Goal: Task Accomplishment & Management: Complete application form

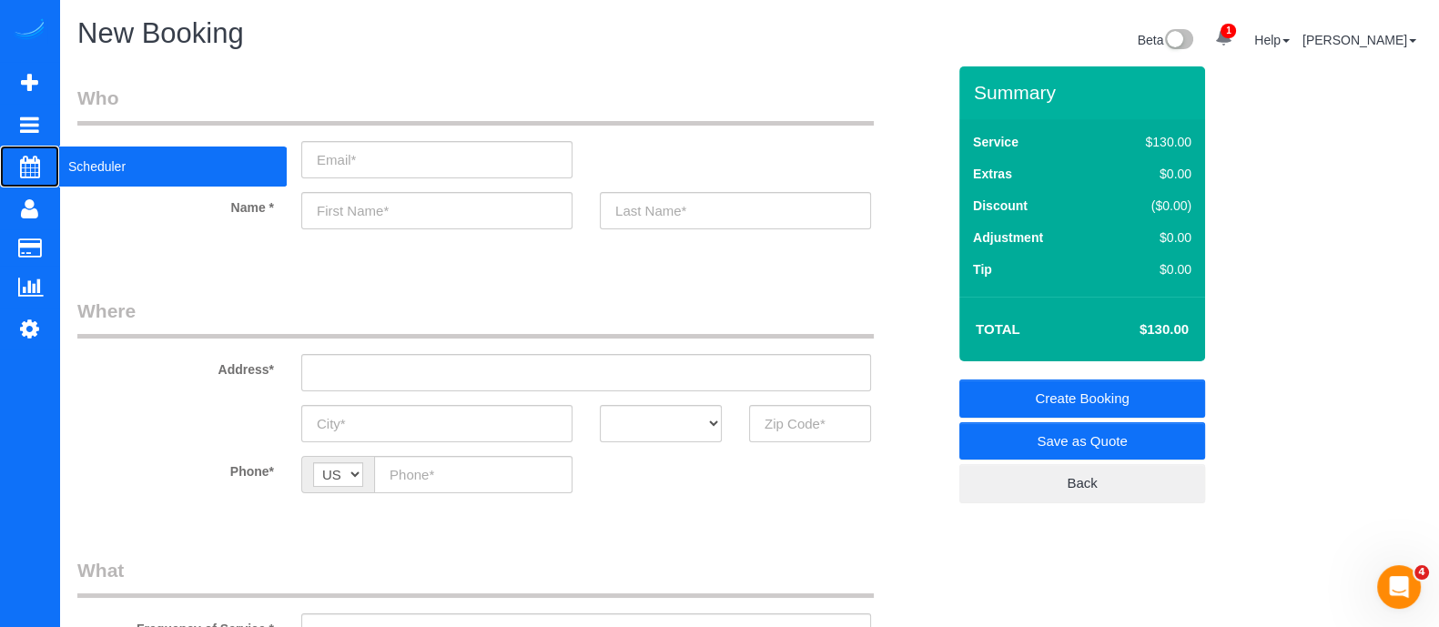
click at [116, 166] on span "Scheduler" at bounding box center [172, 167] width 227 height 42
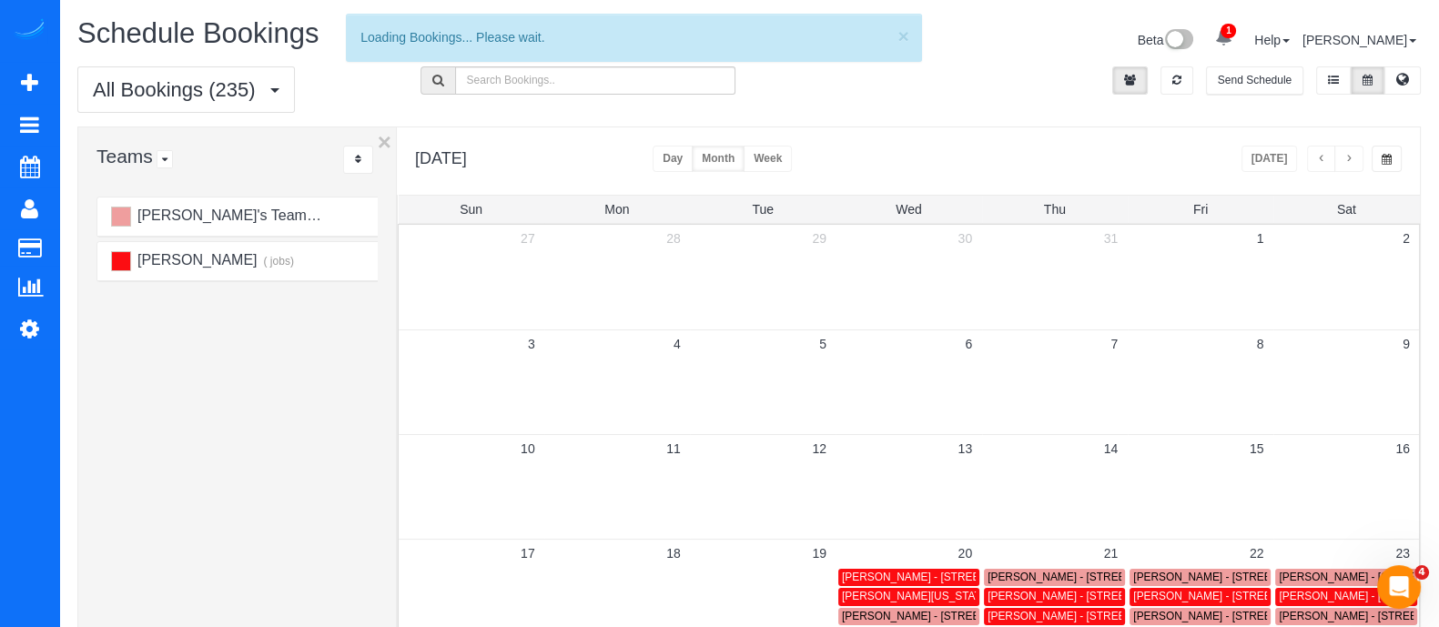
scroll to position [2, 0]
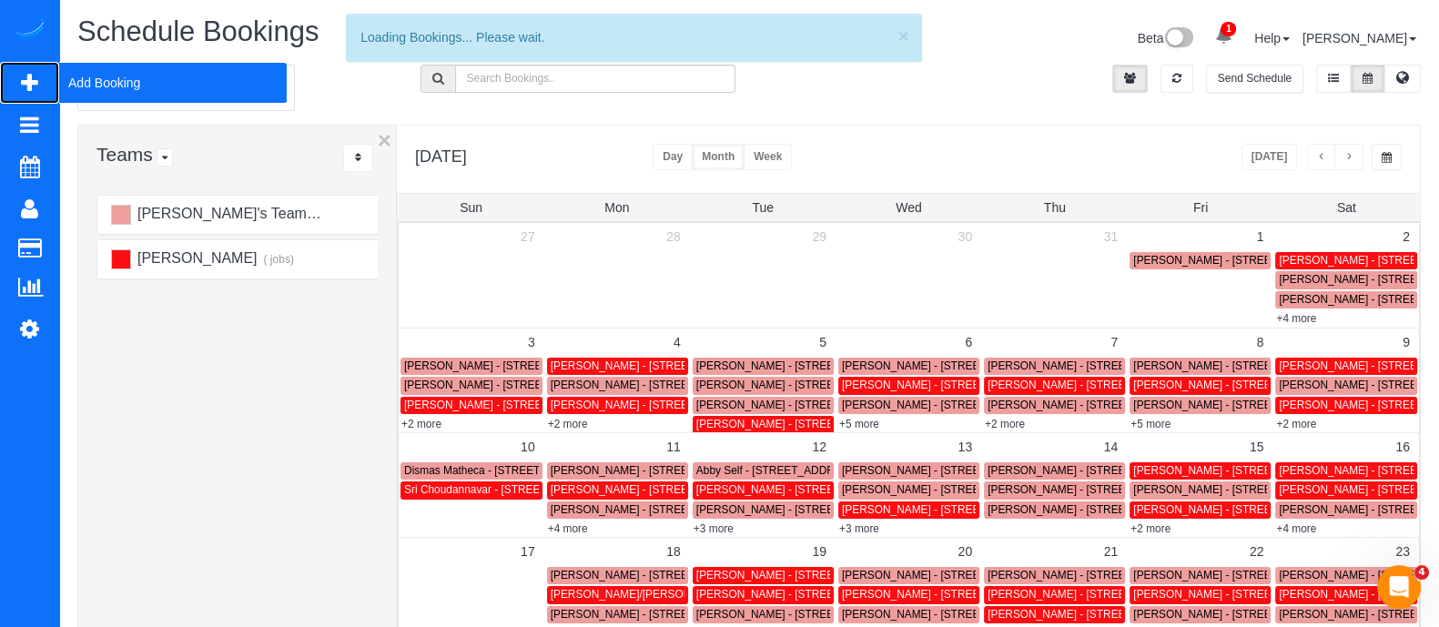
click at [115, 78] on span "Add Booking" at bounding box center [172, 83] width 227 height 42
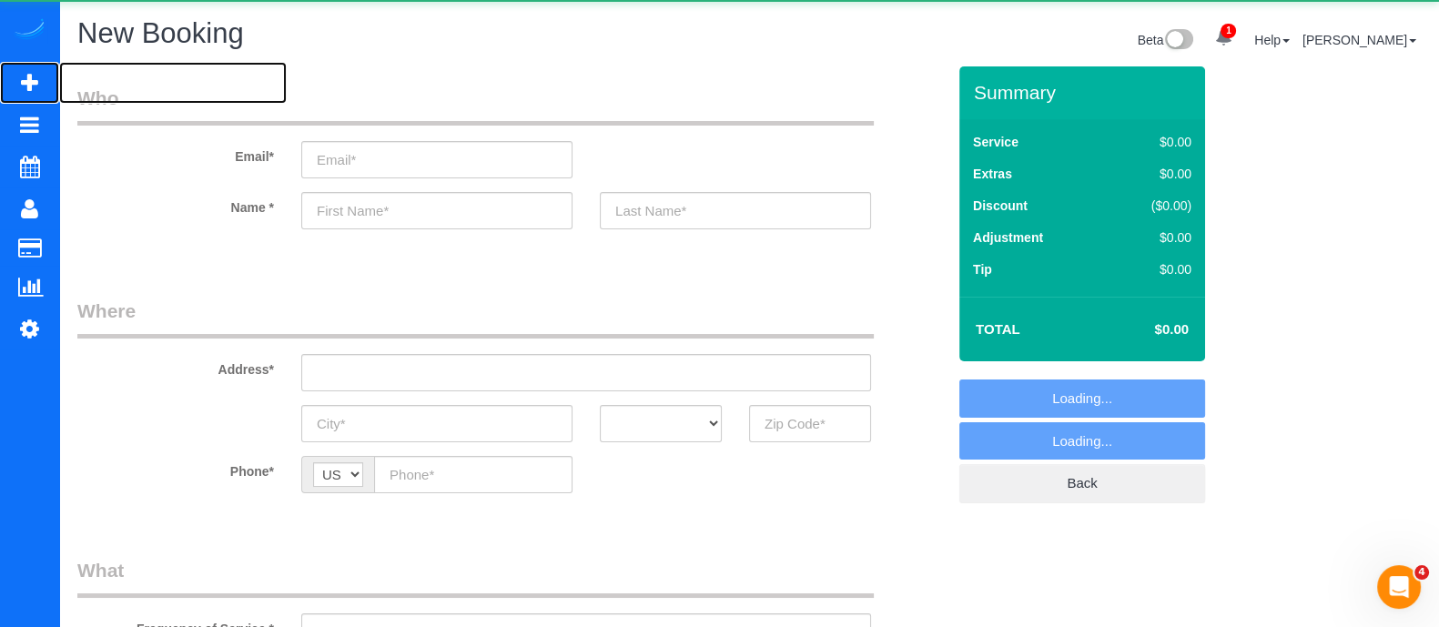
select select "object:3131"
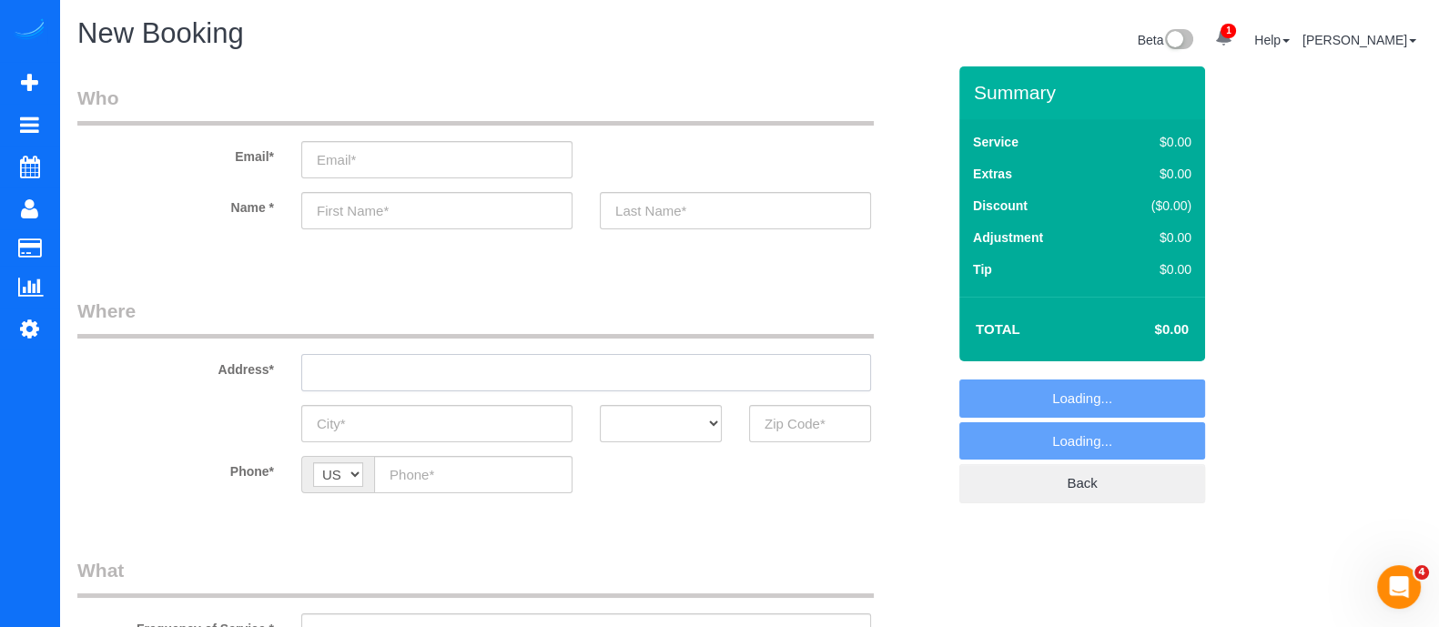
paste input "297 East Paces Ferry Rd NEAtlanta, GA 30305, USA"
click at [400, 372] on input "297 East Paces Ferry Rd NEAtlanta, GA 30305, USA" at bounding box center [586, 372] width 570 height 37
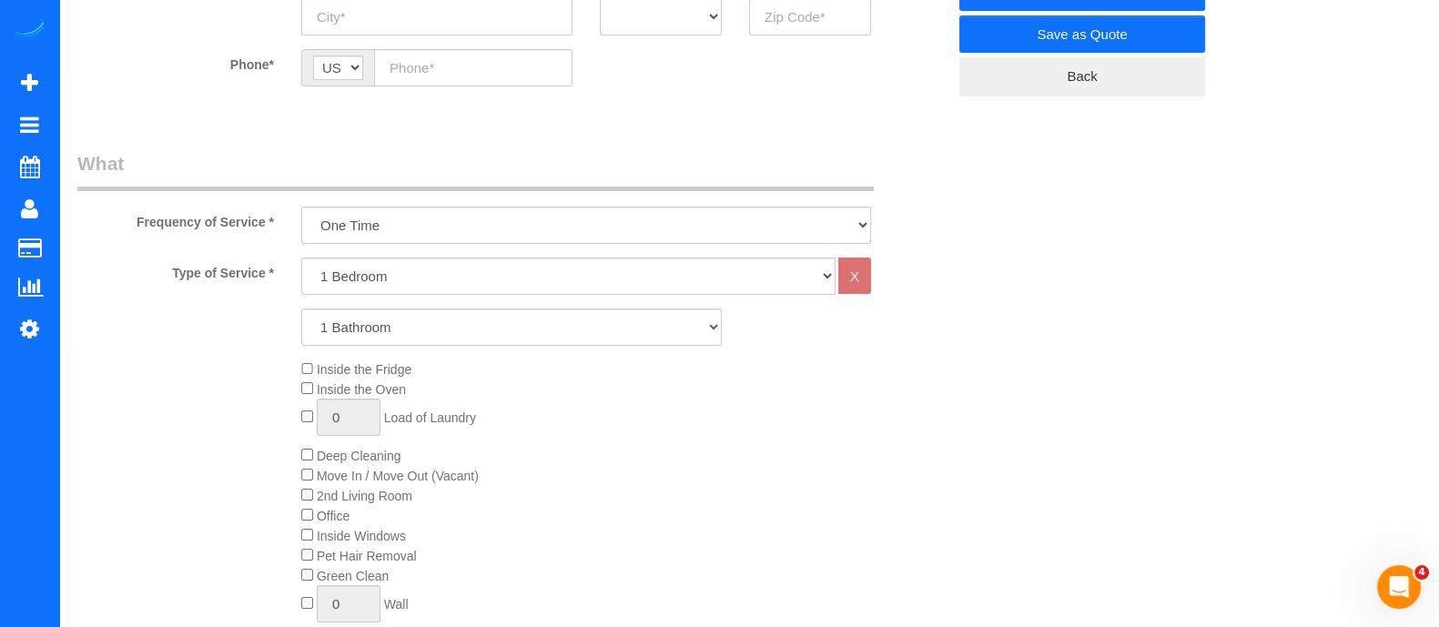
scroll to position [456, 0]
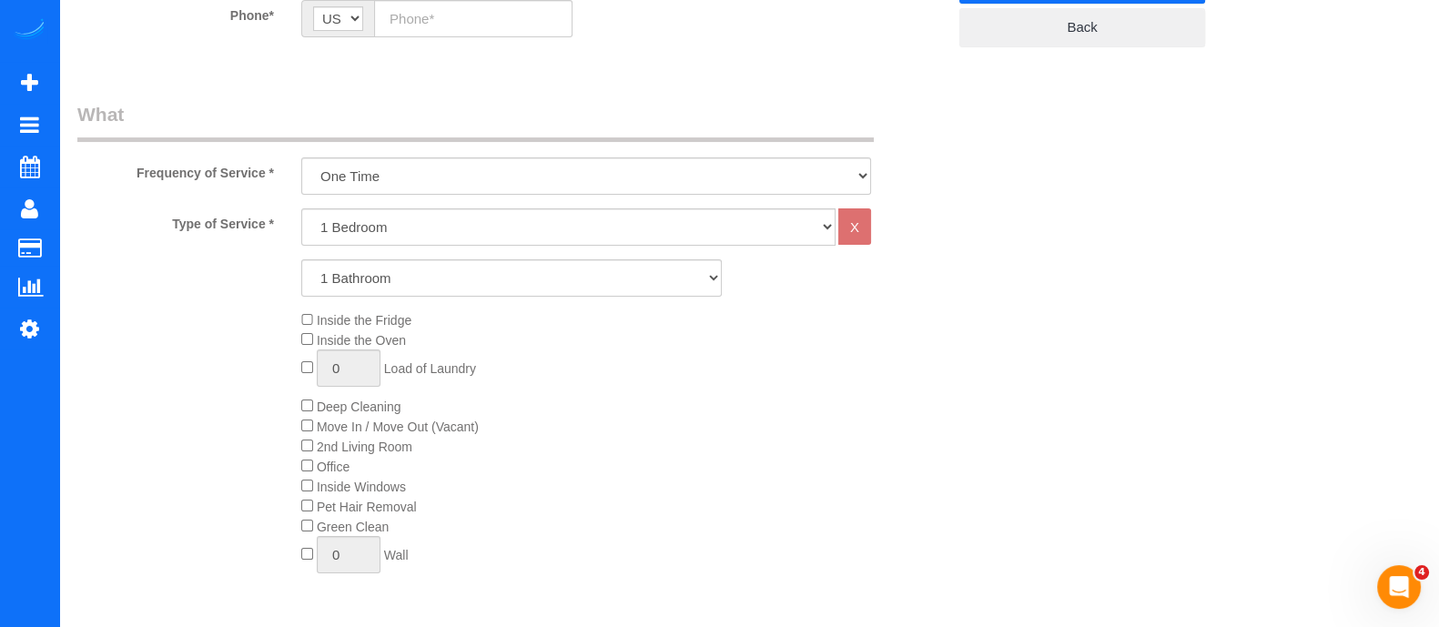
type input "297 East Paces Ferry Rd NEAtlanta, GA 30305, USA"
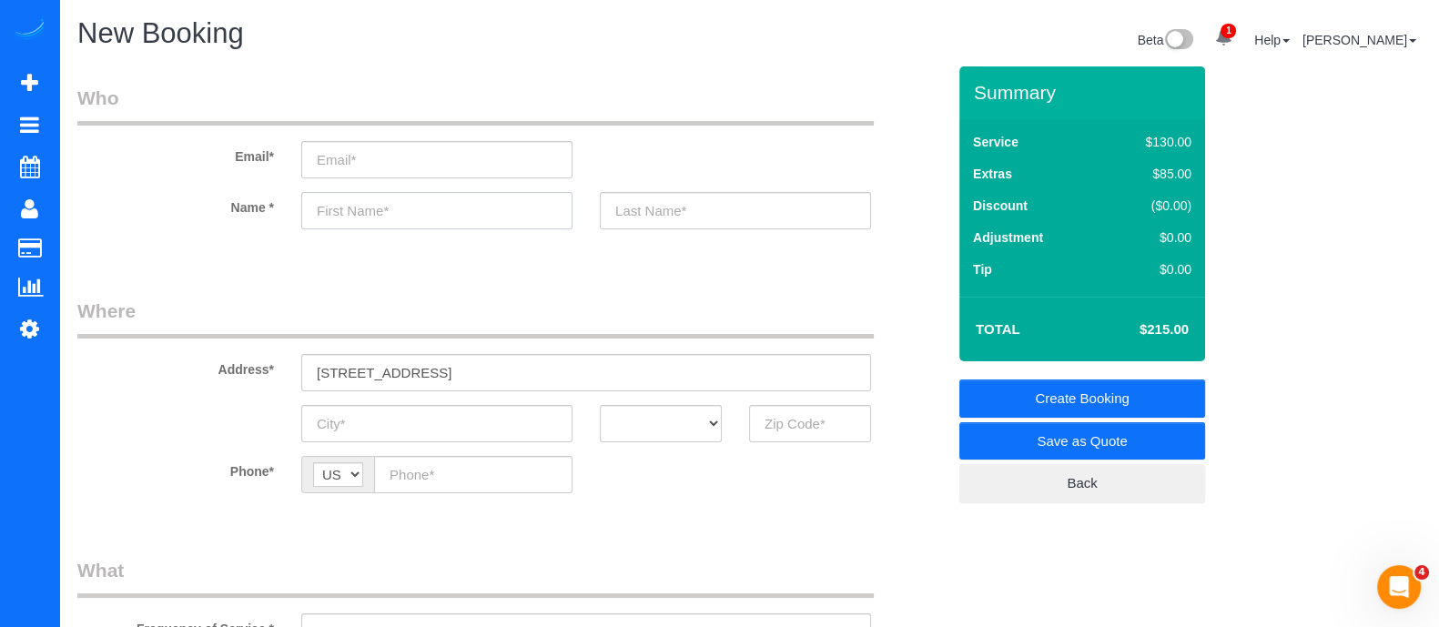
click at [362, 218] on input "text" at bounding box center [436, 210] width 271 height 37
type input "Najd"
click at [670, 220] on input "text" at bounding box center [735, 210] width 271 height 37
click at [757, 200] on input "text" at bounding box center [735, 210] width 271 height 37
type input "Peitieh"
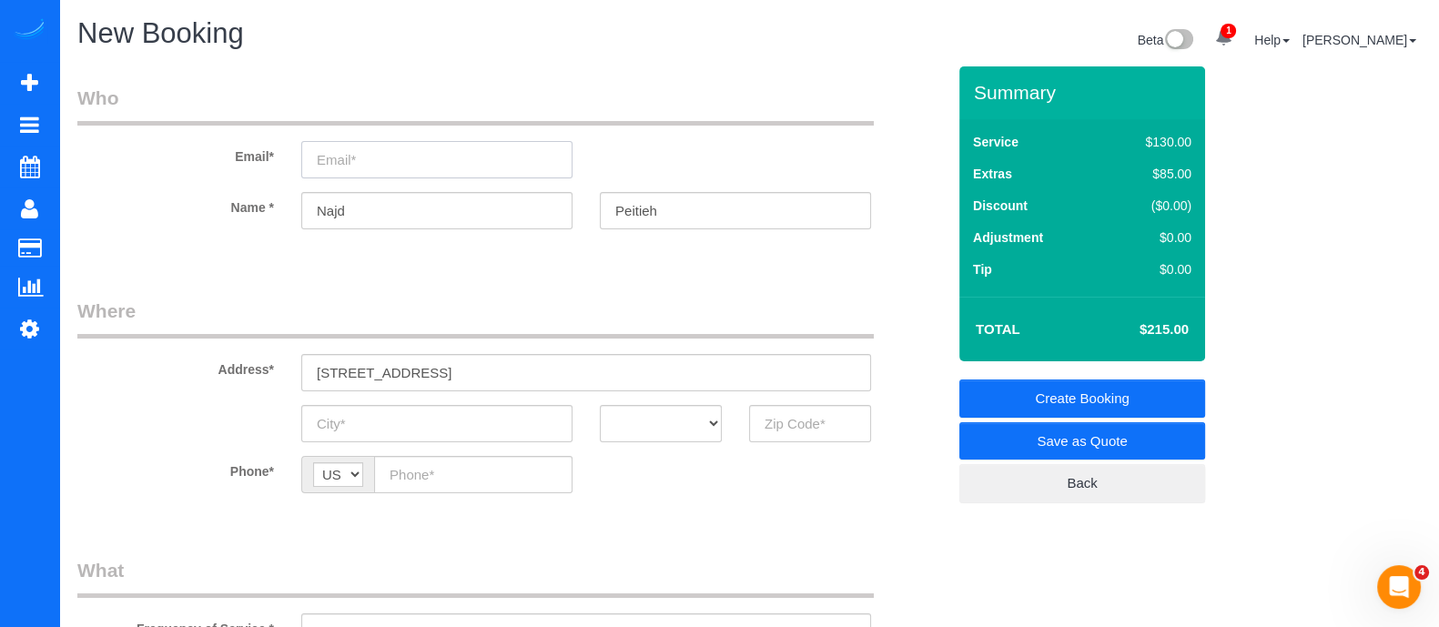
click at [438, 153] on input "email" at bounding box center [436, 159] width 271 height 37
type input "N"
type input "majdsteitieh23@gmail.com"
click at [626, 203] on input "Peitieh" at bounding box center [735, 210] width 271 height 37
type input "Teitieh"
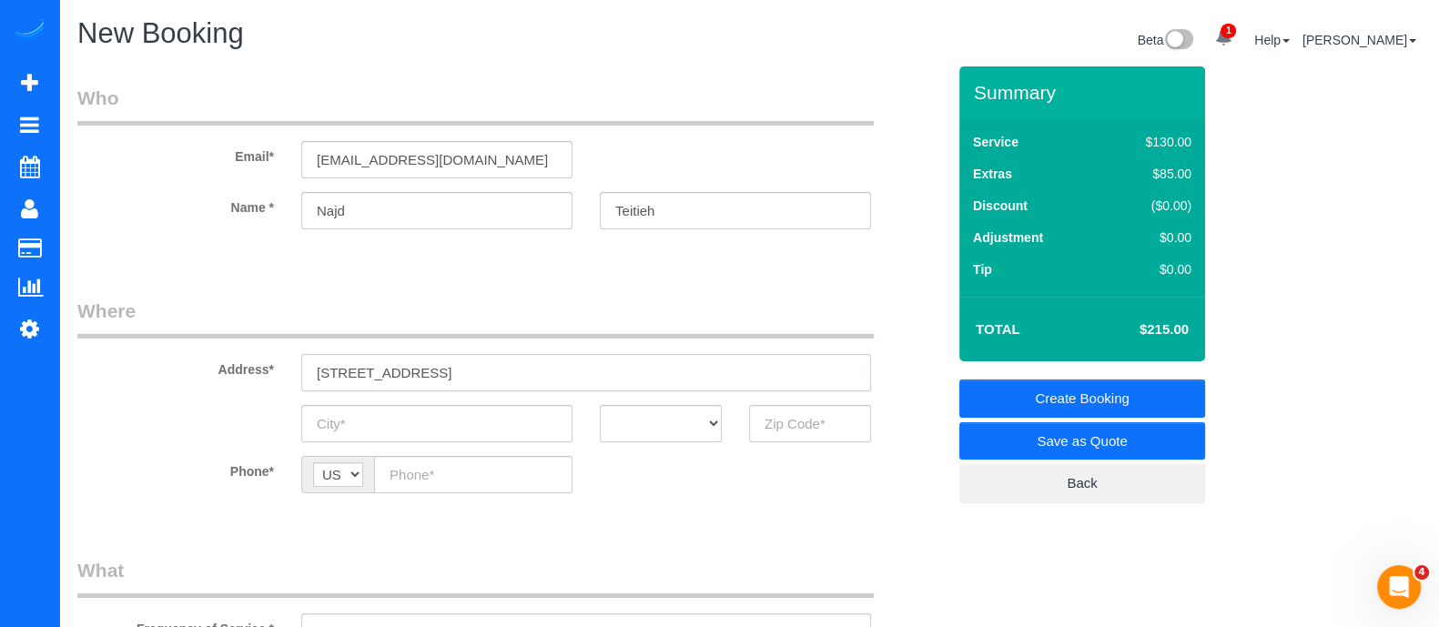
click at [738, 374] on input "297 East Paces Ferry Rd NEAtlanta, GA 30305, USA" at bounding box center [586, 372] width 570 height 37
type input "297 East Paces Ferry Rd NEAtlanta, GA 30305, USA Unit N910"
click at [395, 429] on input "text" at bounding box center [436, 423] width 271 height 37
click at [388, 420] on input "text" at bounding box center [436, 423] width 271 height 37
type input "[GEOGRAPHIC_DATA]"
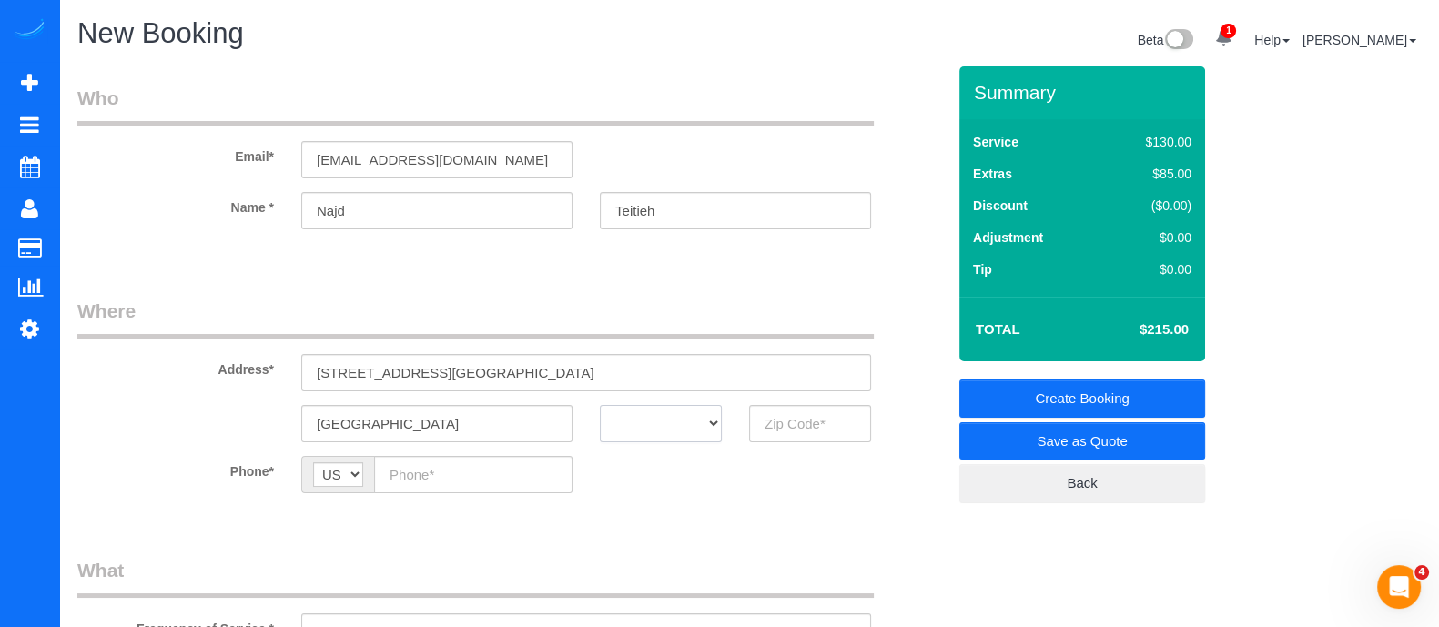
click at [652, 428] on select "AK AL AR AZ CA CO CT DC DE FL GA HI IA ID IL IN KS KY LA MA MD ME MI MN MO MS M…" at bounding box center [661, 423] width 122 height 37
select select "GA"
click at [600, 405] on select "AK AL AR AZ CA CO CT DC DE FL GA HI IA ID IL IN KS KY LA MA MD ME MI MN MO MS M…" at bounding box center [661, 423] width 122 height 37
click at [803, 428] on input "3" at bounding box center [810, 423] width 122 height 37
type input "30305"
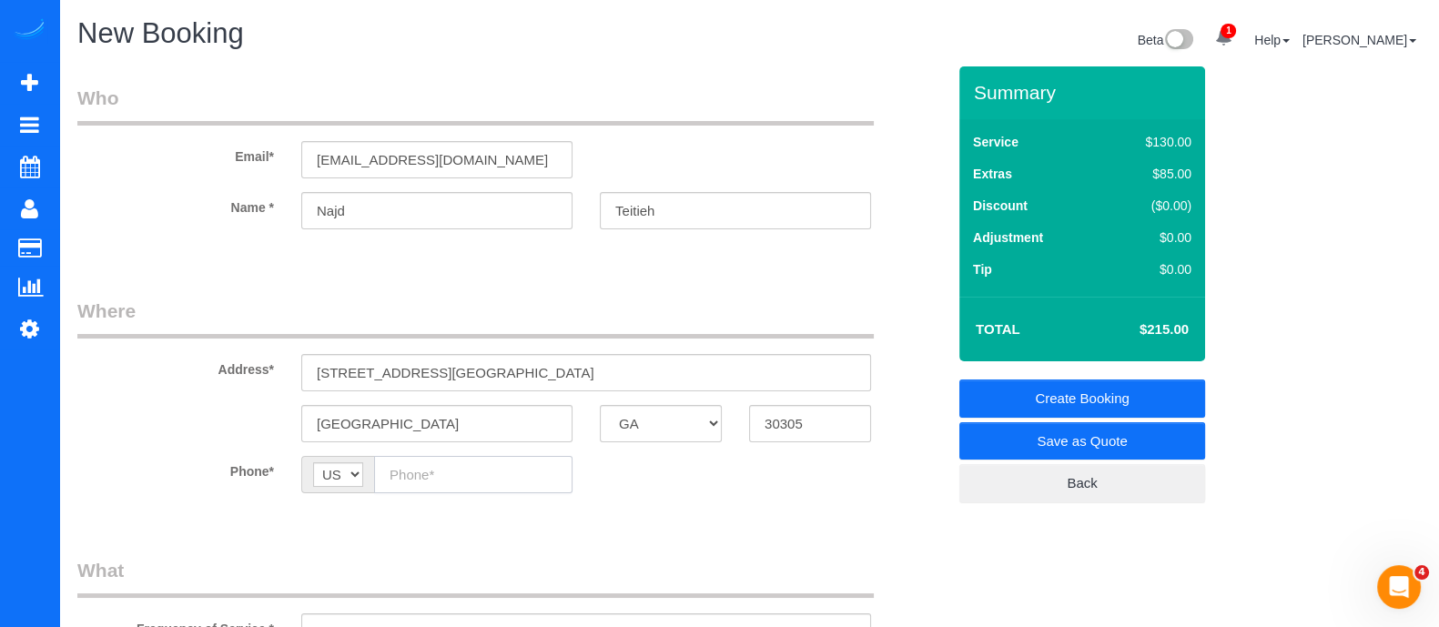
paste input "(857) 777-6774"
click at [453, 471] on input "text" at bounding box center [473, 474] width 198 height 37
type input "(857) 777-6774"
drag, startPoint x: 702, startPoint y: 211, endPoint x: 537, endPoint y: 217, distance: 164.8
click at [537, 217] on div "Name * Najd Teitieh" at bounding box center [511, 210] width 895 height 37
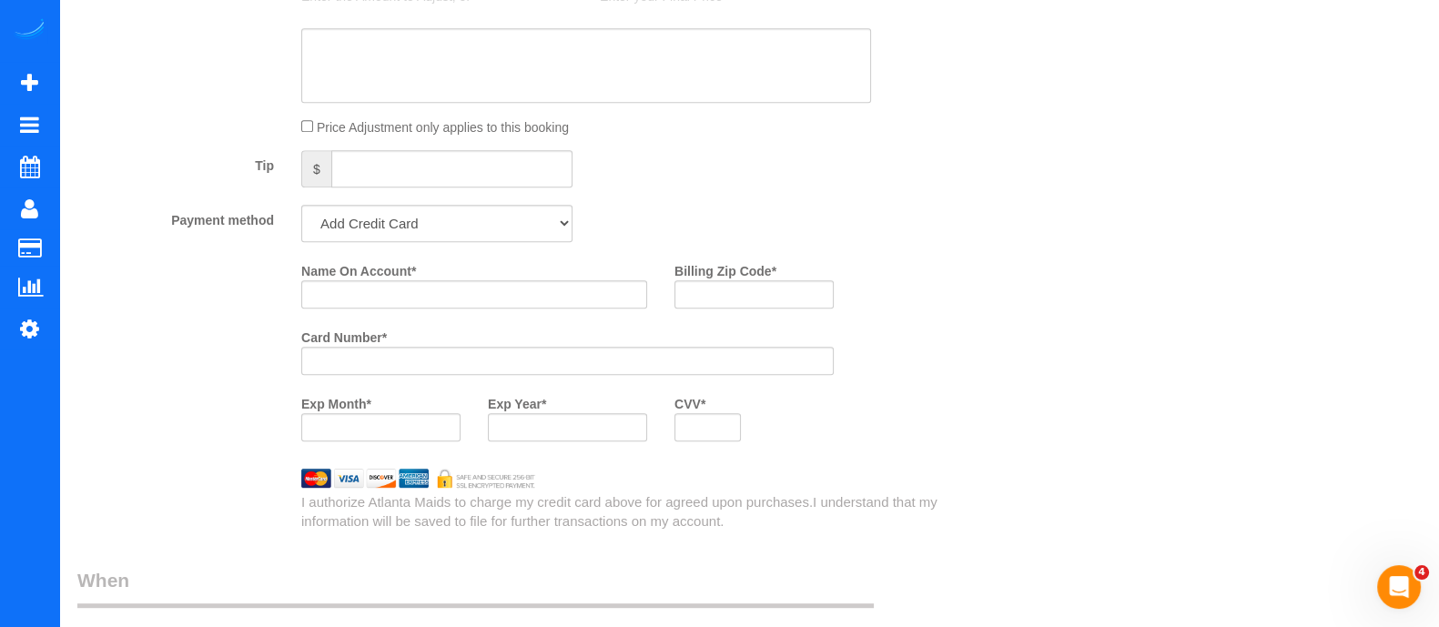
scroll to position [1211, 0]
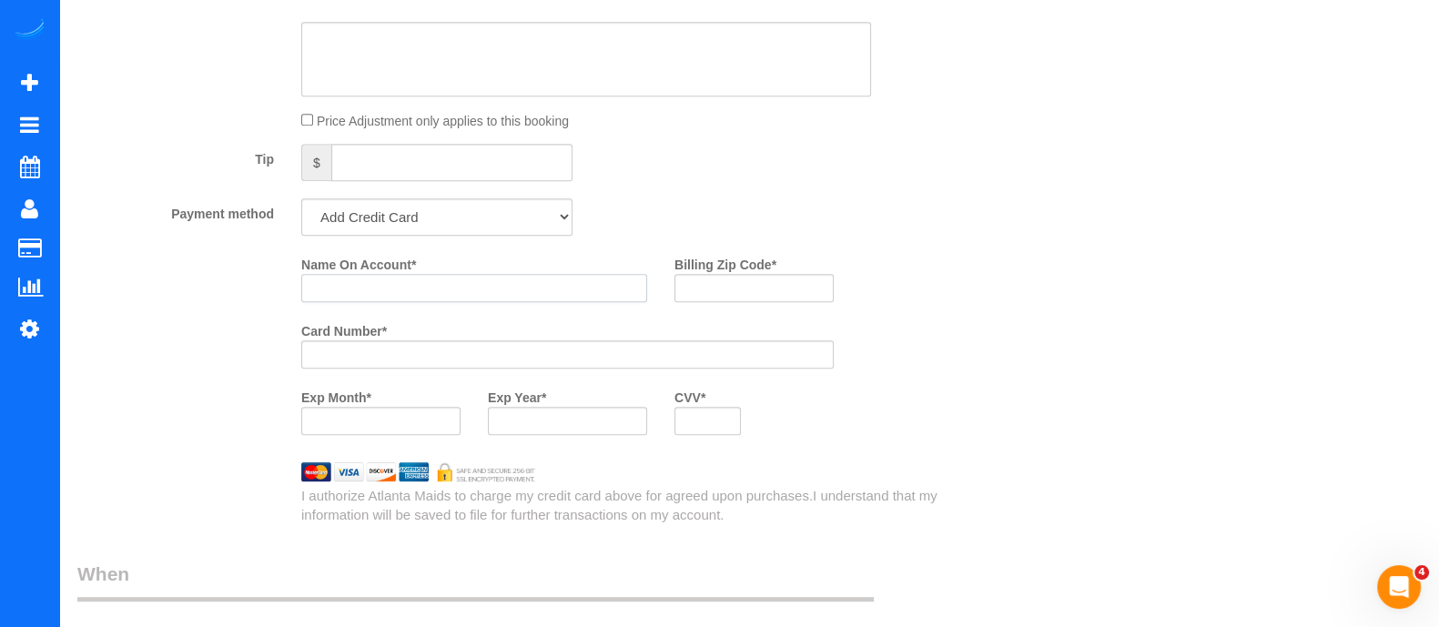
click at [430, 293] on input "Name On Account *" at bounding box center [474, 288] width 346 height 28
paste input "Teitieh"
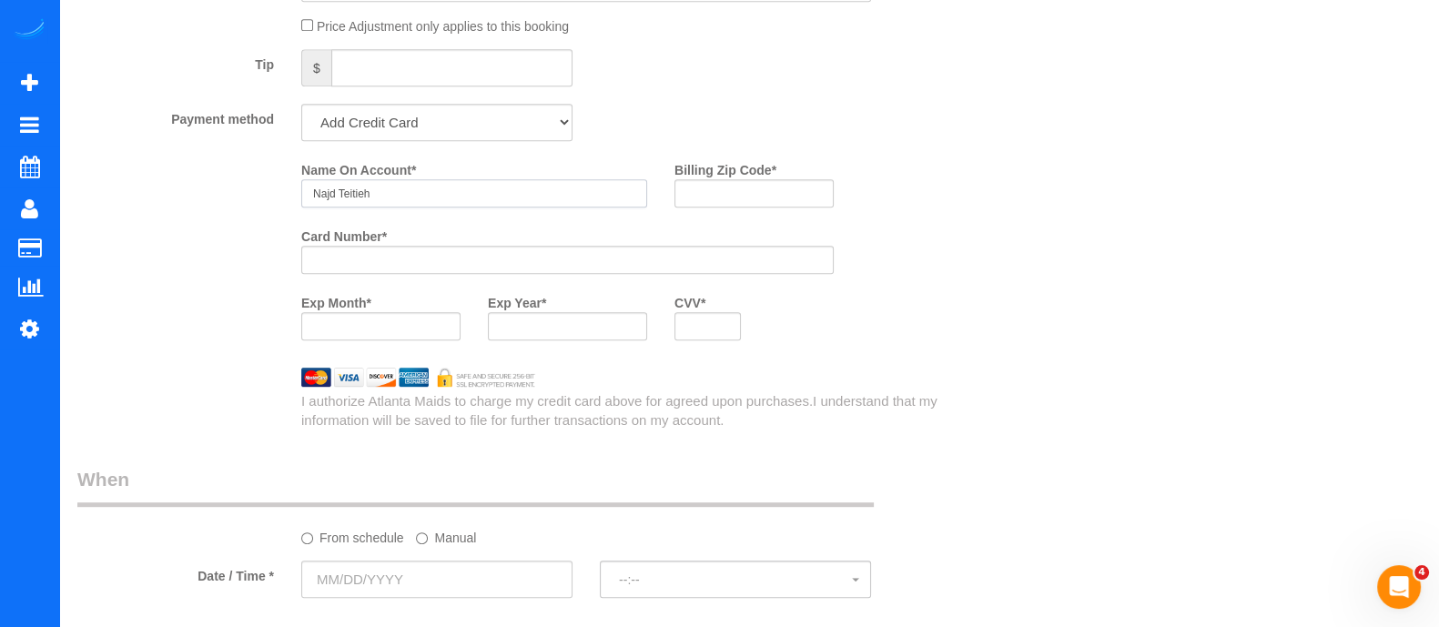
scroll to position [1302, 0]
type input "Najd Teitieh"
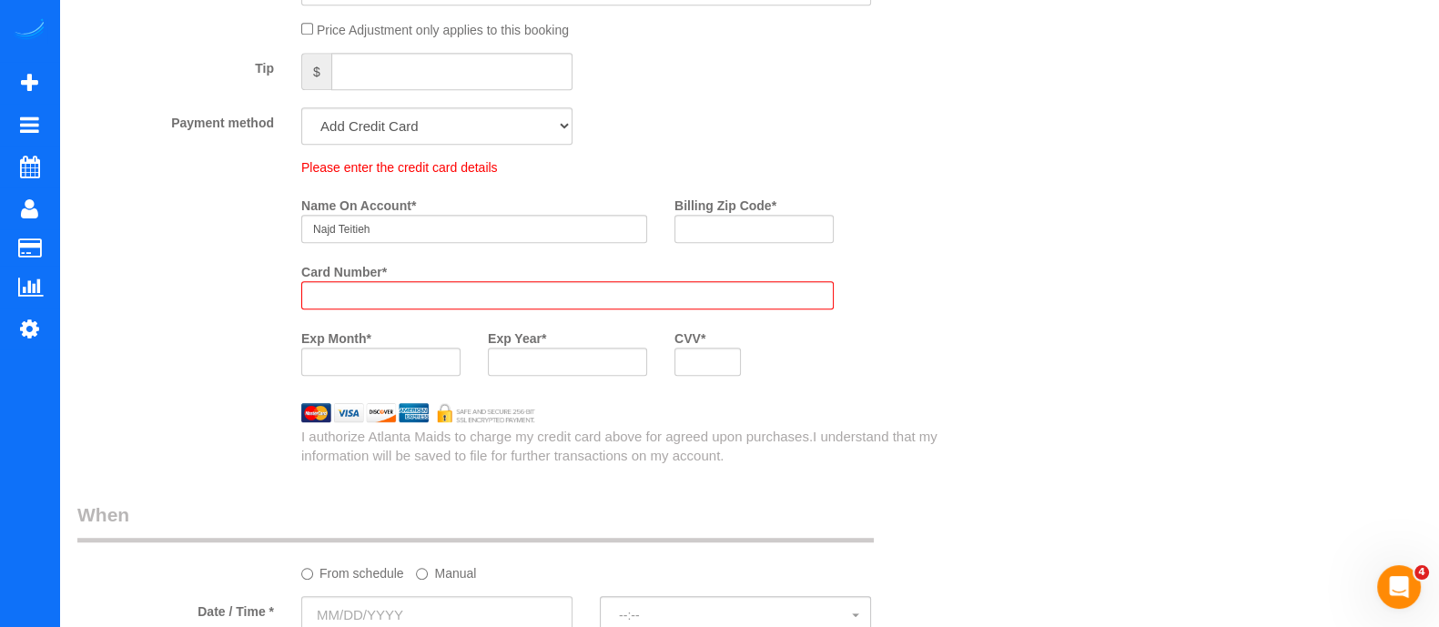
scroll to position [1292, 0]
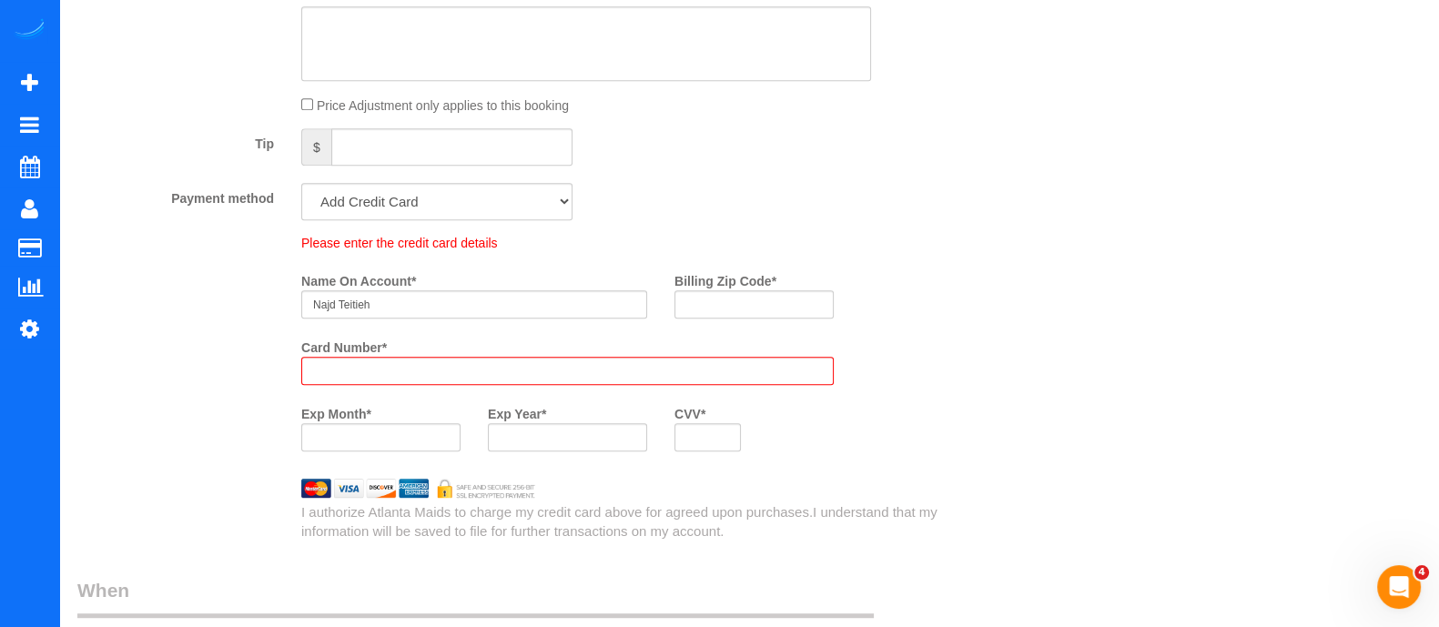
click at [881, 166] on div "Tip $" at bounding box center [511, 148] width 895 height 41
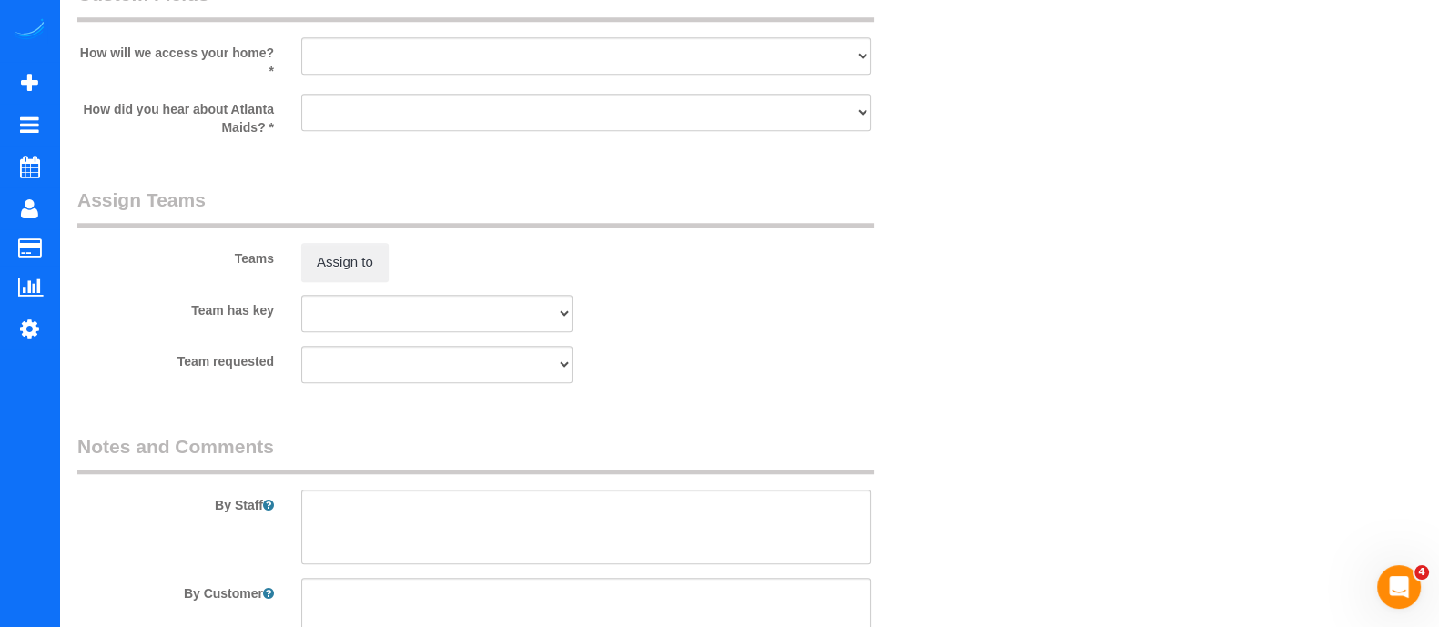
scroll to position [2218, 0]
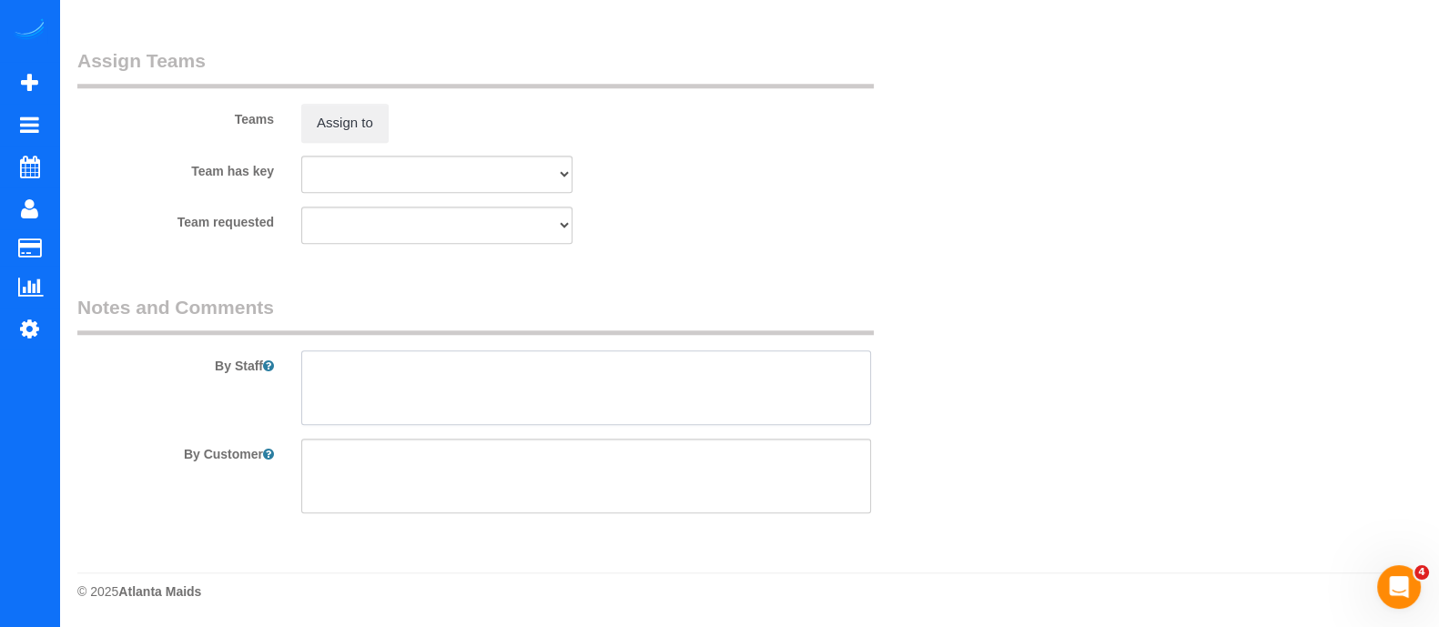
click at [799, 377] on textarea at bounding box center [586, 387] width 570 height 75
drag, startPoint x: 538, startPoint y: 367, endPoint x: 247, endPoint y: 371, distance: 291.2
click at [247, 371] on div "By Staff" at bounding box center [511, 359] width 895 height 131
type textarea "Please focus on the bathroom"
paste textarea "Please focus on the bathroom"
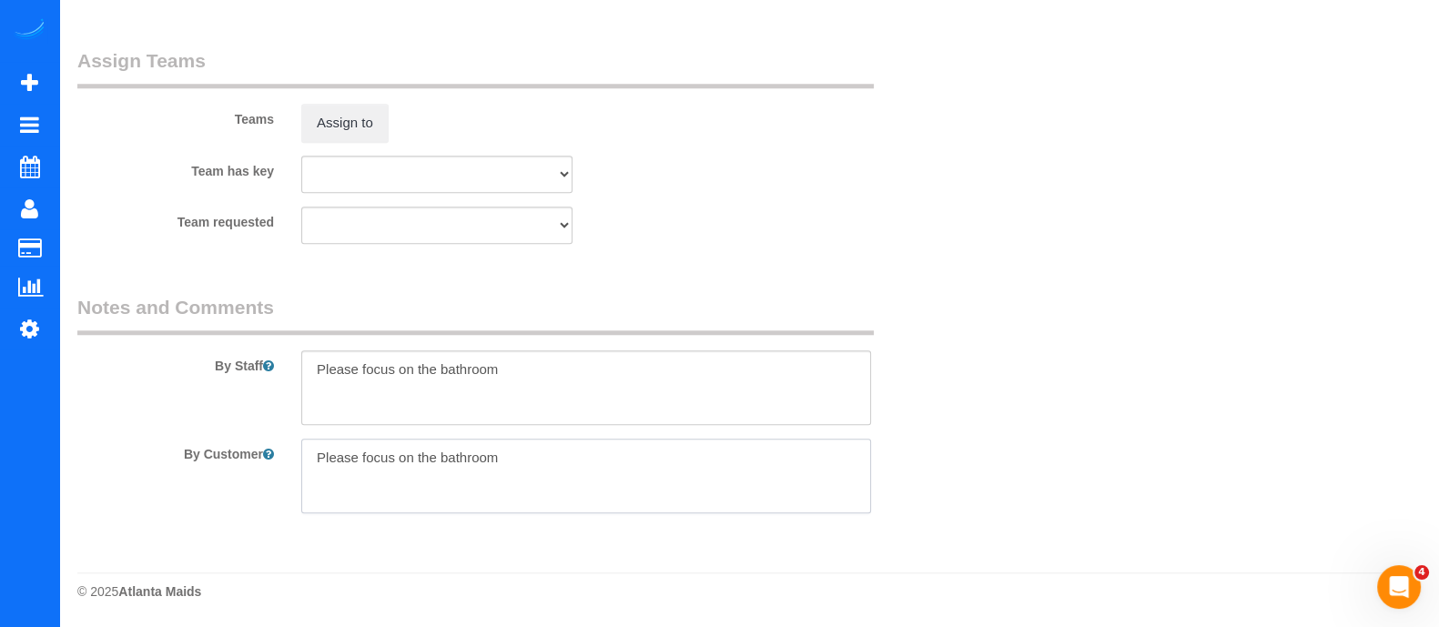
click at [369, 459] on textarea at bounding box center [586, 476] width 570 height 75
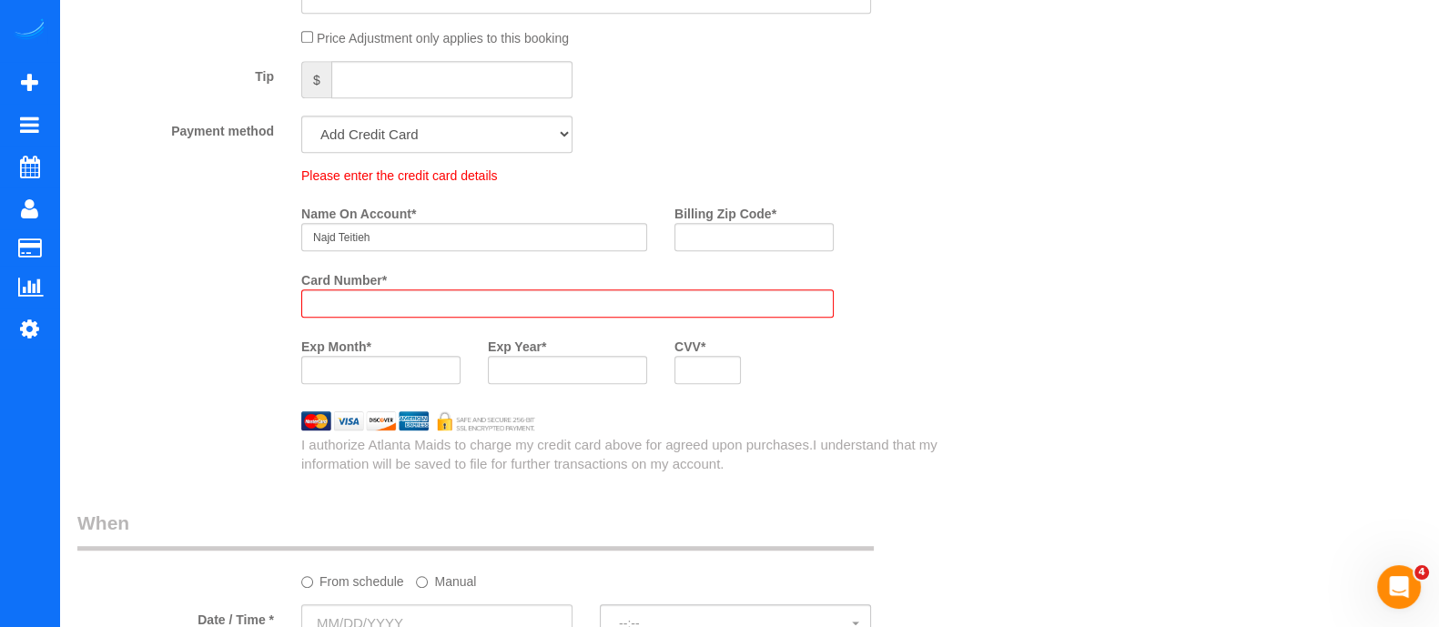
scroll to position [1477, 0]
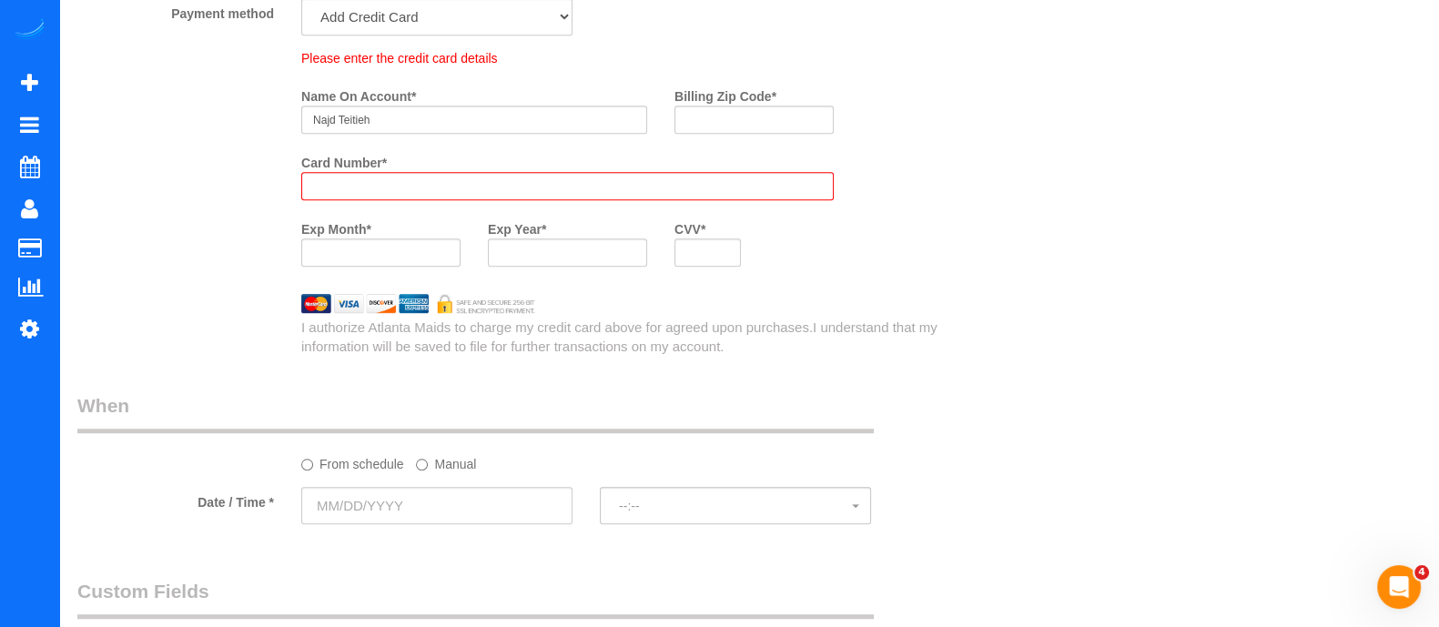
type textarea "Please focus on the bathroom"
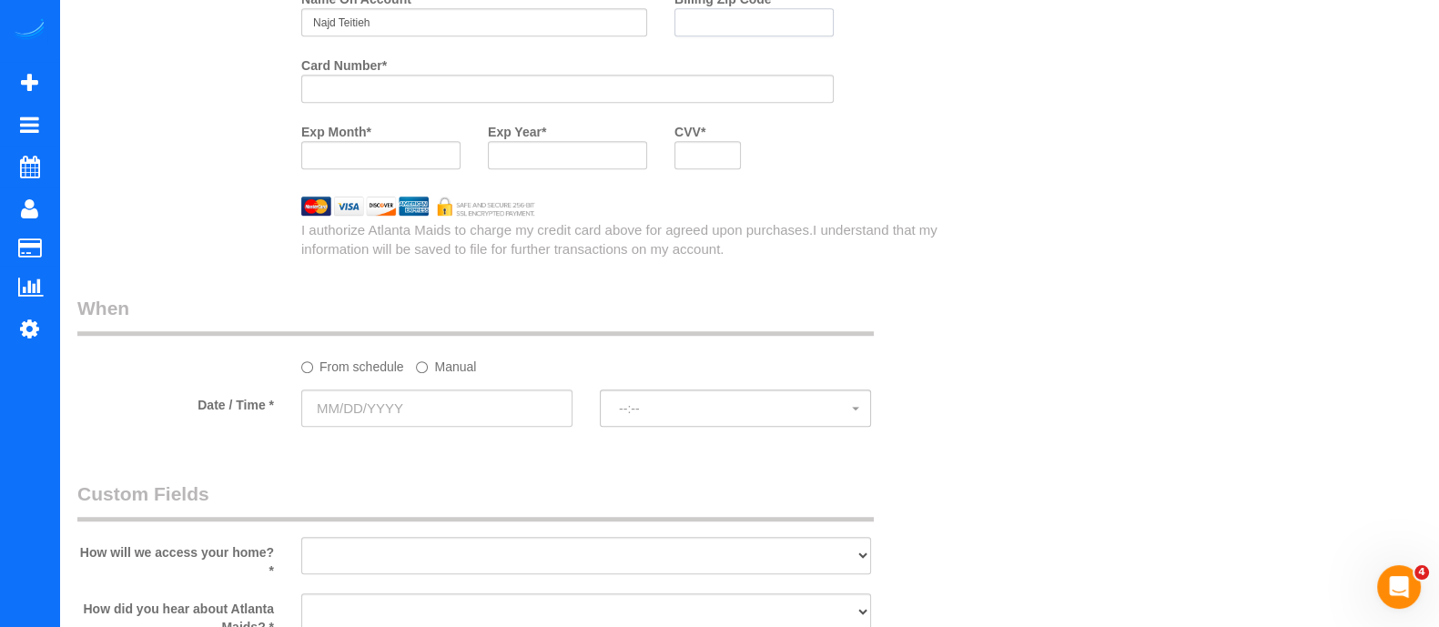
scroll to position [1411, 0]
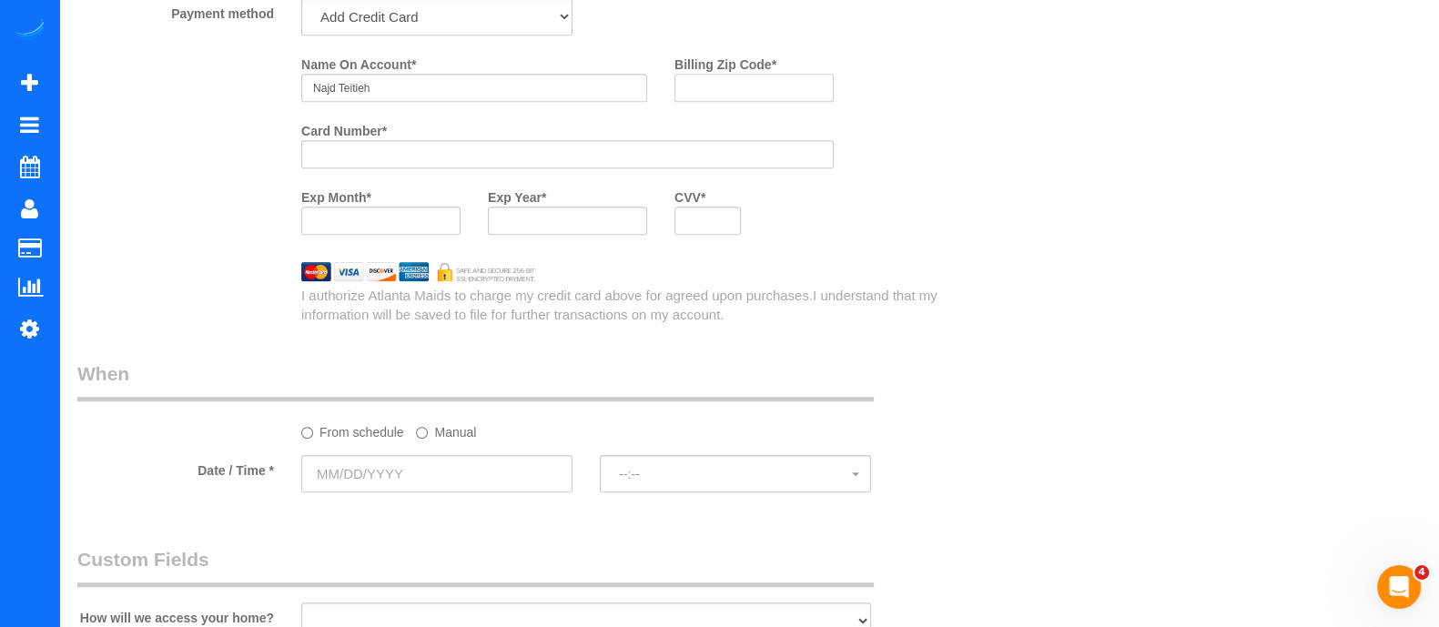
click at [704, 134] on payment-method-fs-pay "Name On Account * Najd Teitieh Billing Zip Code * Card Number * Exp Month * Exp…" at bounding box center [567, 148] width 532 height 199
type input "30305"
click at [710, 217] on div at bounding box center [707, 221] width 66 height 28
click at [484, 492] on input "text" at bounding box center [436, 473] width 271 height 37
drag, startPoint x: 616, startPoint y: 432, endPoint x: 444, endPoint y: 440, distance: 172.1
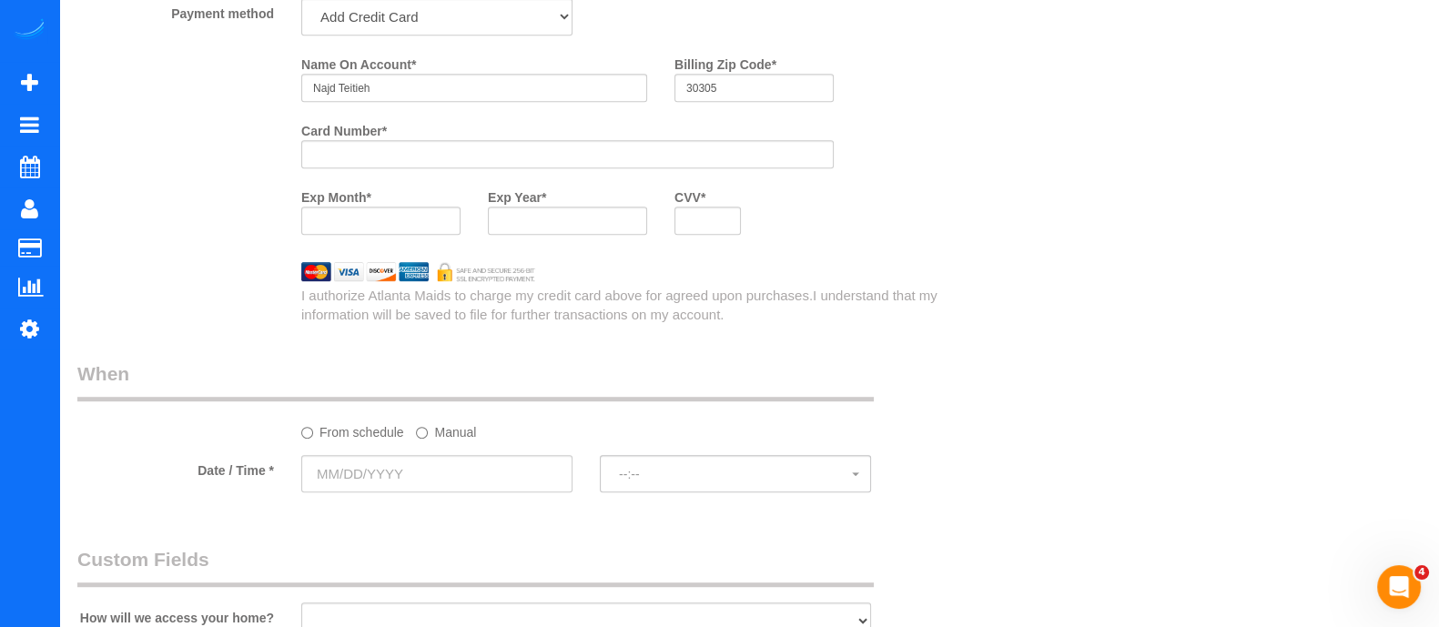
click at [444, 440] on div "From schedule Manual" at bounding box center [586, 429] width 597 height 25
click at [444, 440] on label "Manual" at bounding box center [446, 429] width 60 height 25
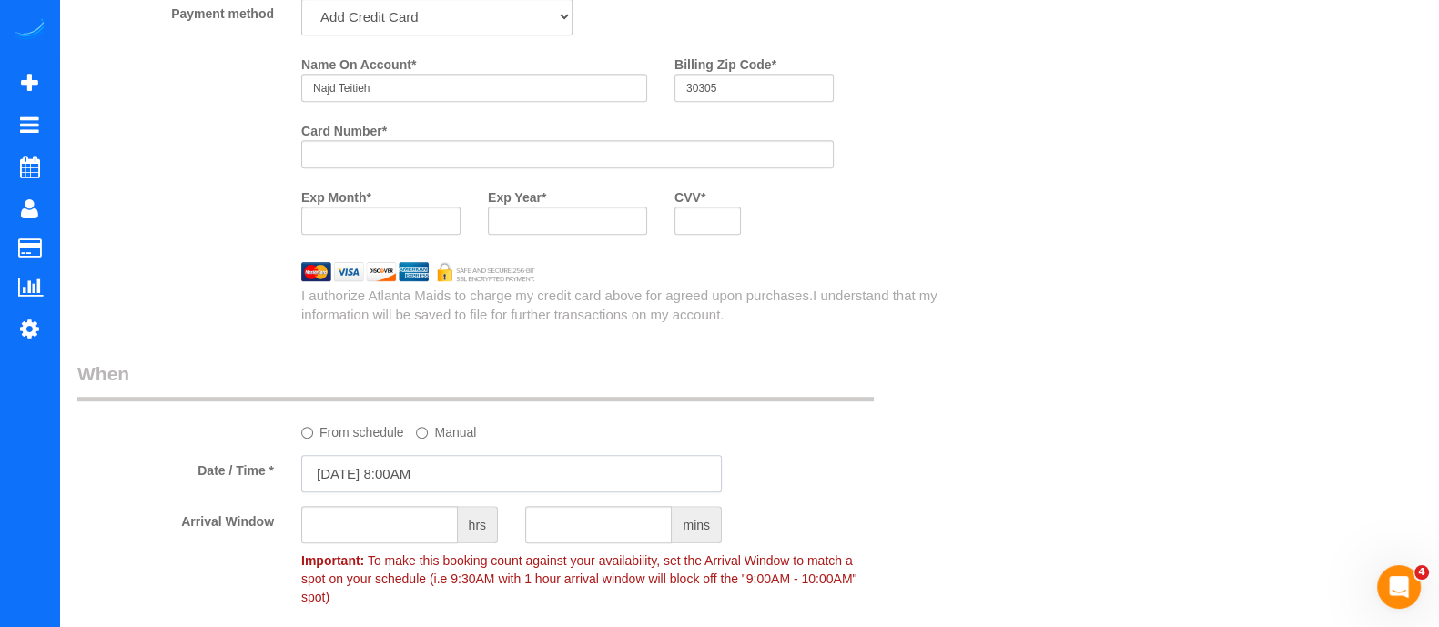
click at [429, 486] on input "08/24/2025 8:00AM" at bounding box center [511, 473] width 420 height 37
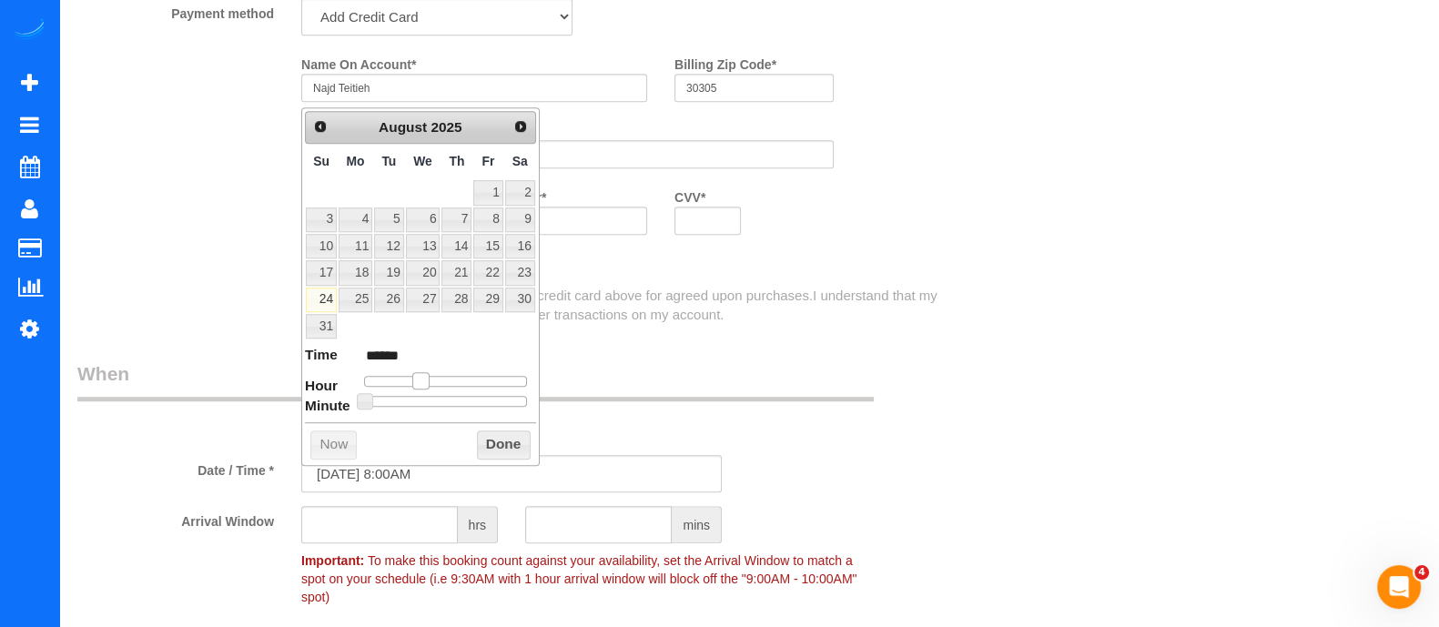
type input "08/24/2025 9:00AM"
type input "******"
type input "08/24/2025 10:00AM"
type input "*******"
type input "08/24/2025 11:00AM"
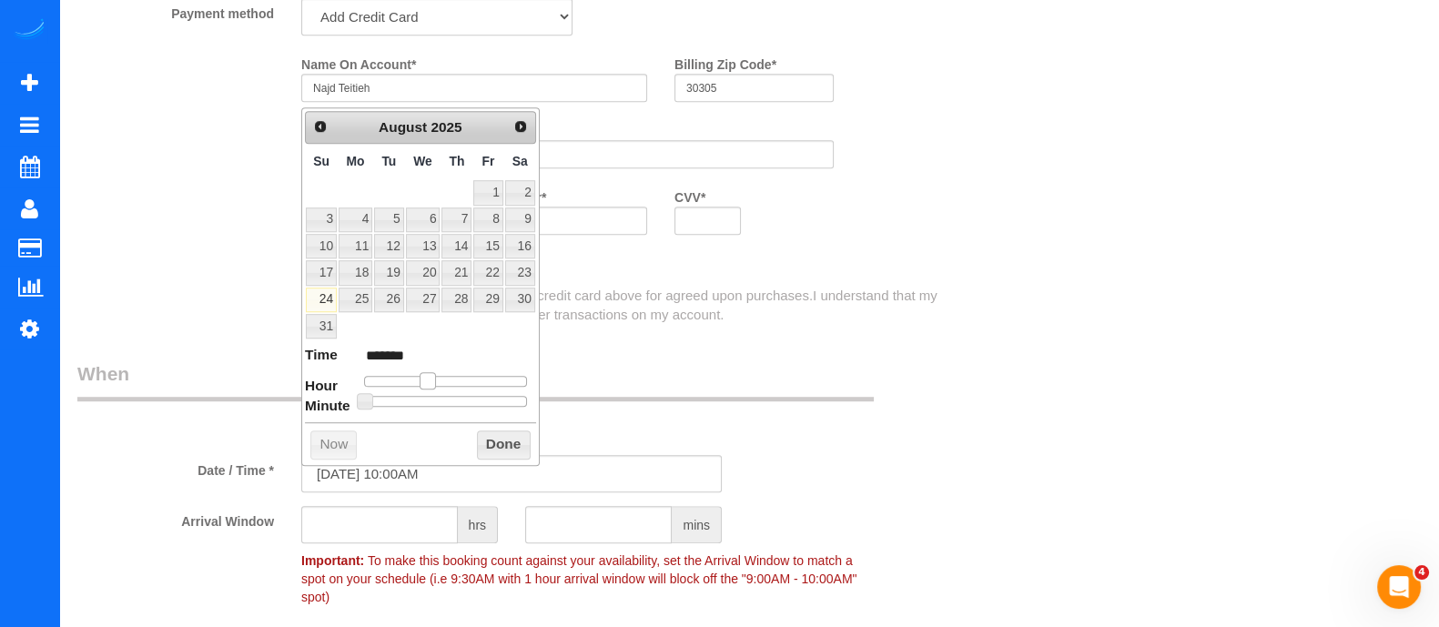
type input "*******"
type input "08/24/2025 12:00PM"
type input "*******"
type input "08/24/2025 11:00AM"
type input "*******"
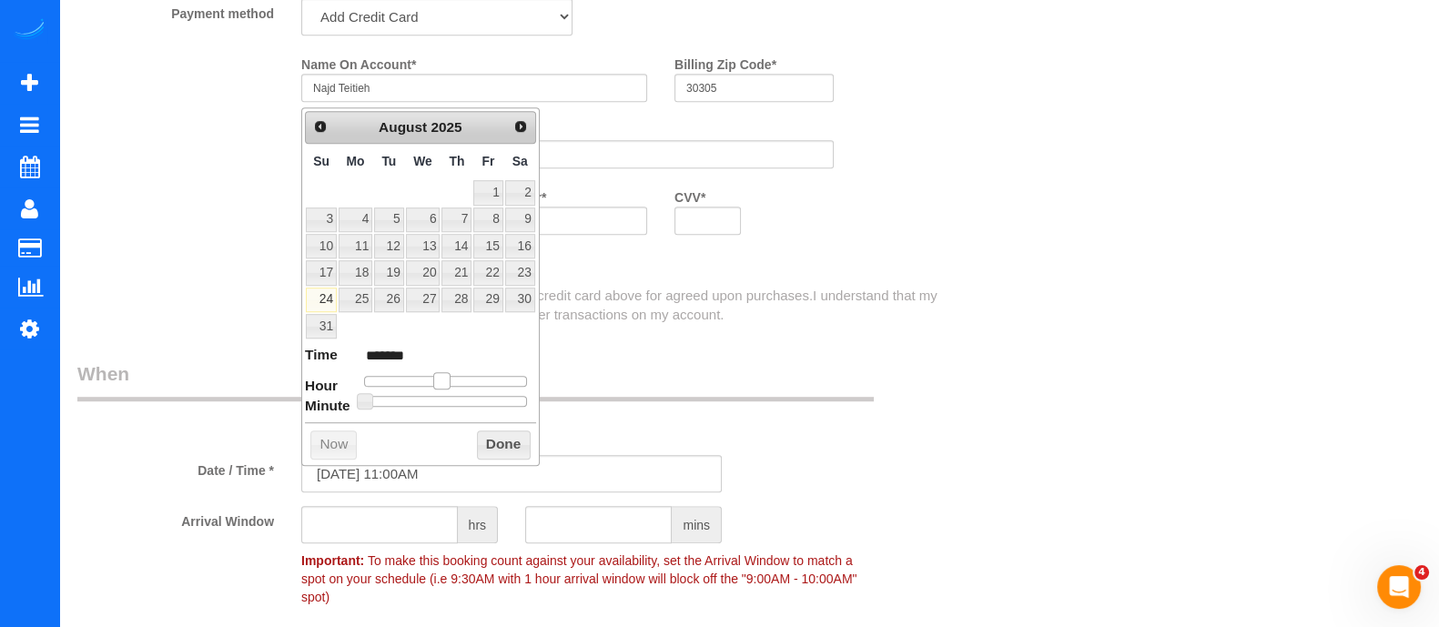
type input "08/24/2025 10:00AM"
type input "*******"
drag, startPoint x: 418, startPoint y: 377, endPoint x: 435, endPoint y: 377, distance: 17.3
click at [435, 377] on span at bounding box center [435, 380] width 16 height 16
type input "08/24/2025 10:05AM"
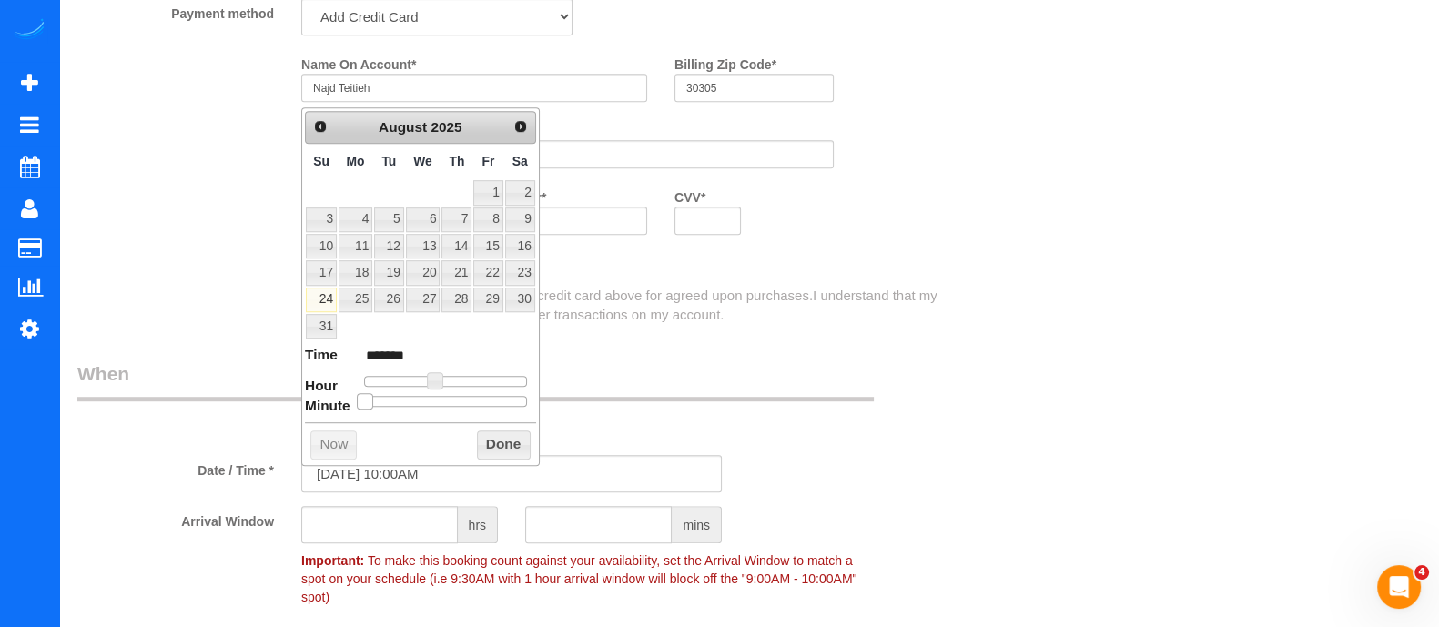
type input "*******"
type input "08/24/2025 10:15AM"
type input "*******"
type input "08/24/2025 10:20AM"
type input "*******"
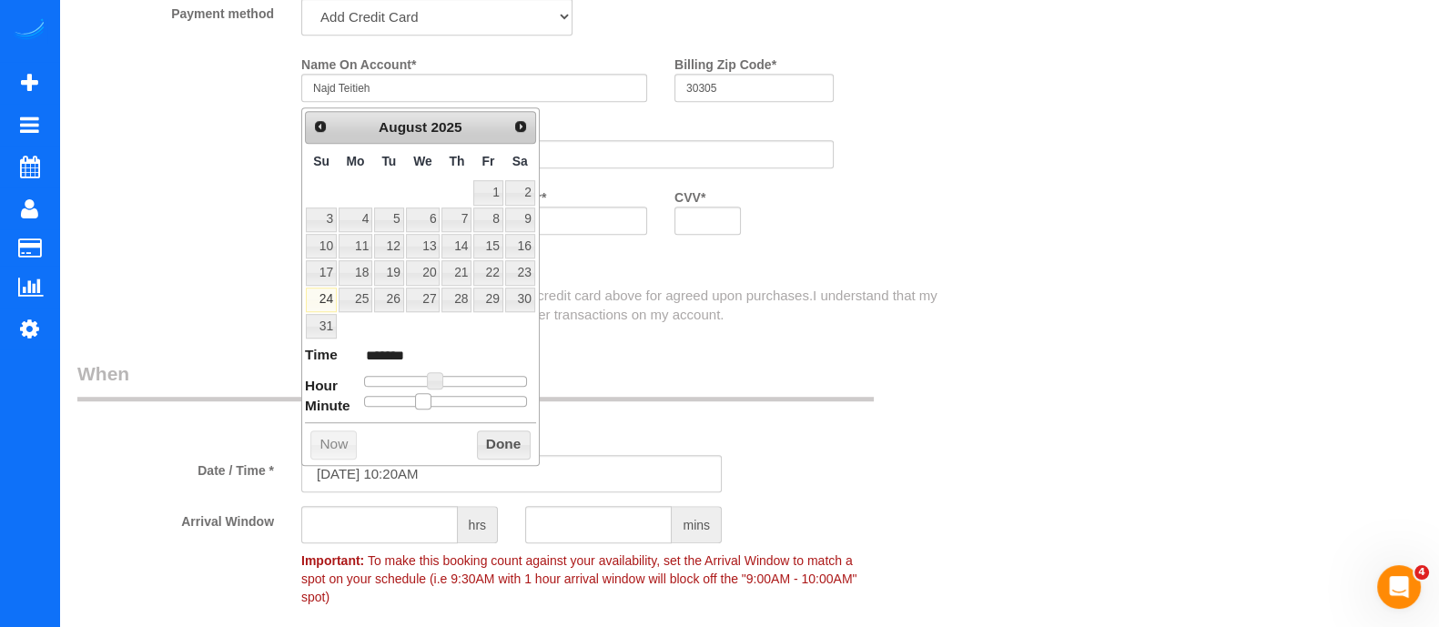
type input "08/24/2025 10:25AM"
type input "*******"
drag, startPoint x: 365, startPoint y: 394, endPoint x: 441, endPoint y: 397, distance: 76.5
click at [441, 397] on span at bounding box center [437, 401] width 16 height 16
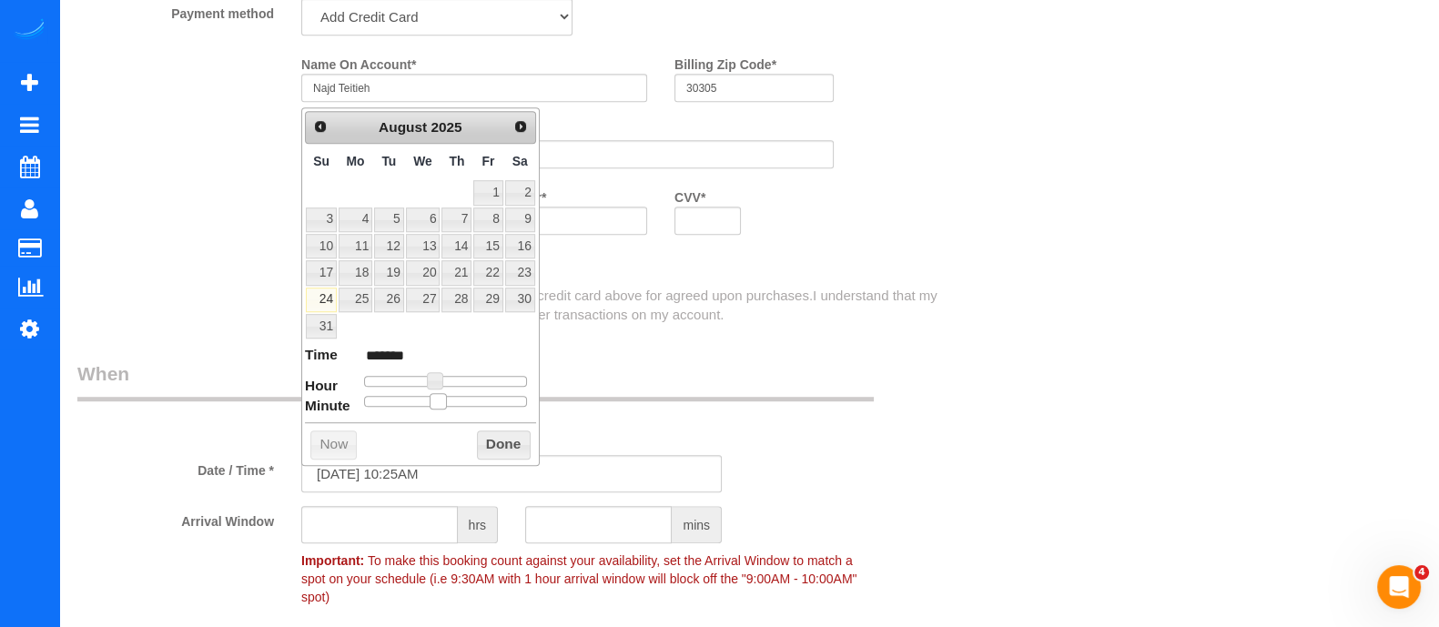
click at [446, 399] on div at bounding box center [445, 401] width 163 height 11
type input "08/24/2025 10:30AM"
type input "*******"
click at [449, 400] on div at bounding box center [445, 401] width 163 height 11
click at [494, 438] on button "Done" at bounding box center [504, 444] width 54 height 29
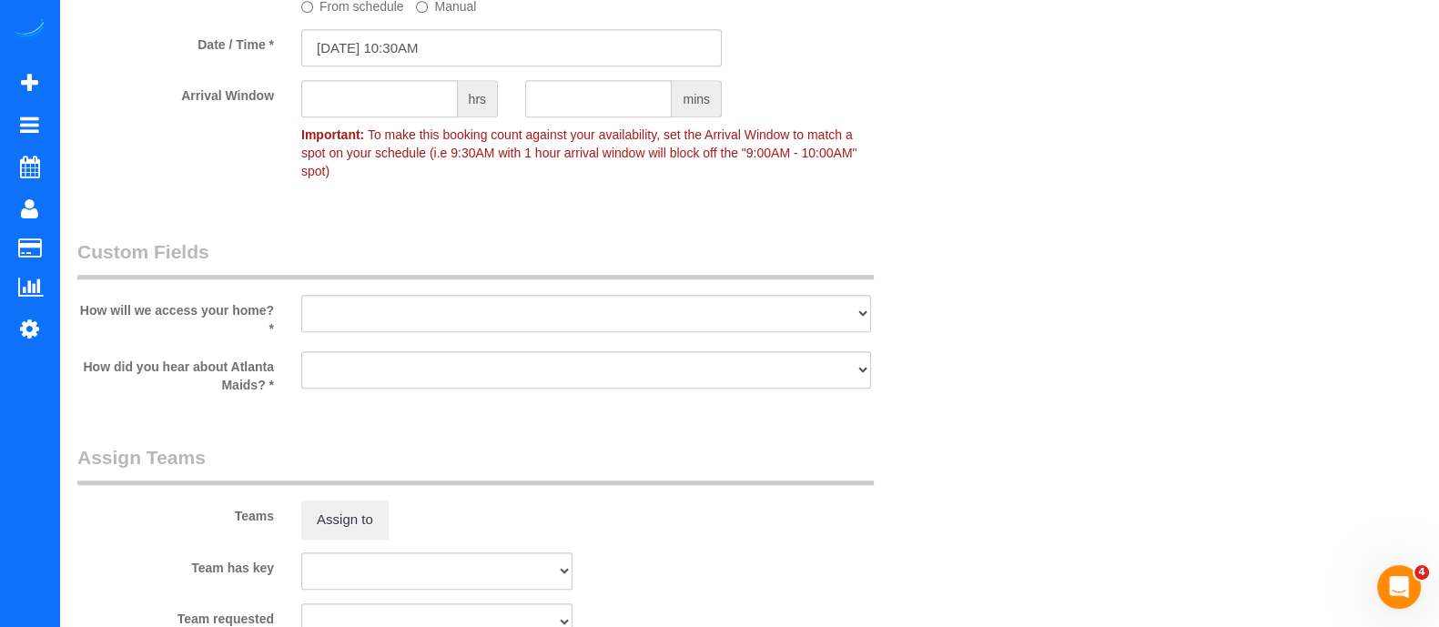
scroll to position [1888, 0]
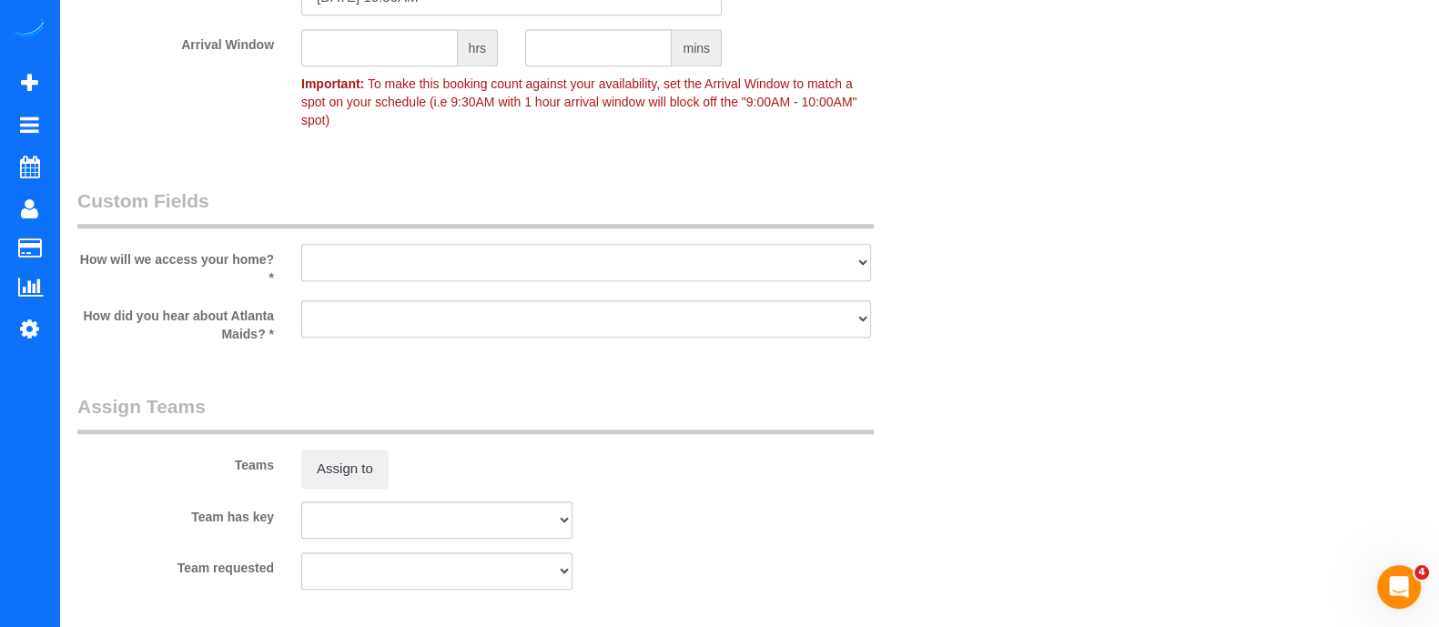
click at [755, 257] on select "I will leave a key I will provide an access code Someone will be home Go to apa…" at bounding box center [586, 262] width 570 height 37
select select "number:3"
click at [301, 244] on select "I will leave a key I will provide an access code Someone will be home Go to apa…" at bounding box center [586, 262] width 570 height 37
drag, startPoint x: 449, startPoint y: 302, endPoint x: 389, endPoint y: 363, distance: 84.9
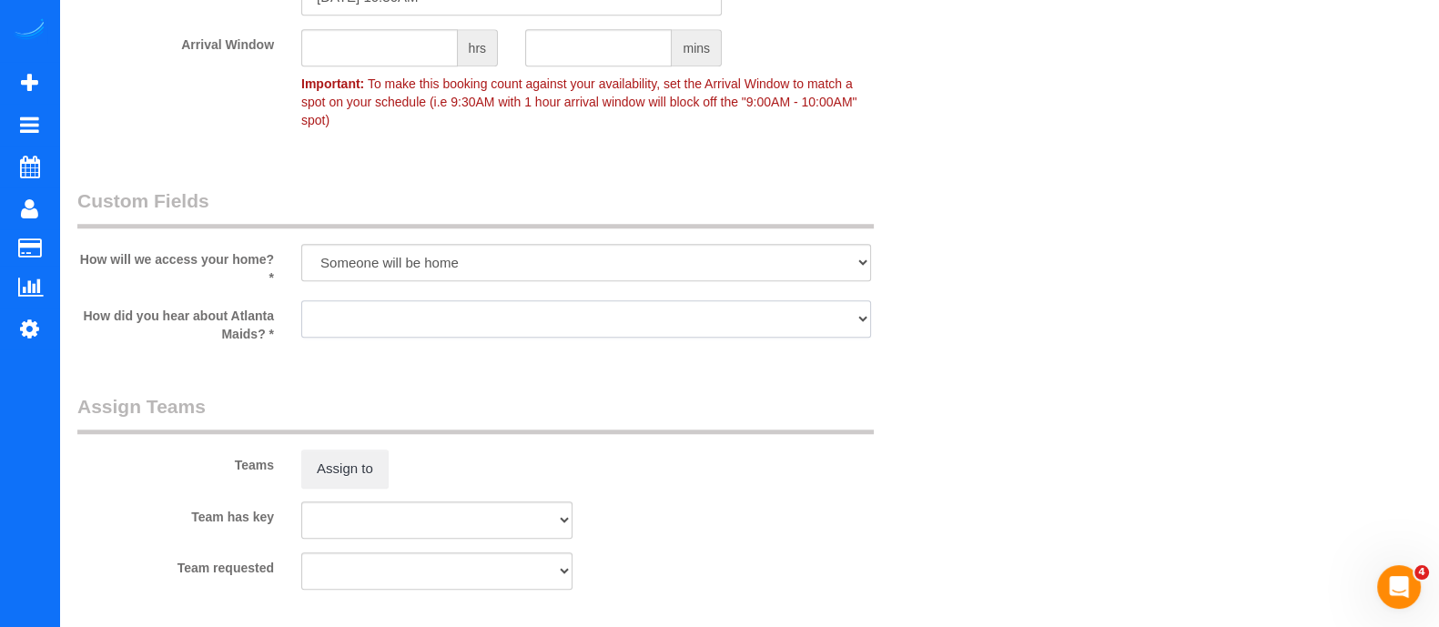
select select "number:6"
click at [301, 300] on select "Google Yelp From a friend Social media Other" at bounding box center [586, 318] width 570 height 37
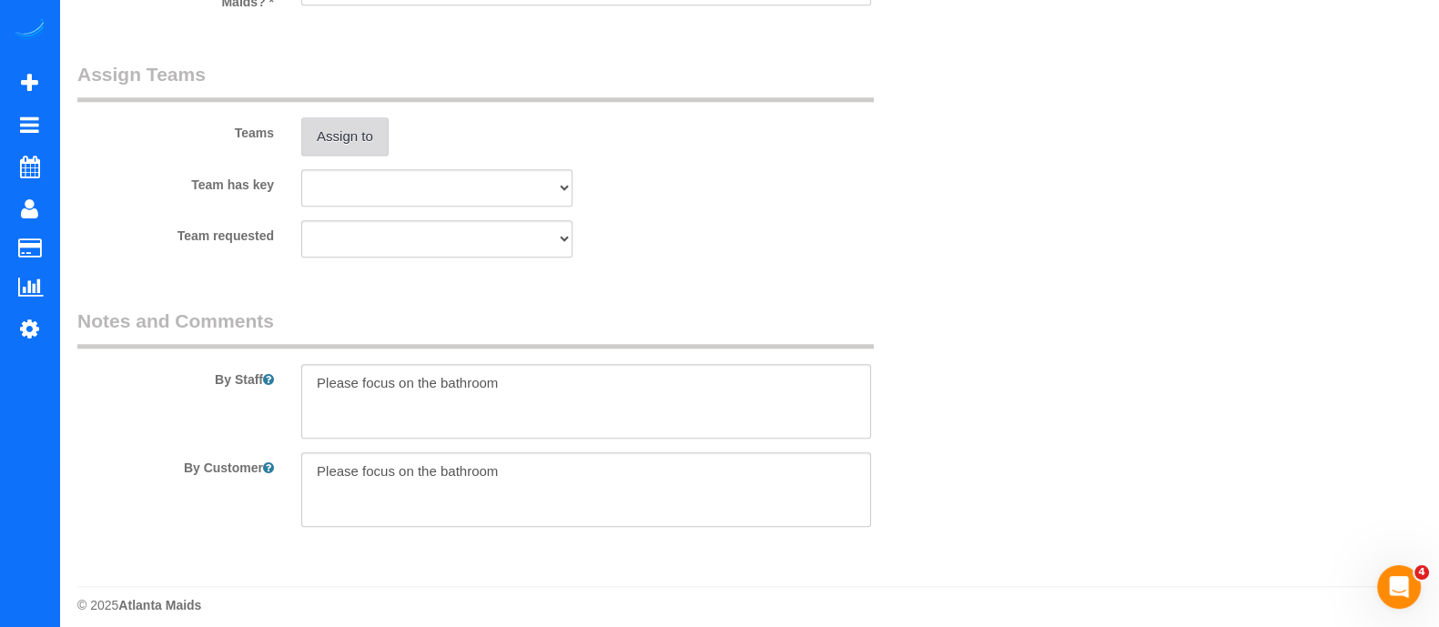
click at [355, 130] on button "Assign to" at bounding box center [344, 136] width 87 height 38
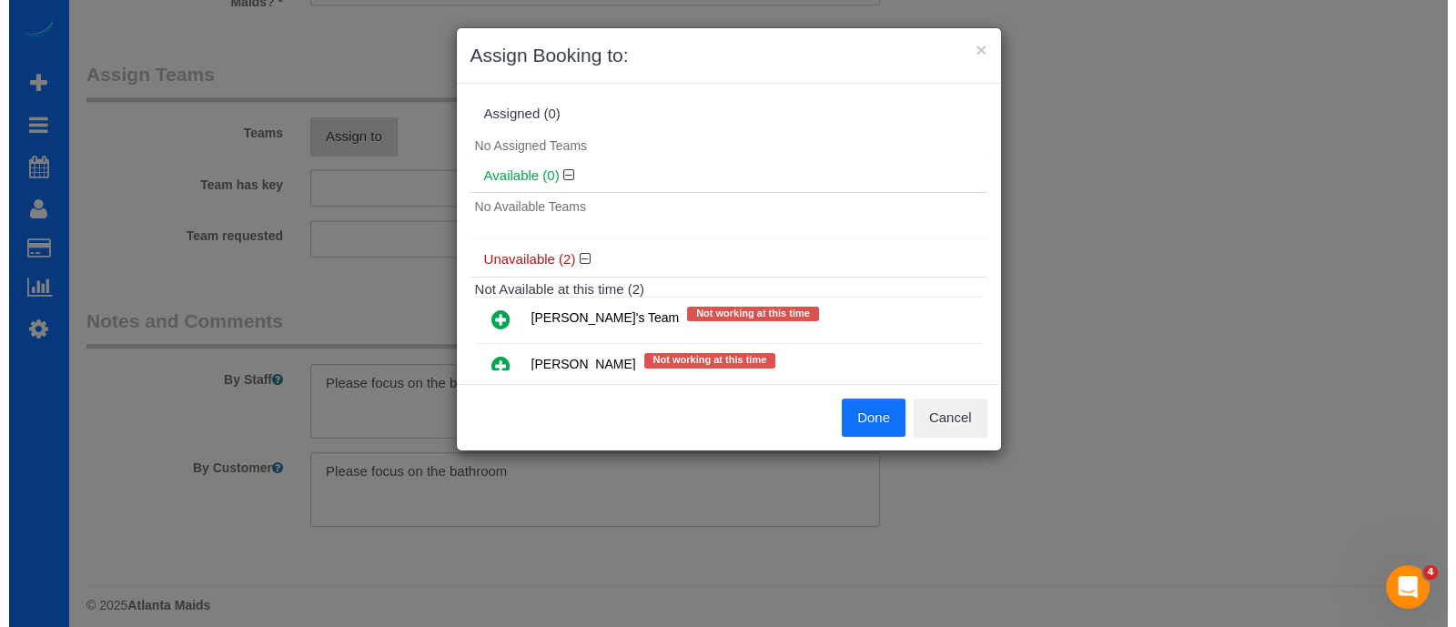
scroll to position [2219, 0]
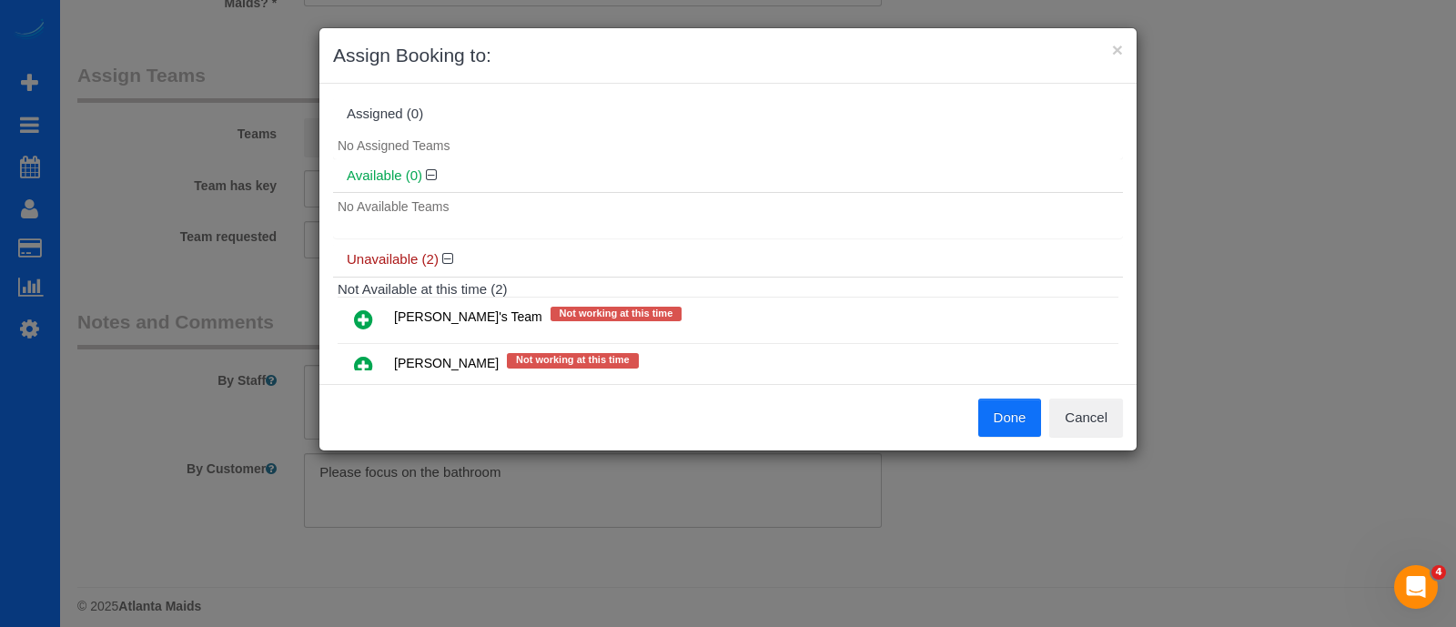
click at [357, 316] on icon at bounding box center [363, 319] width 19 height 22
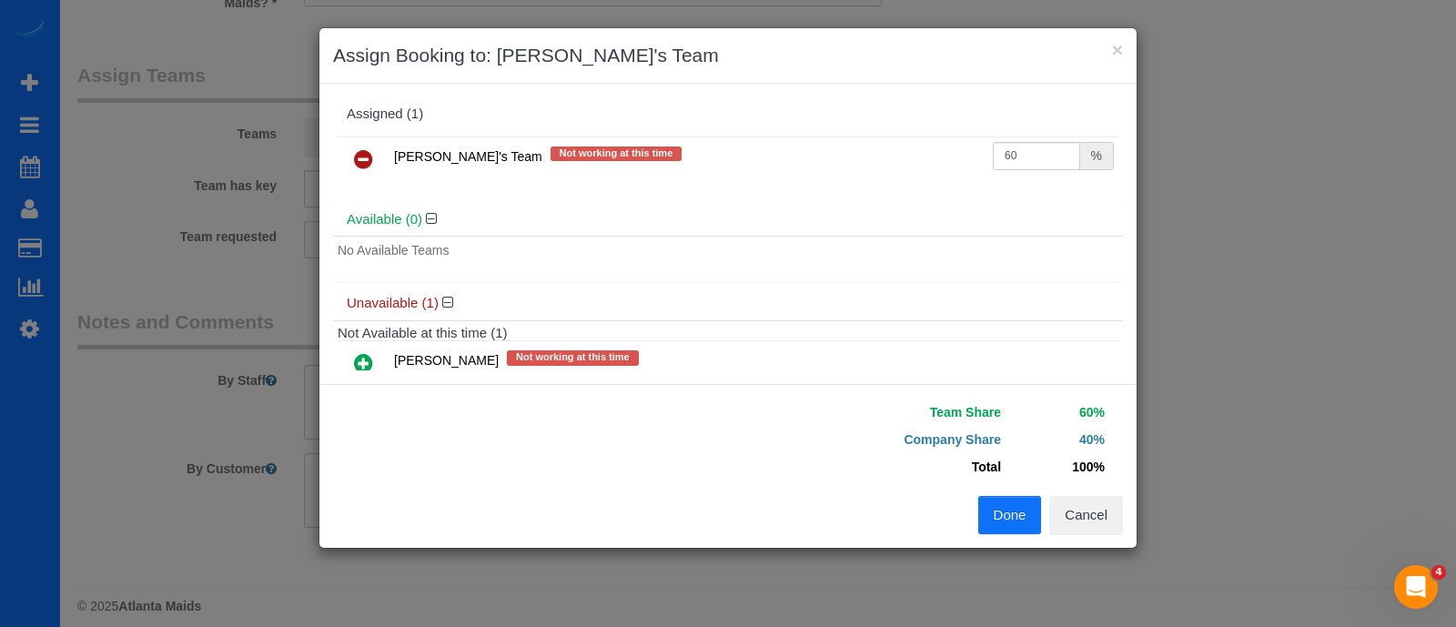
click at [1015, 509] on button "Done" at bounding box center [1010, 515] width 64 height 38
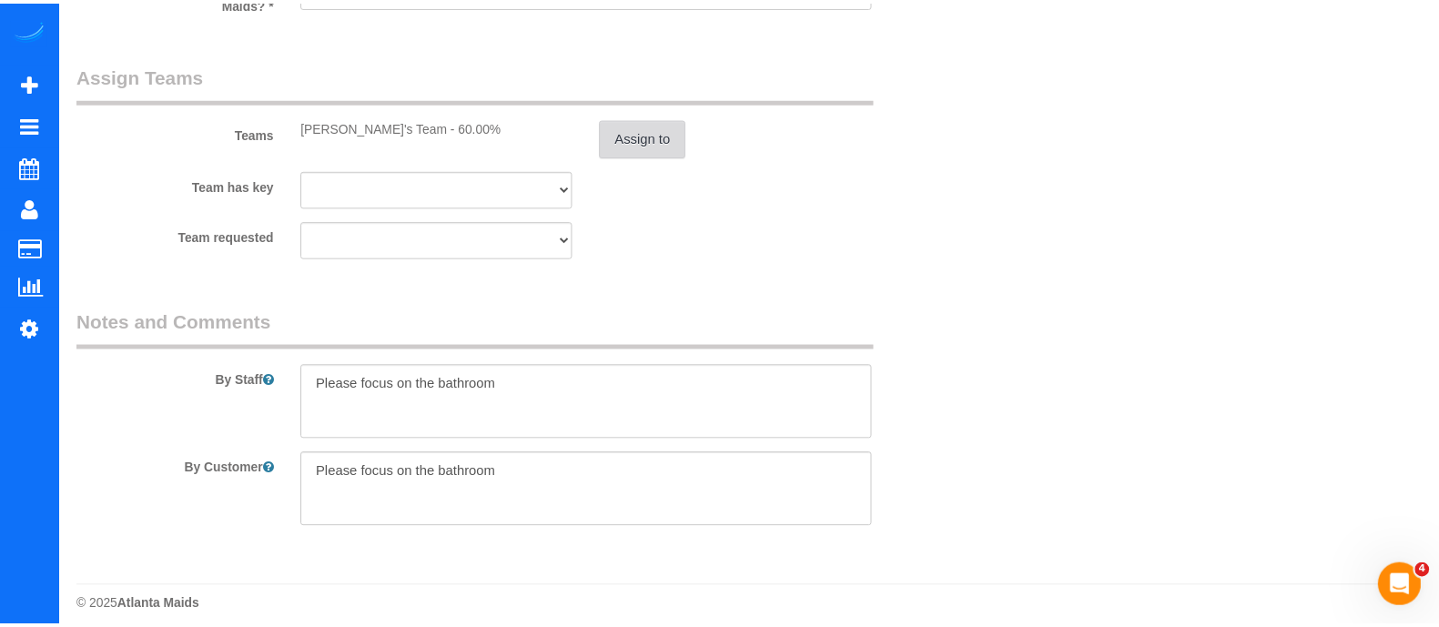
scroll to position [2218, 0]
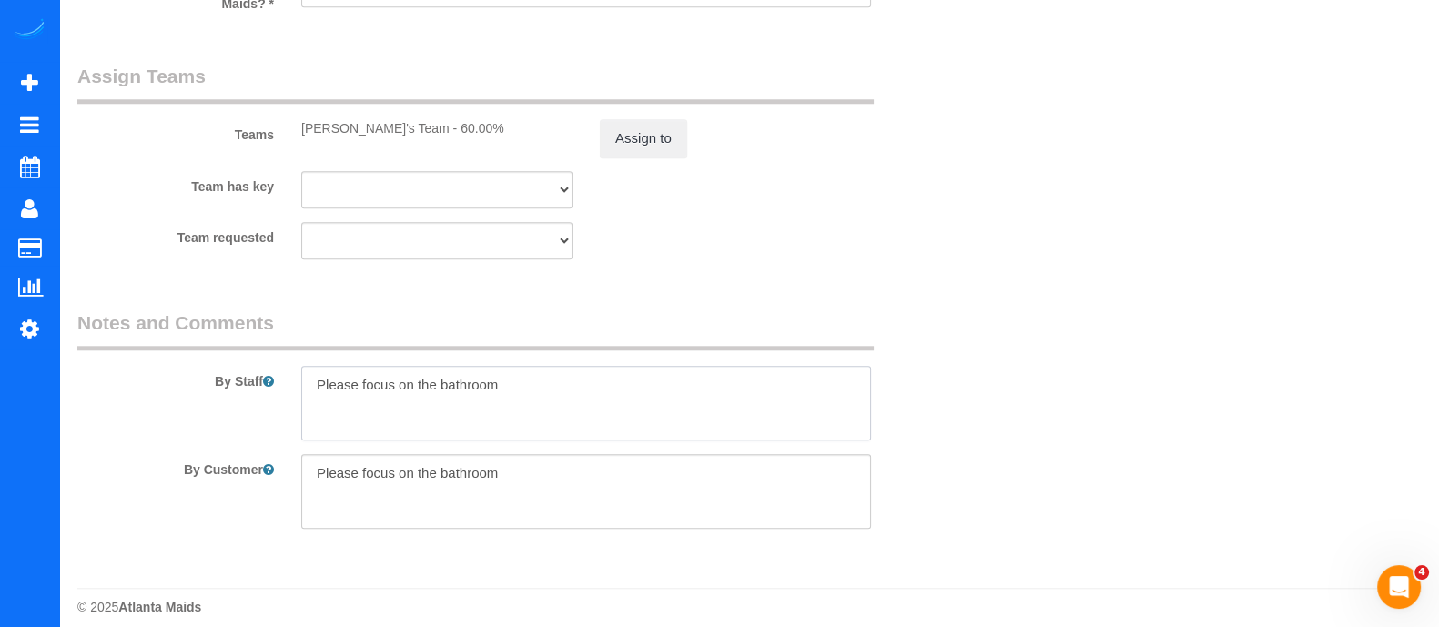
click at [635, 398] on textarea at bounding box center [586, 403] width 570 height 75
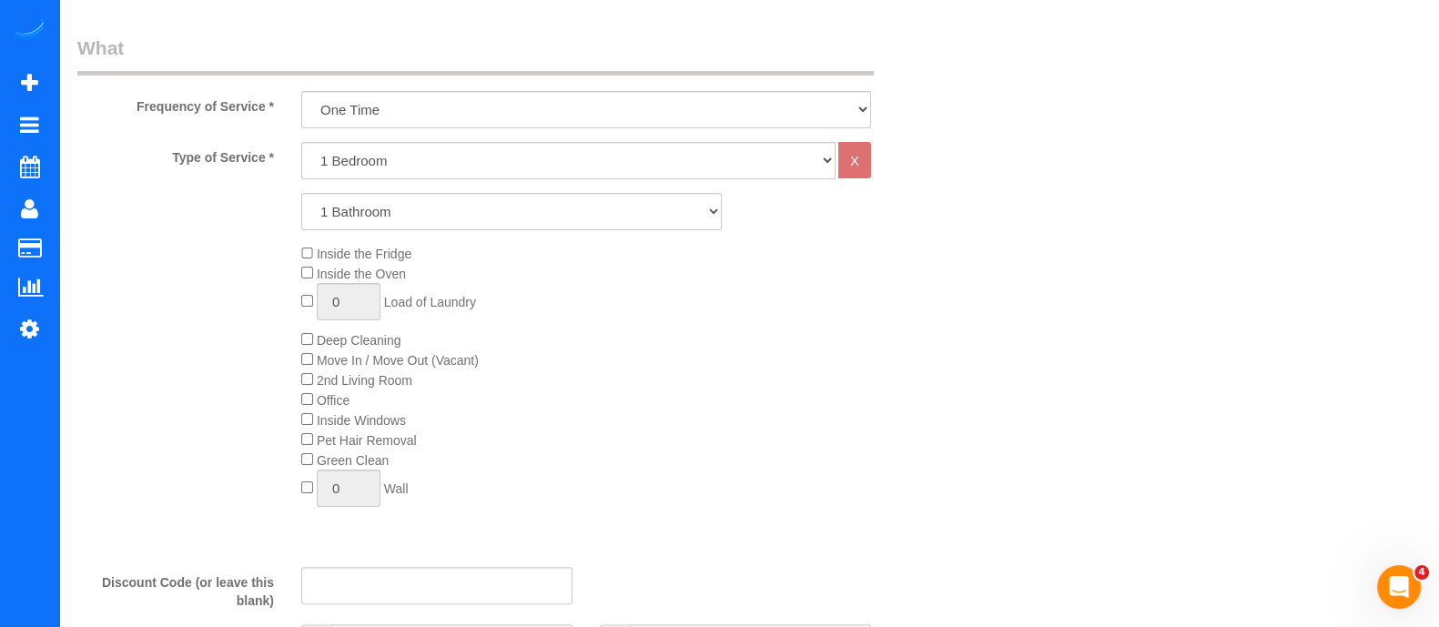
scroll to position [669, 0]
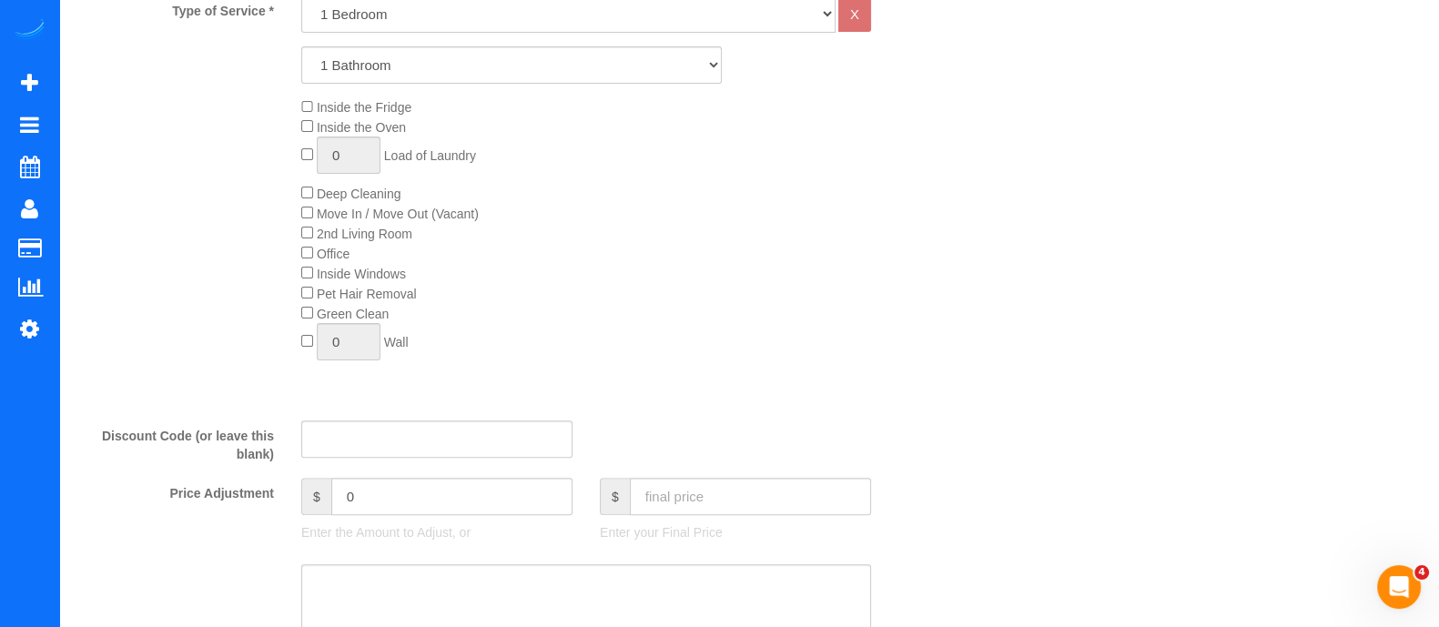
type textarea "Please focus on the bathroom Parking in the 2nd floor future residence parking"
click at [302, 207] on div "Inside the Fridge Inside the Oven 0 Load of Laundry Deep Cleaning Move In / Mov…" at bounding box center [624, 233] width 672 height 273
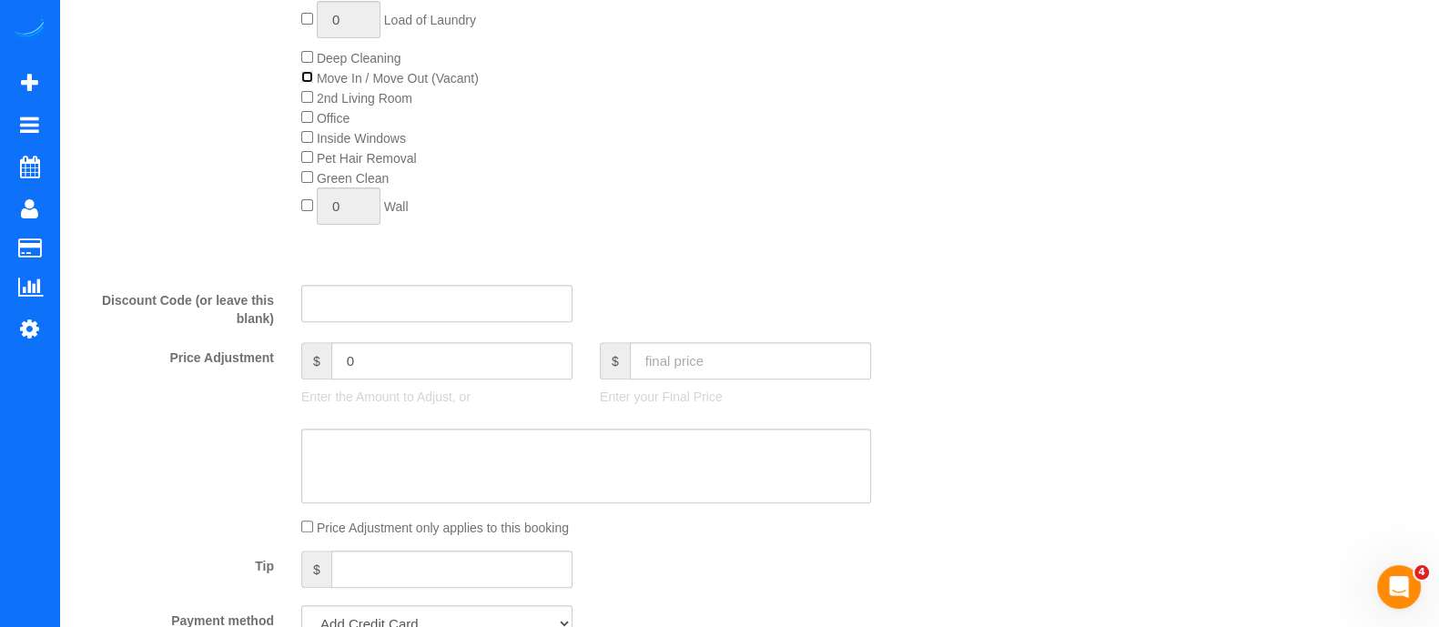
scroll to position [796, 0]
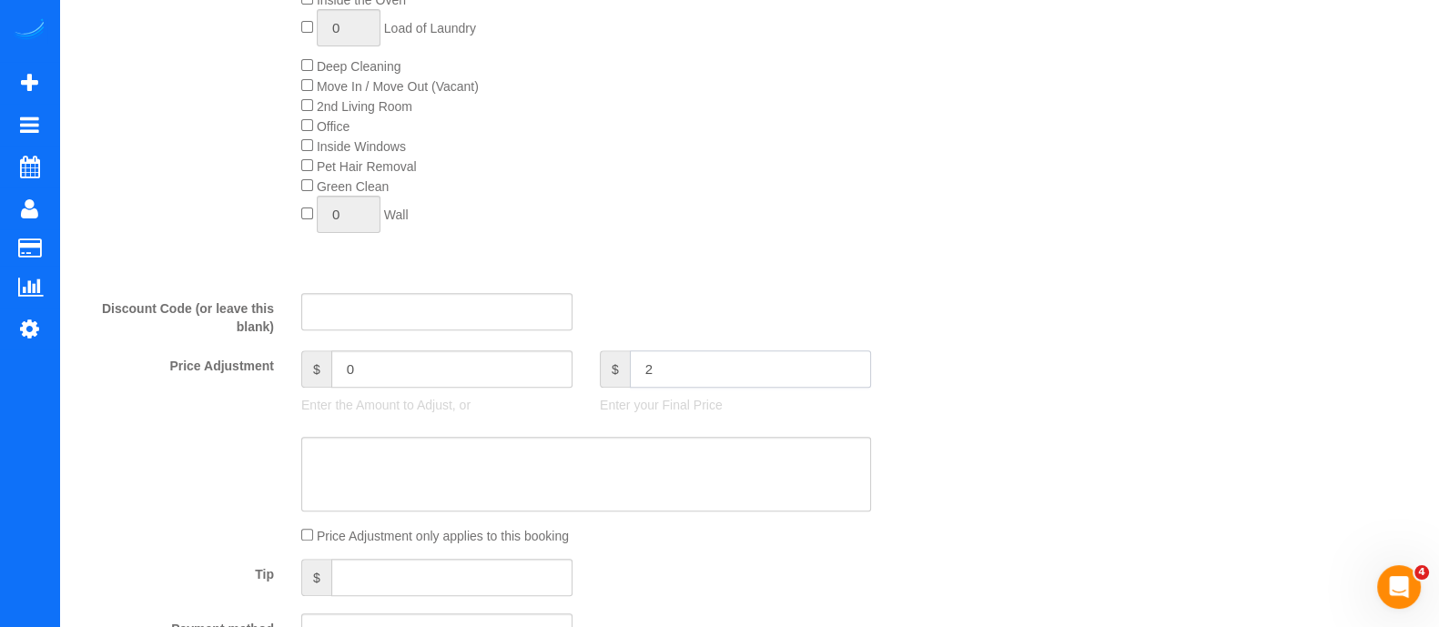
click at [733, 361] on input "2" at bounding box center [750, 368] width 241 height 37
type input "200"
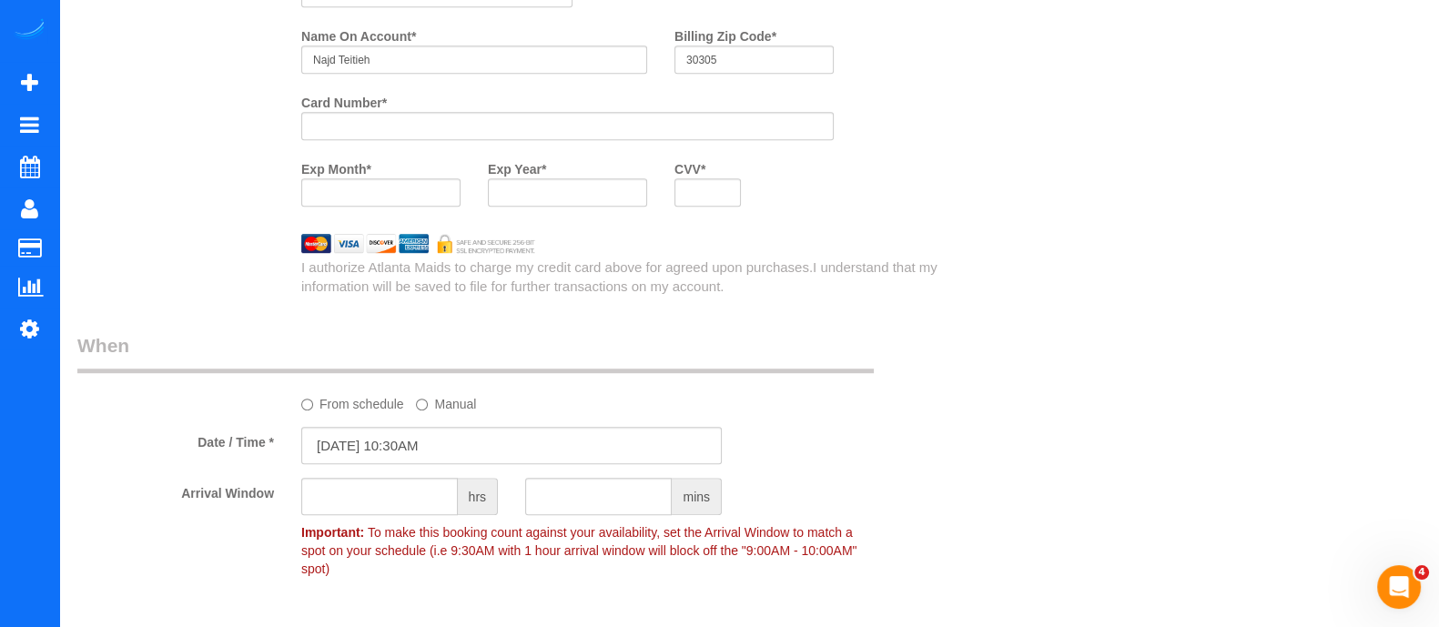
type input "10"
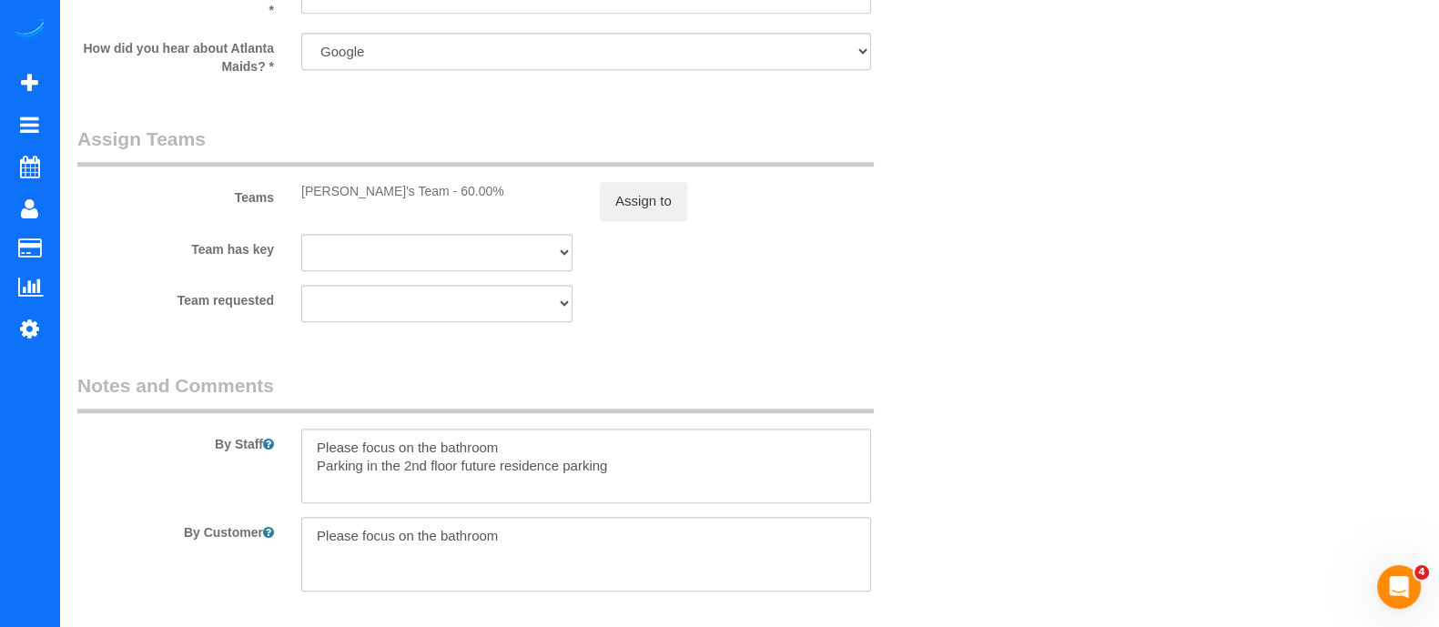
scroll to position [2193, 0]
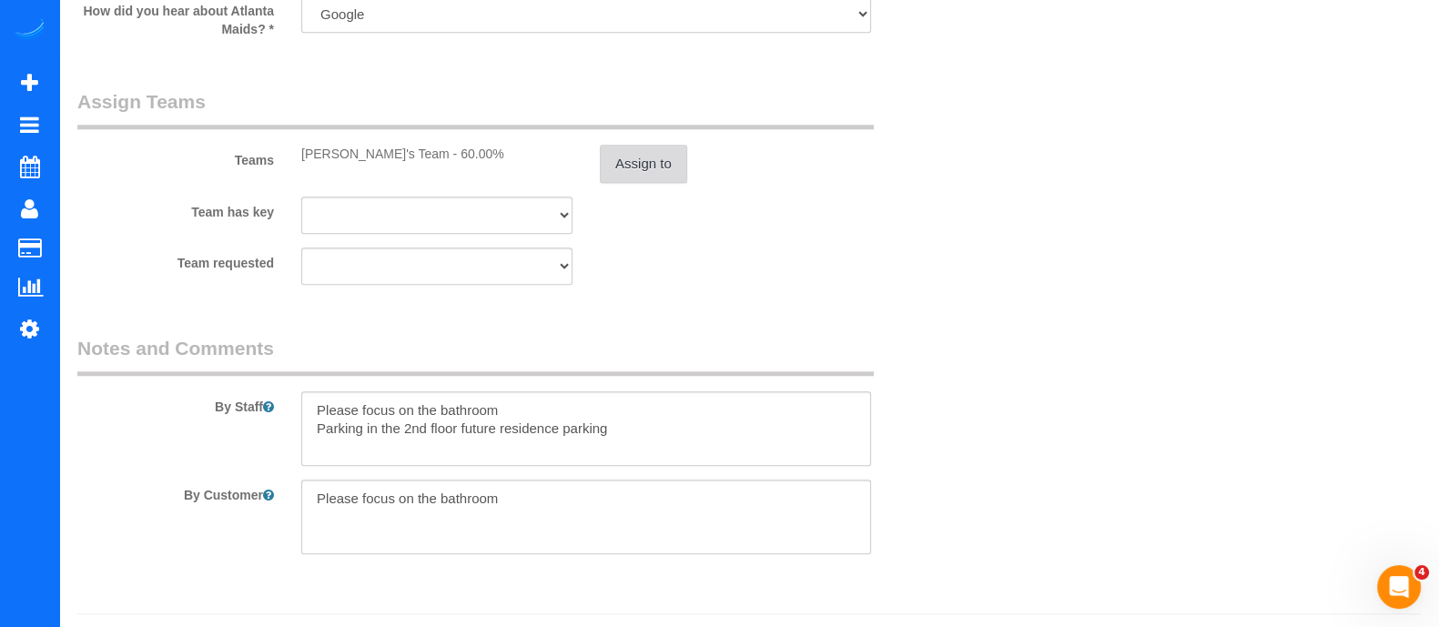
click at [638, 167] on button "Assign to" at bounding box center [643, 164] width 87 height 38
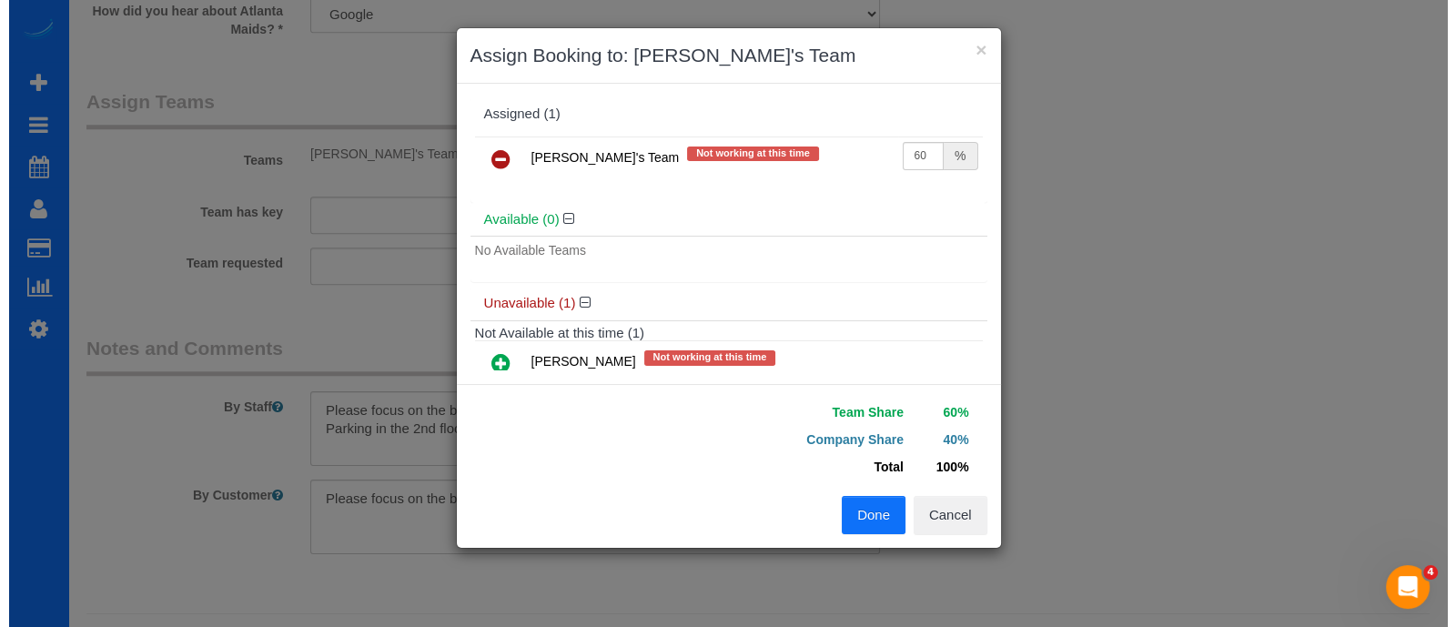
scroll to position [2191, 0]
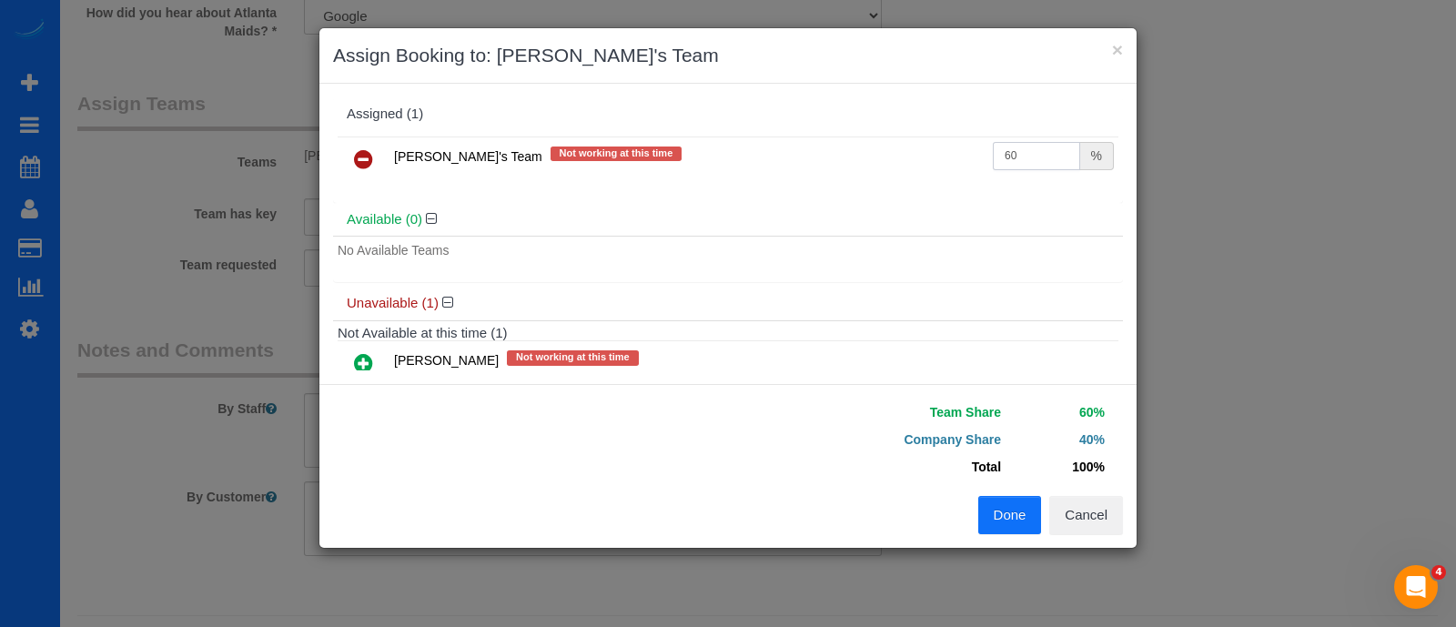
click at [1001, 152] on input "60" at bounding box center [1036, 156] width 87 height 28
type input "6"
type input "57"
click at [1012, 497] on button "Done" at bounding box center [1010, 515] width 64 height 38
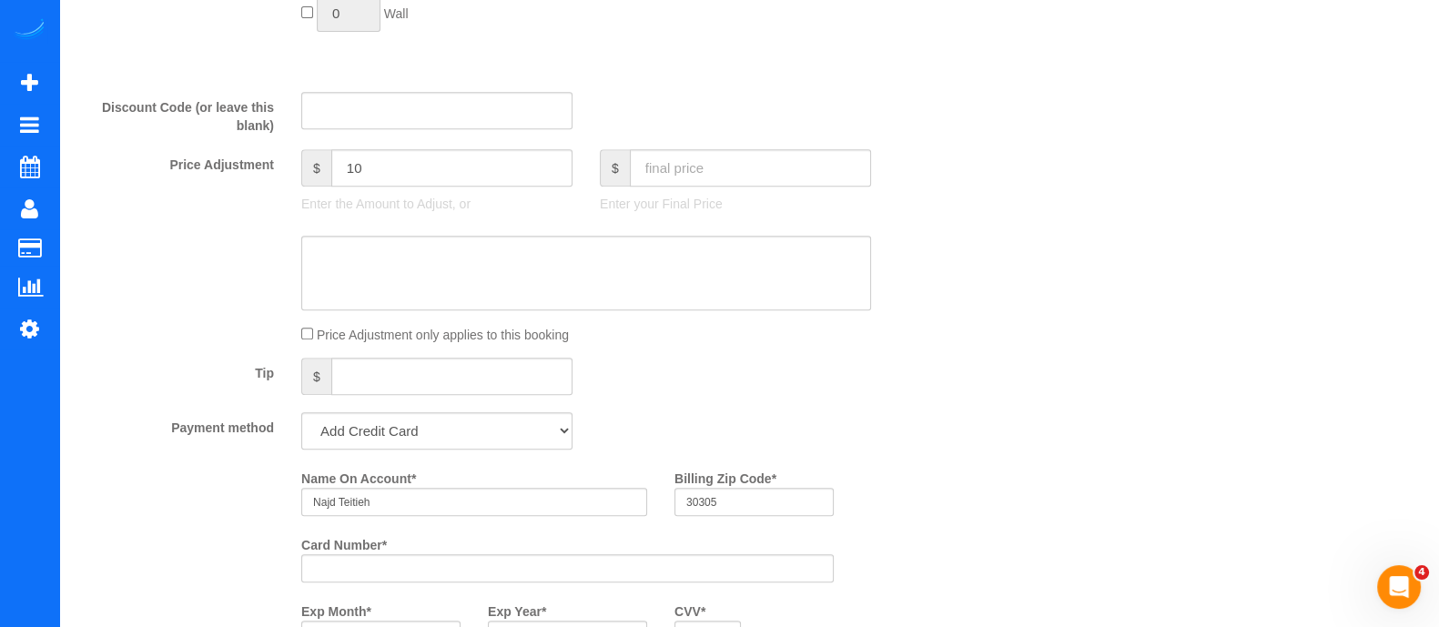
scroll to position [0, 0]
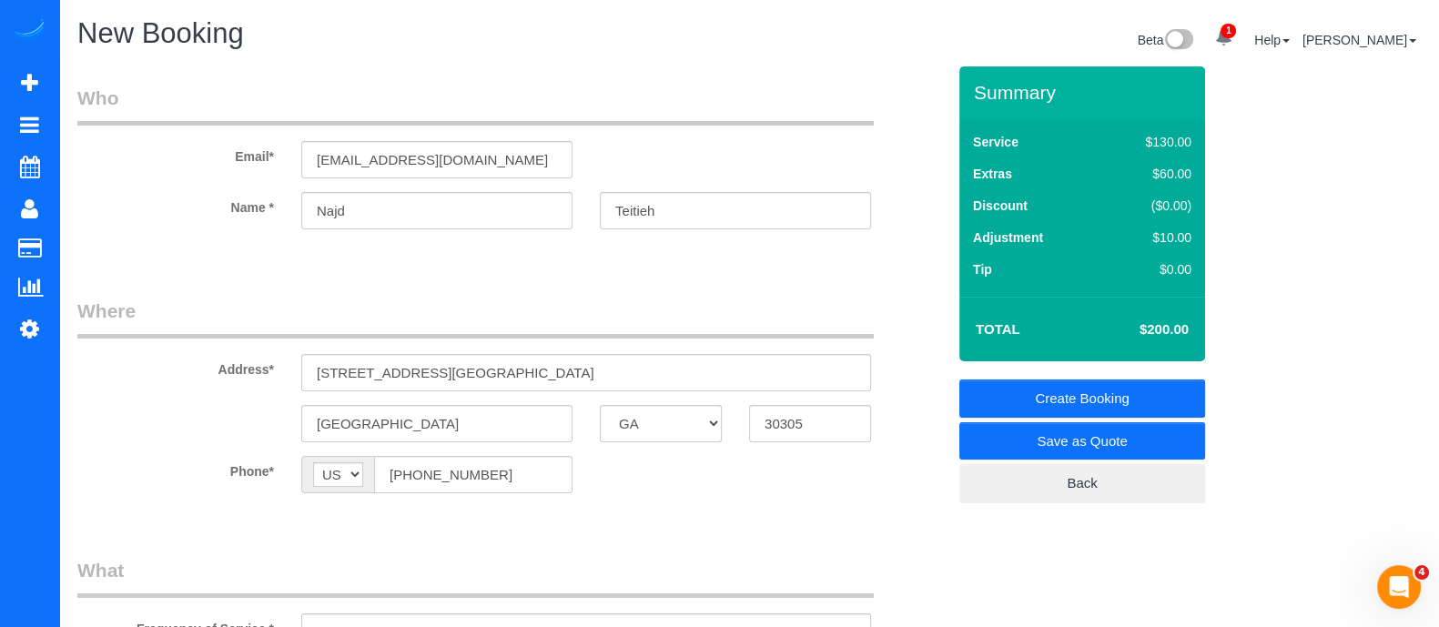
click at [1045, 400] on link "Create Booking" at bounding box center [1082, 398] width 246 height 38
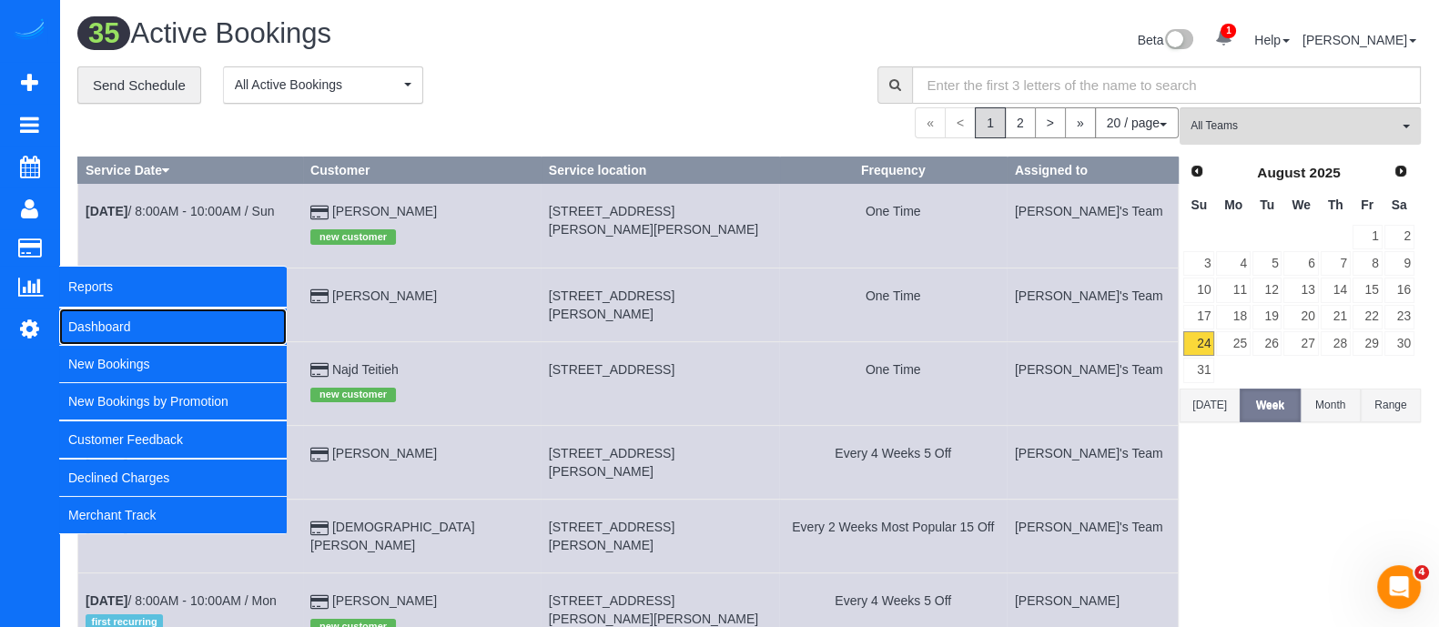
click at [84, 311] on link "Dashboard" at bounding box center [172, 326] width 227 height 36
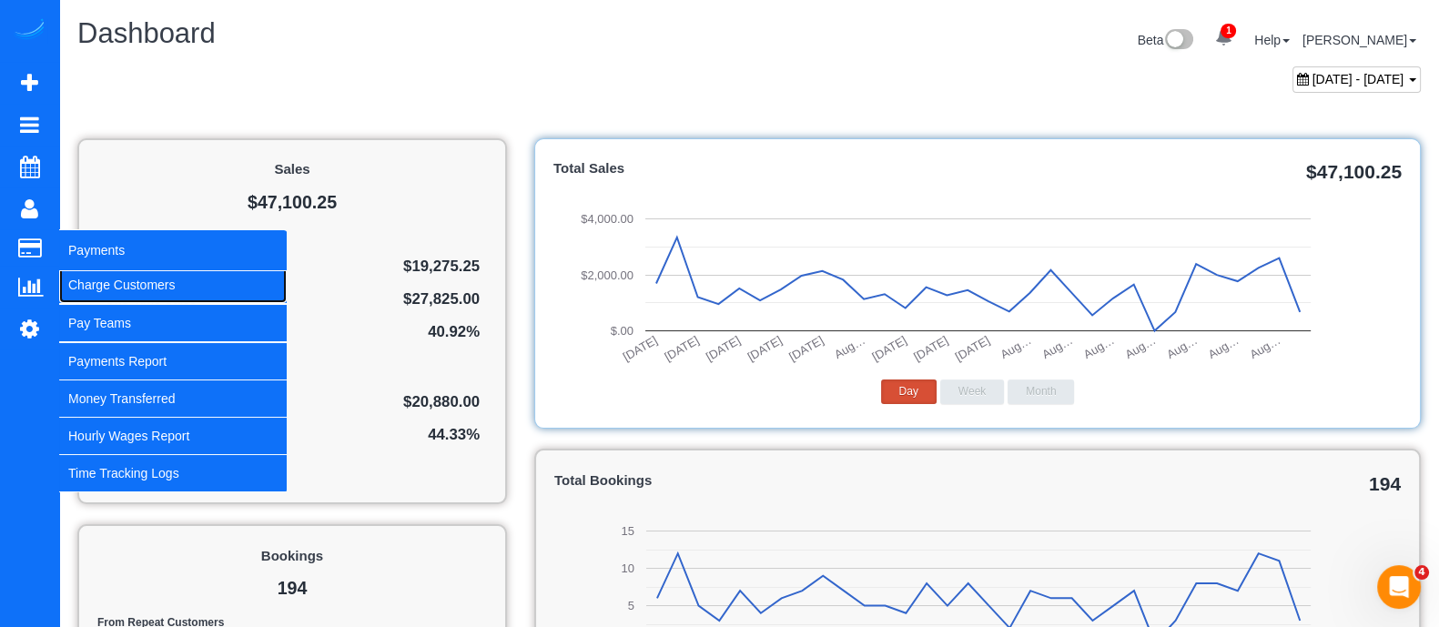
click at [111, 278] on link "Charge Customers" at bounding box center [172, 285] width 227 height 36
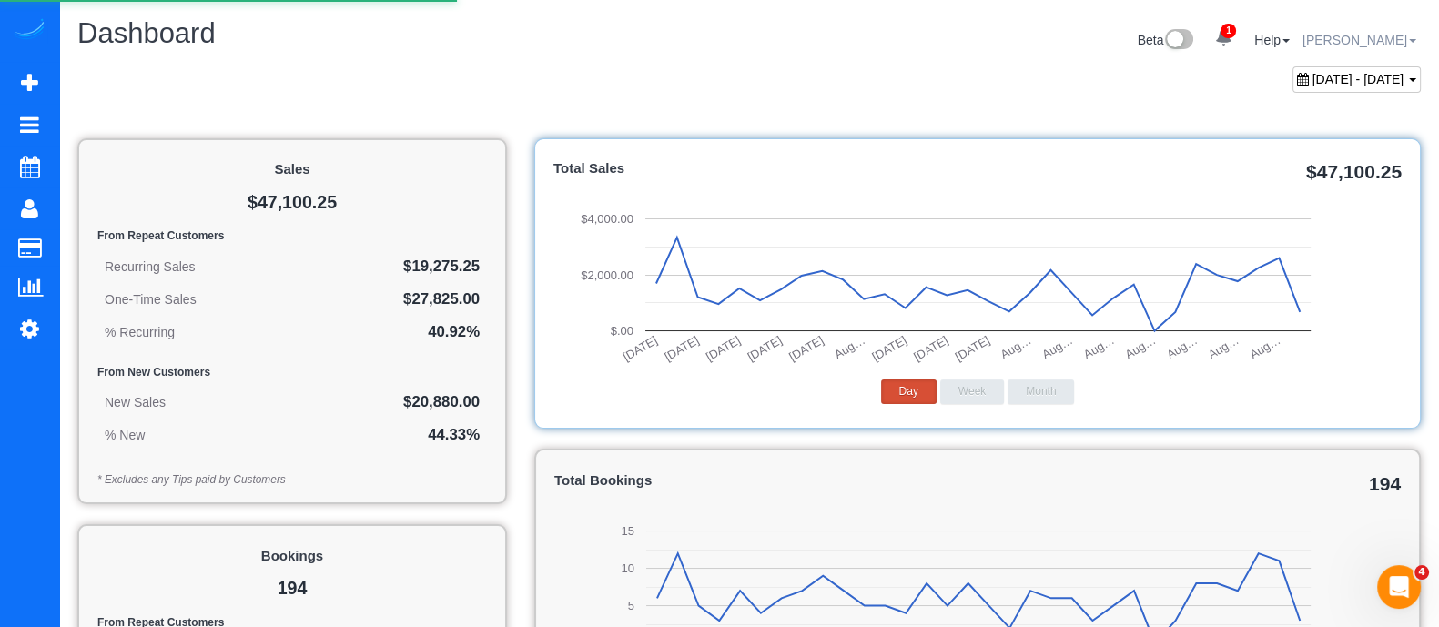
select select
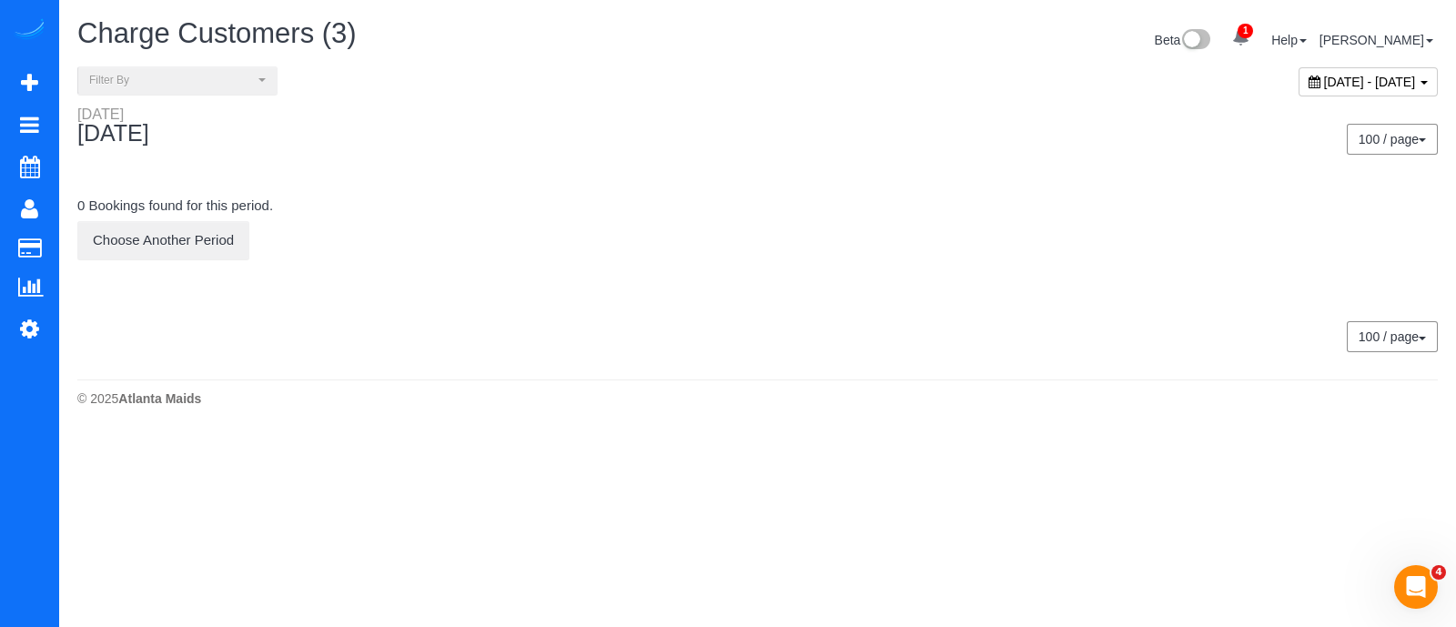
click at [1349, 86] on span "August 24, 2025 - August 24, 2025" at bounding box center [1370, 82] width 92 height 15
type input "**********"
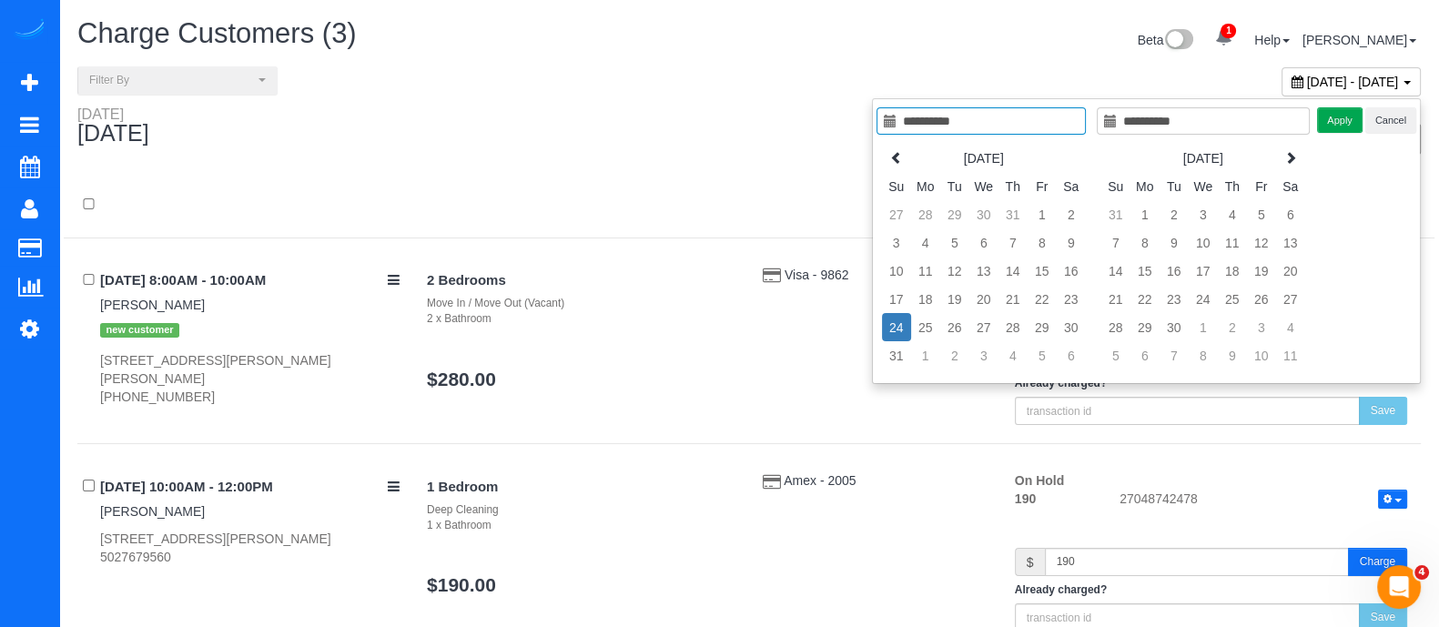
type input "**********"
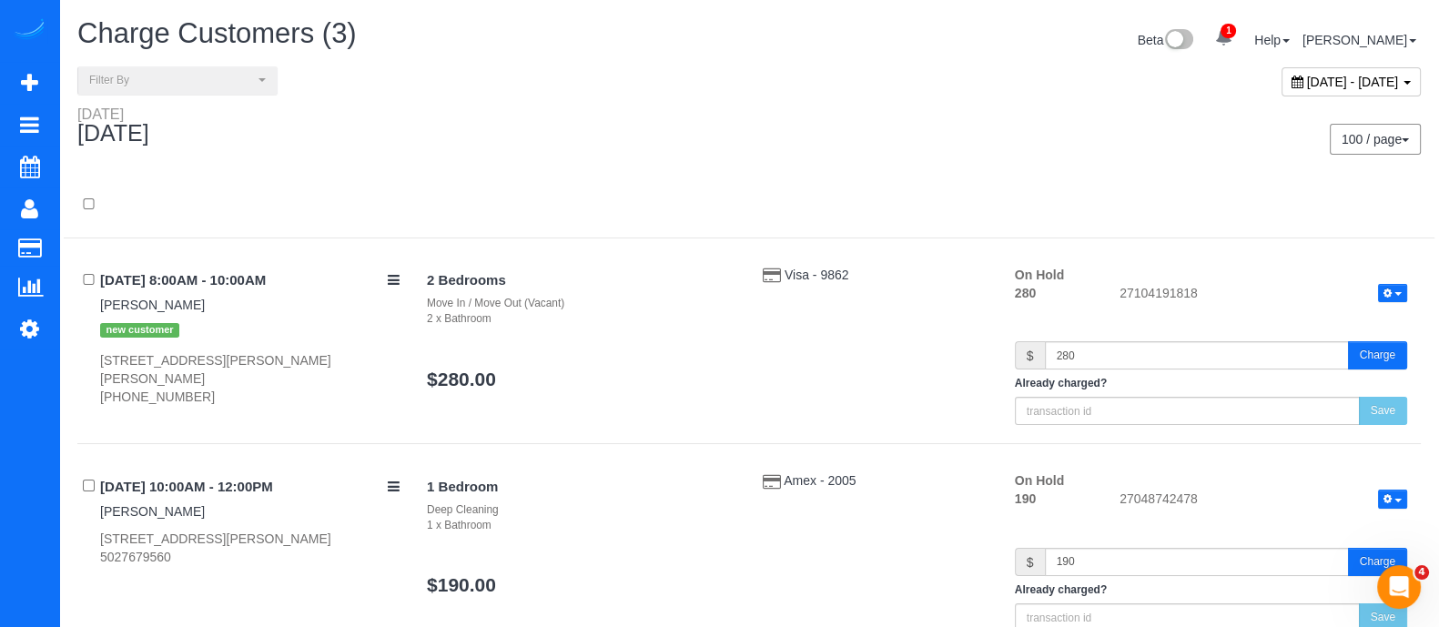
click at [788, 227] on div at bounding box center [749, 214] width 1370 height 47
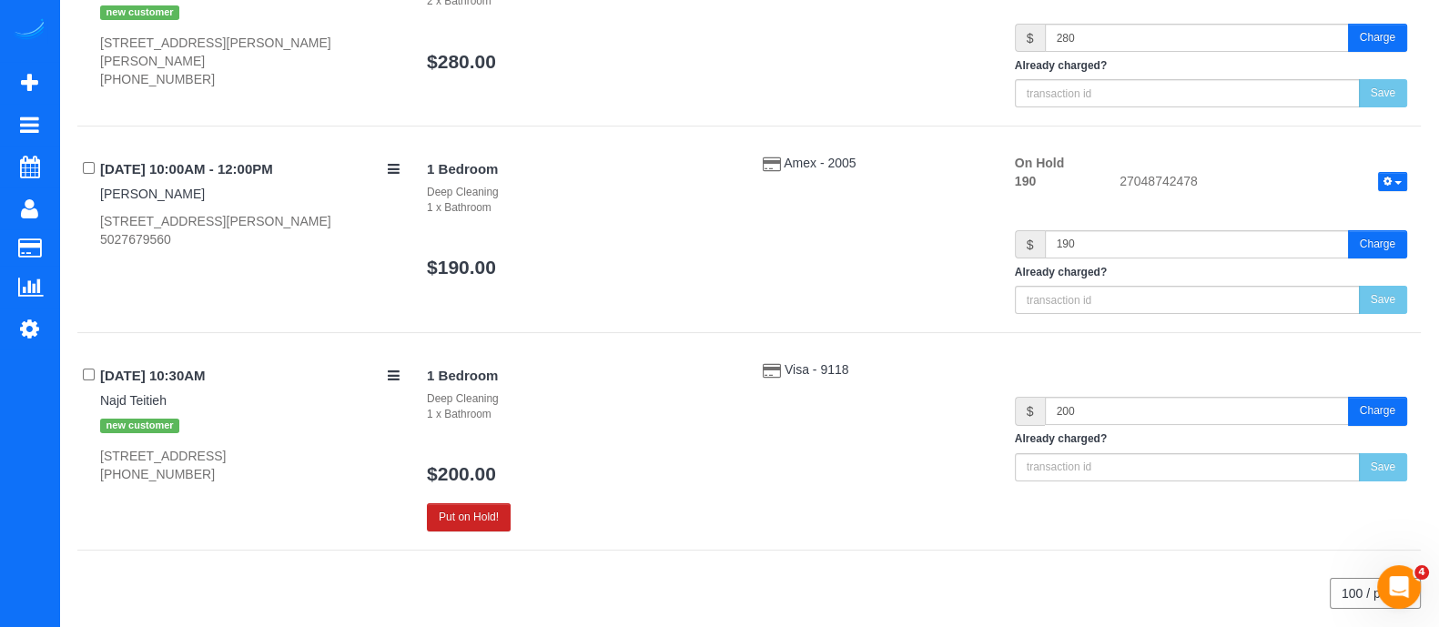
scroll to position [378, 0]
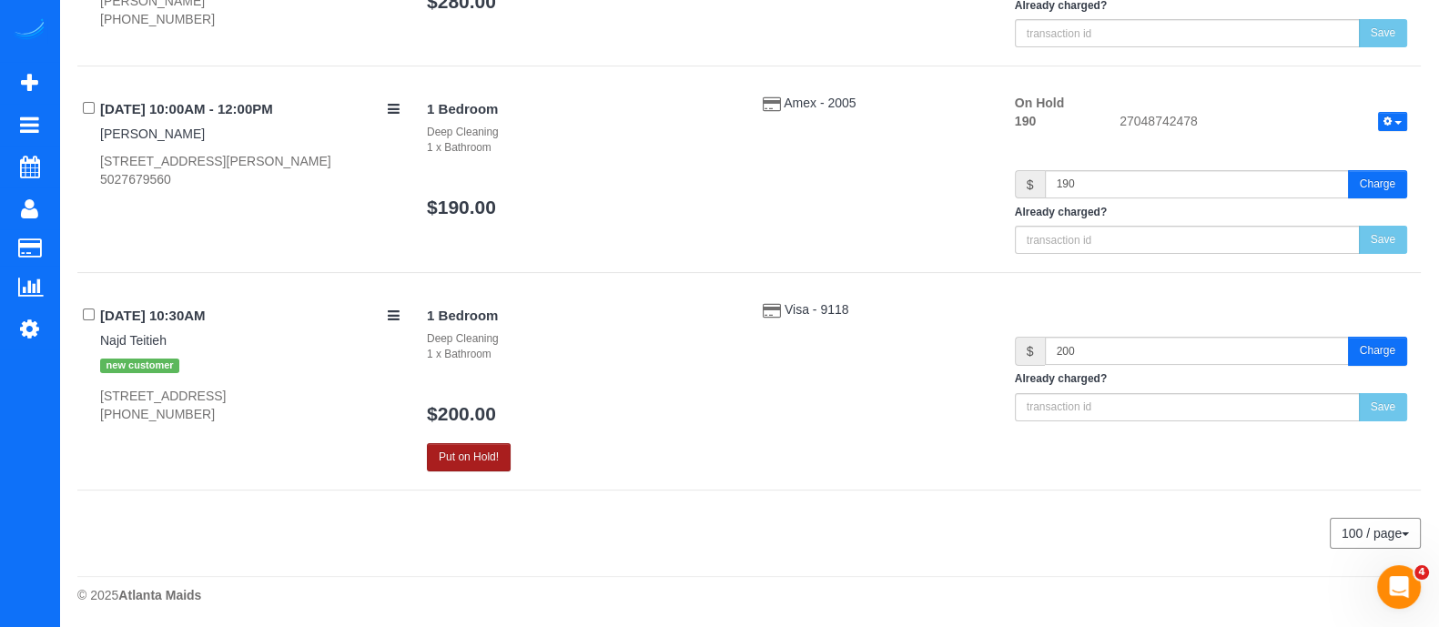
click at [436, 443] on button "Put on Hold!" at bounding box center [469, 457] width 84 height 28
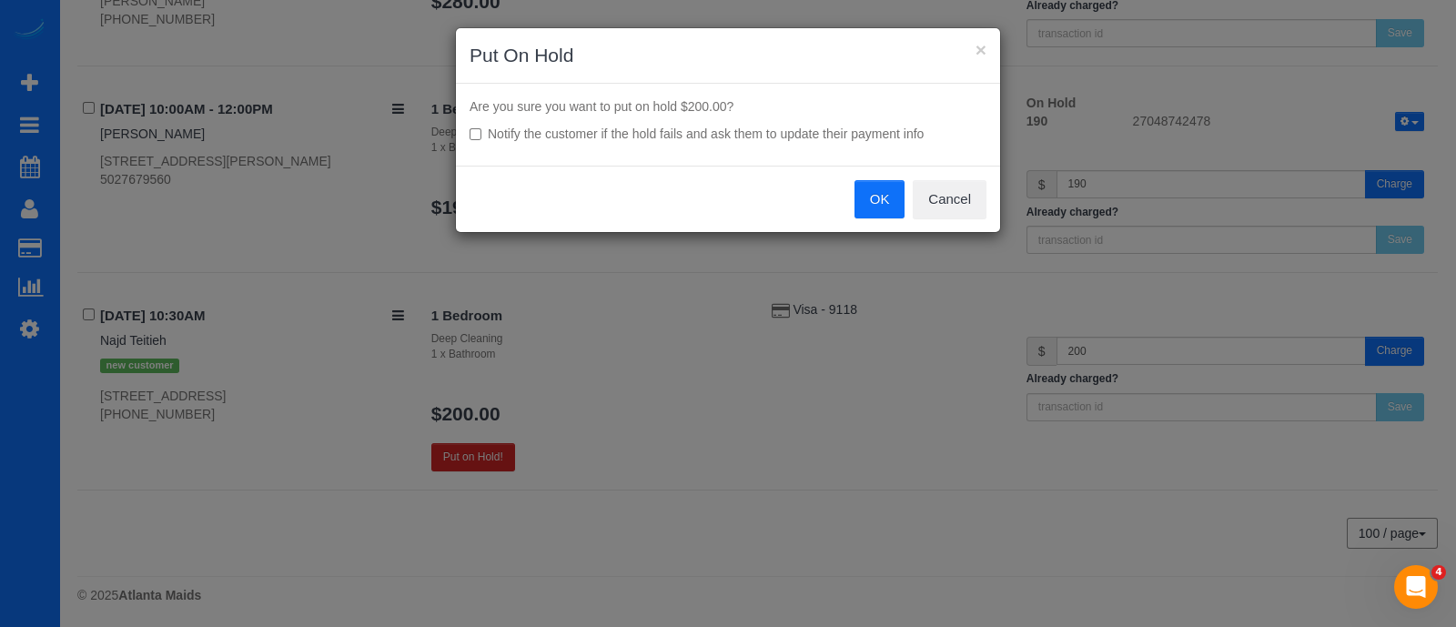
click at [870, 187] on button "OK" at bounding box center [879, 199] width 51 height 38
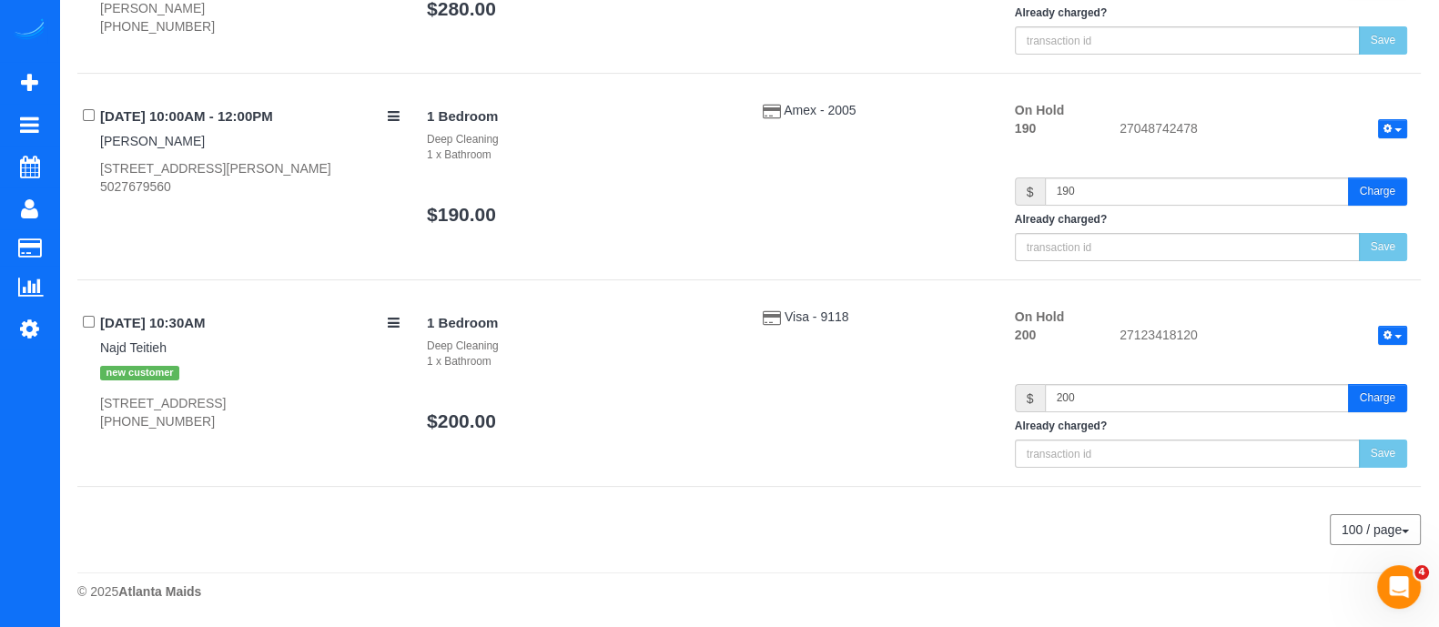
scroll to position [368, 0]
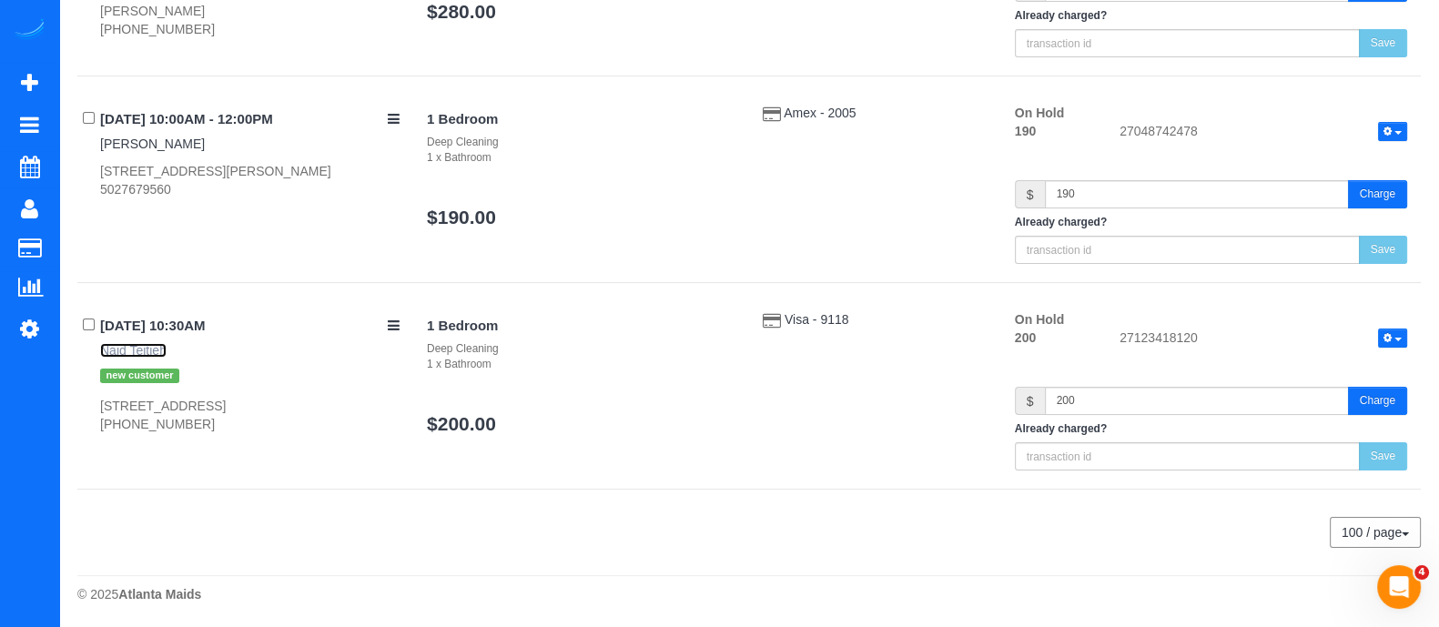
click at [130, 348] on link "Najd Teitieh" at bounding box center [133, 350] width 66 height 15
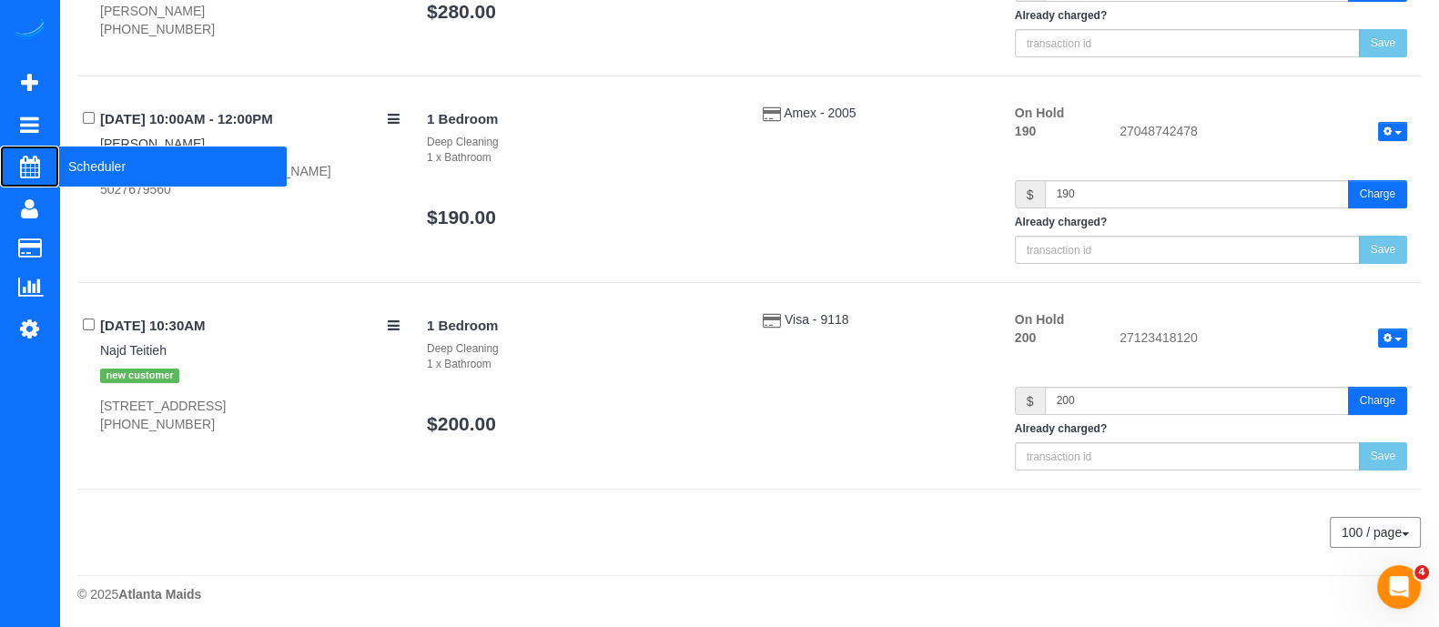
click at [75, 161] on span "Scheduler" at bounding box center [172, 167] width 227 height 42
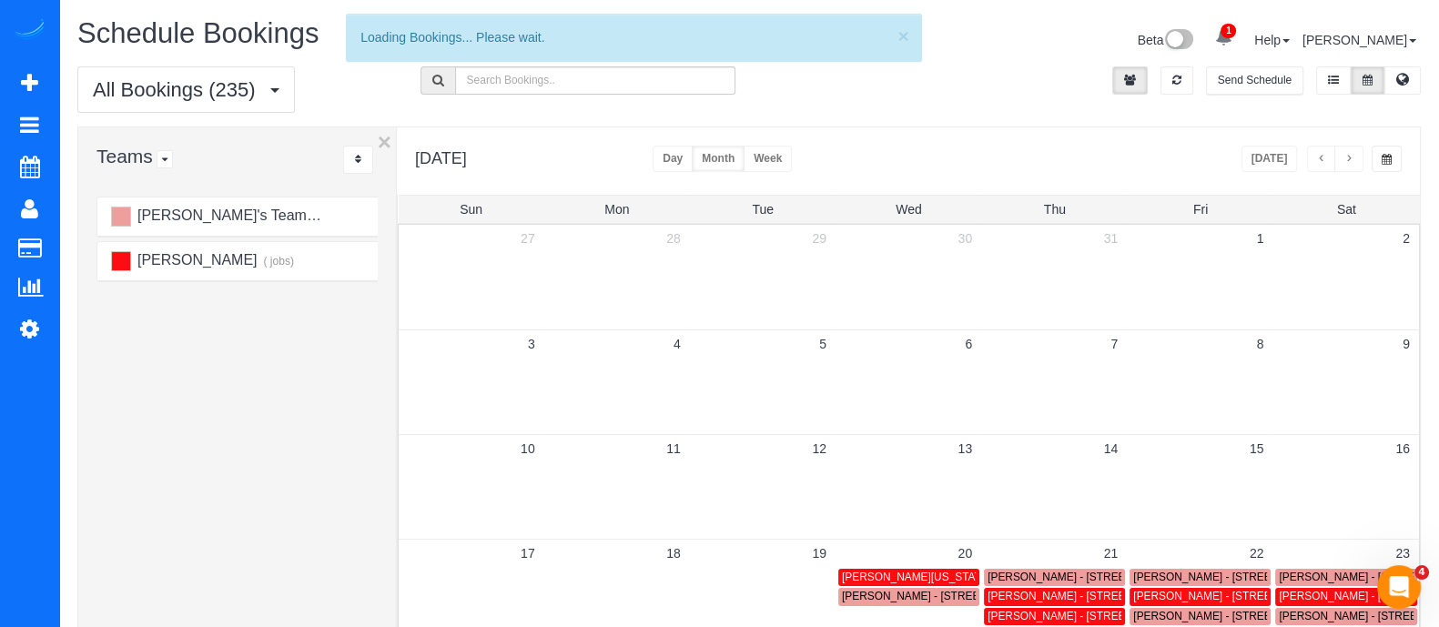
scroll to position [164, 0]
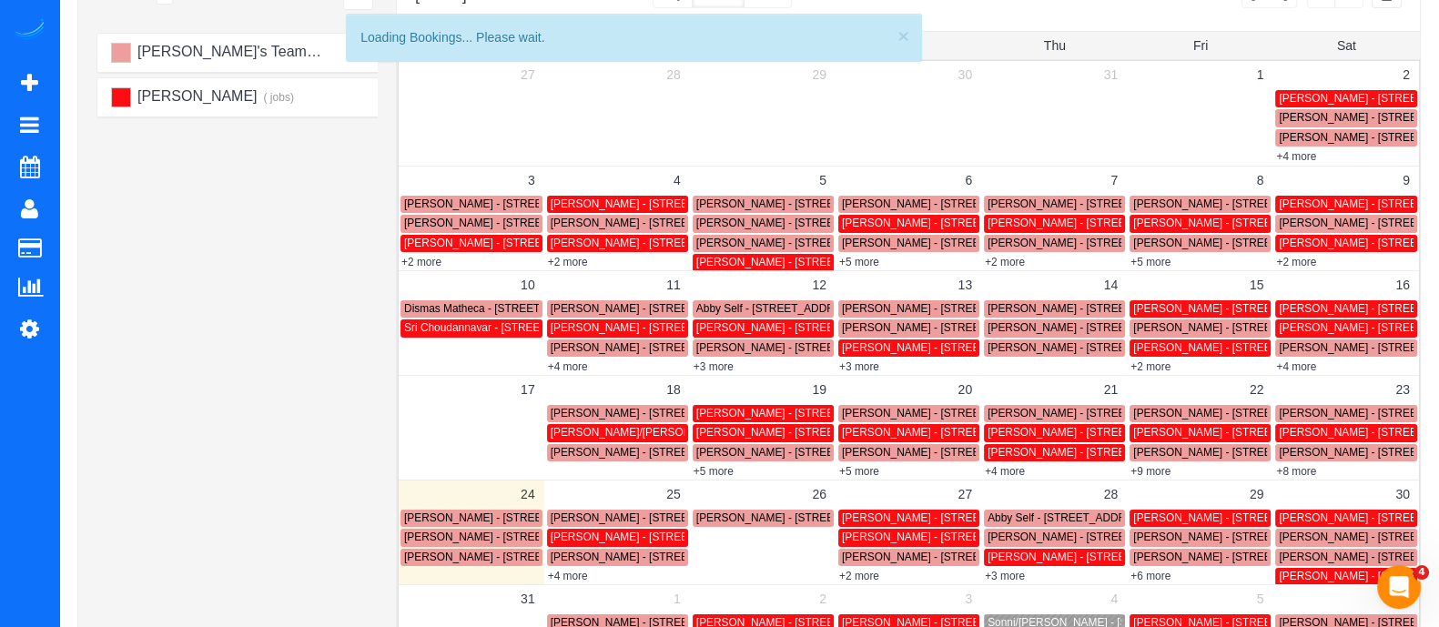
click at [447, 559] on span "Majd Steitieh - 297 East Paces Ferry Rd Neatlanta, Ga 30305, Usa Unit N910, Atl…" at bounding box center [507, 557] width 206 height 13
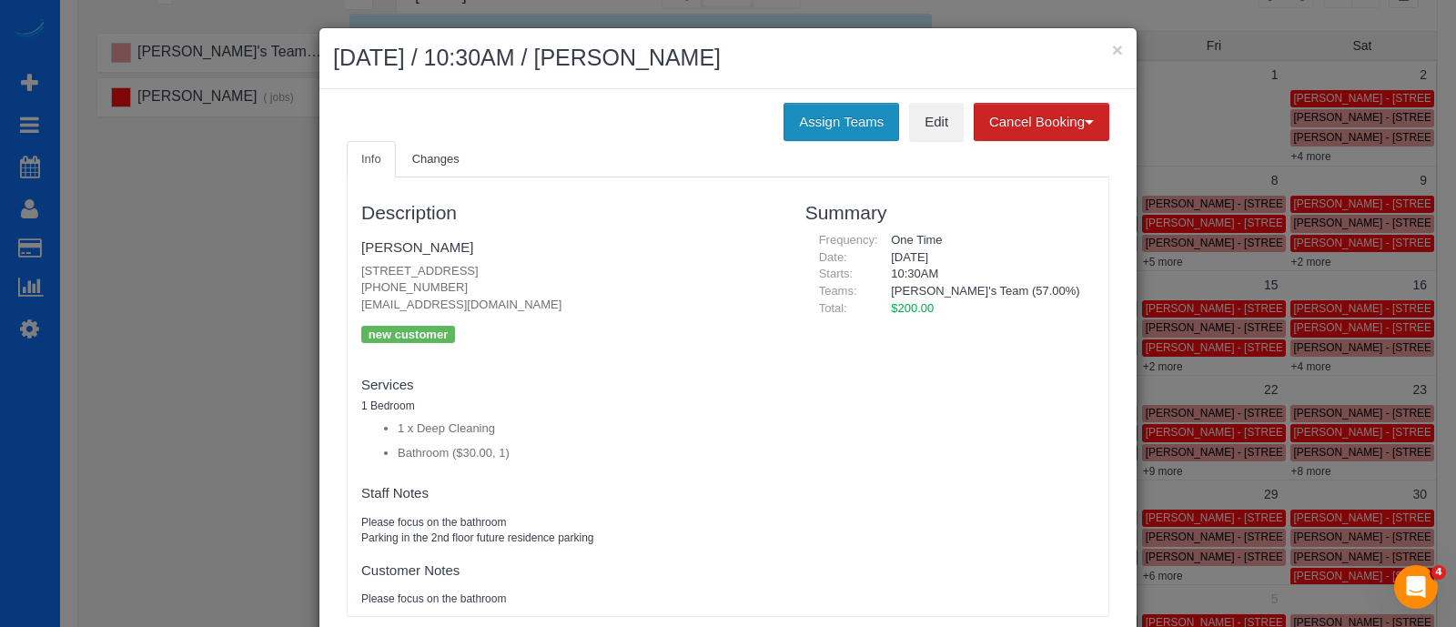
click at [846, 104] on button "Assign Teams" at bounding box center [841, 122] width 116 height 38
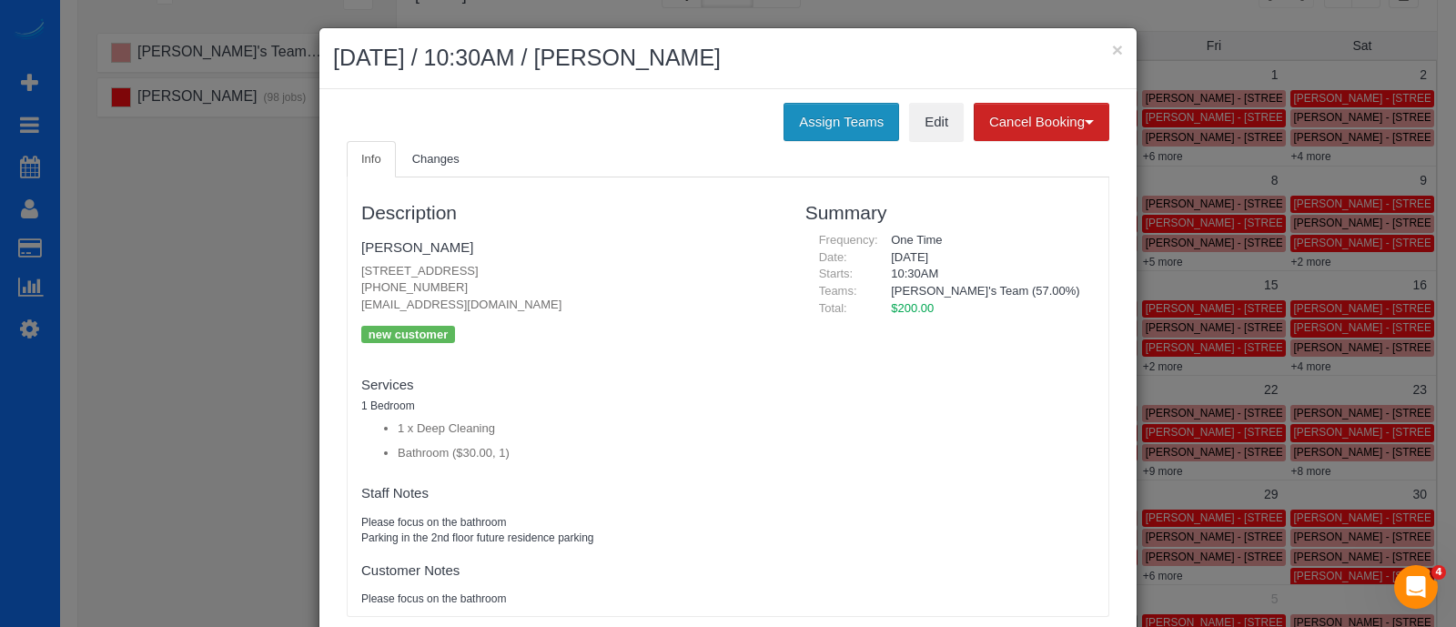
click at [845, 114] on button "Assign Teams" at bounding box center [841, 122] width 116 height 38
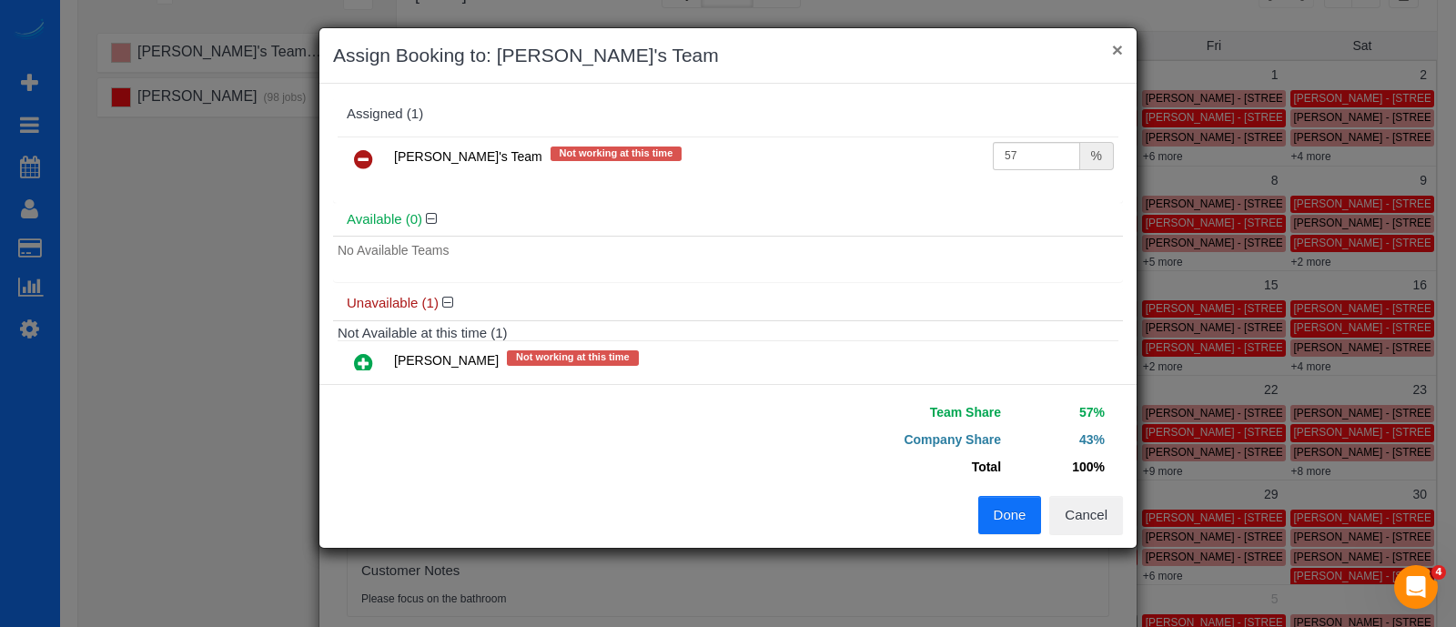
click at [1116, 47] on button "×" at bounding box center [1117, 49] width 11 height 19
click at [1115, 46] on button "×" at bounding box center [1117, 49] width 11 height 19
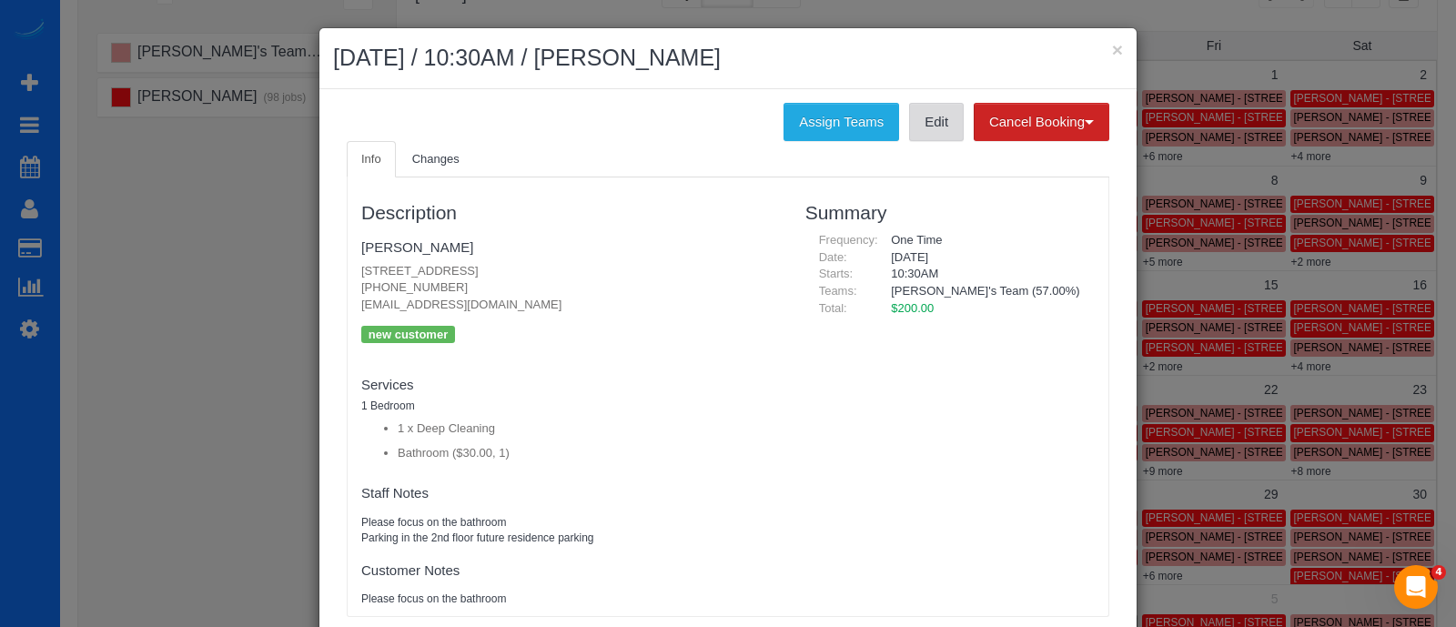
click at [930, 111] on link "Edit" at bounding box center [936, 122] width 55 height 38
click at [1112, 46] on button "×" at bounding box center [1117, 49] width 11 height 19
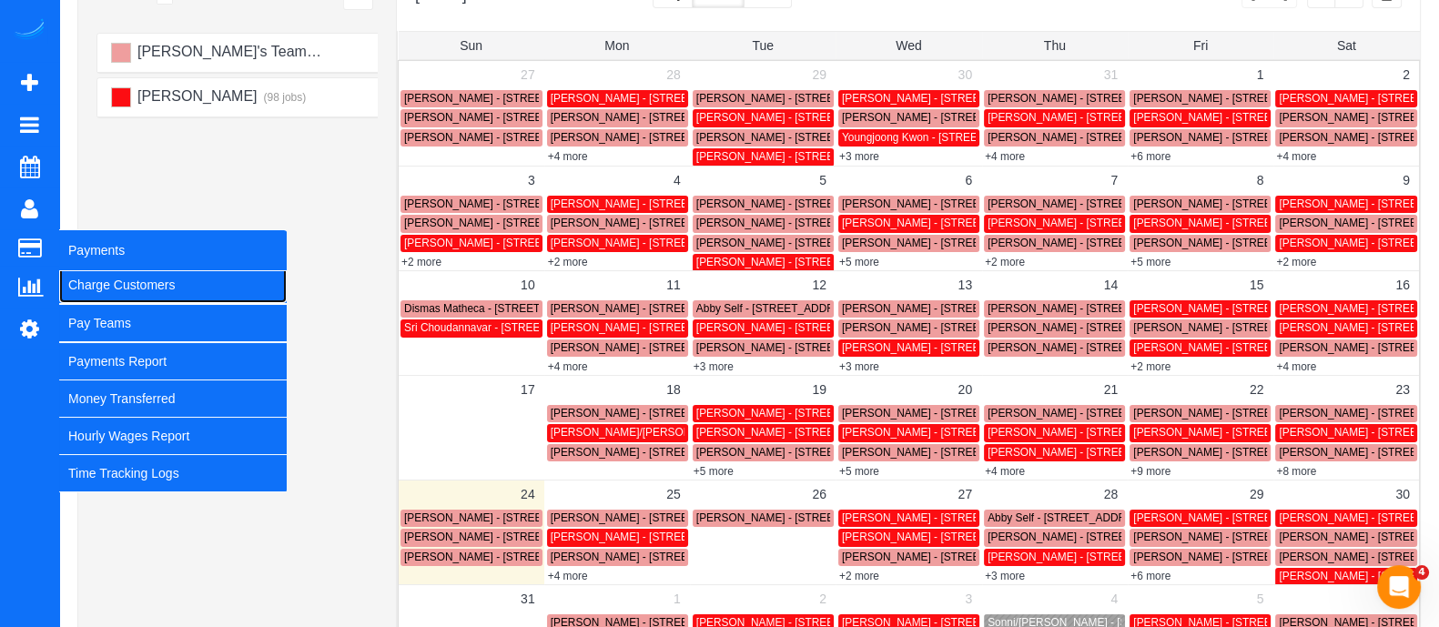
click at [106, 288] on link "Charge Customers" at bounding box center [172, 285] width 227 height 36
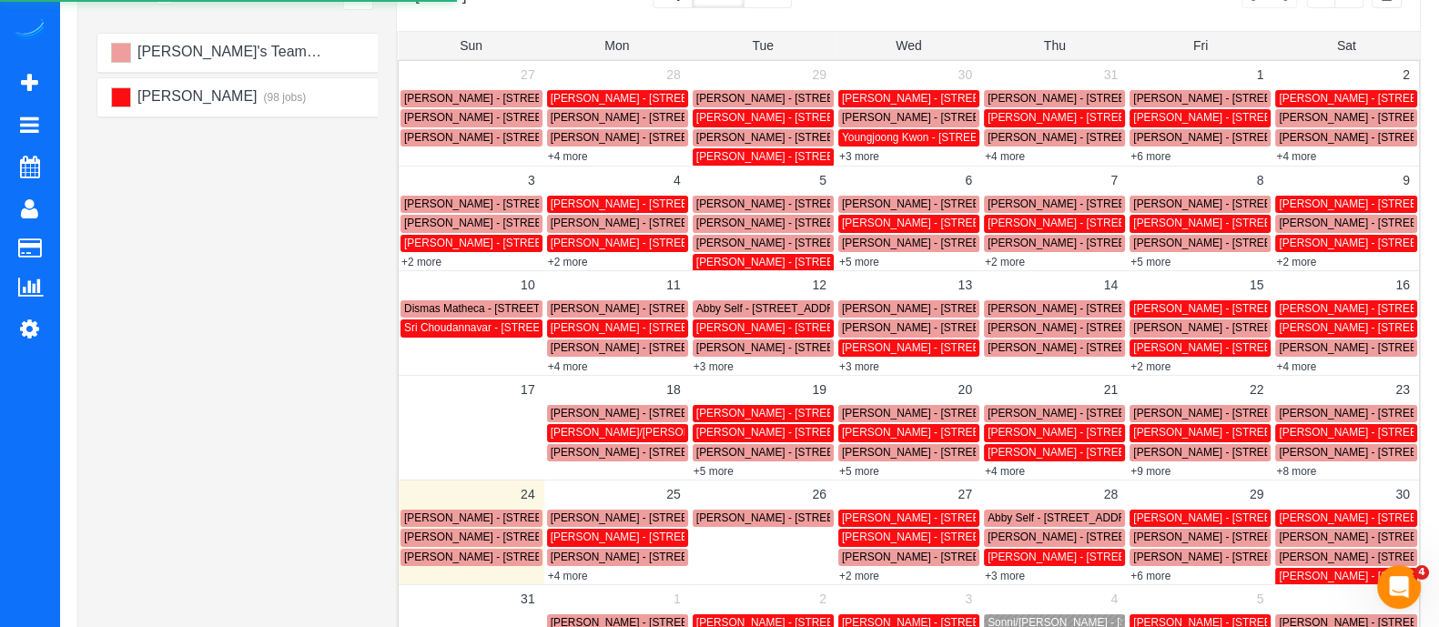
select select
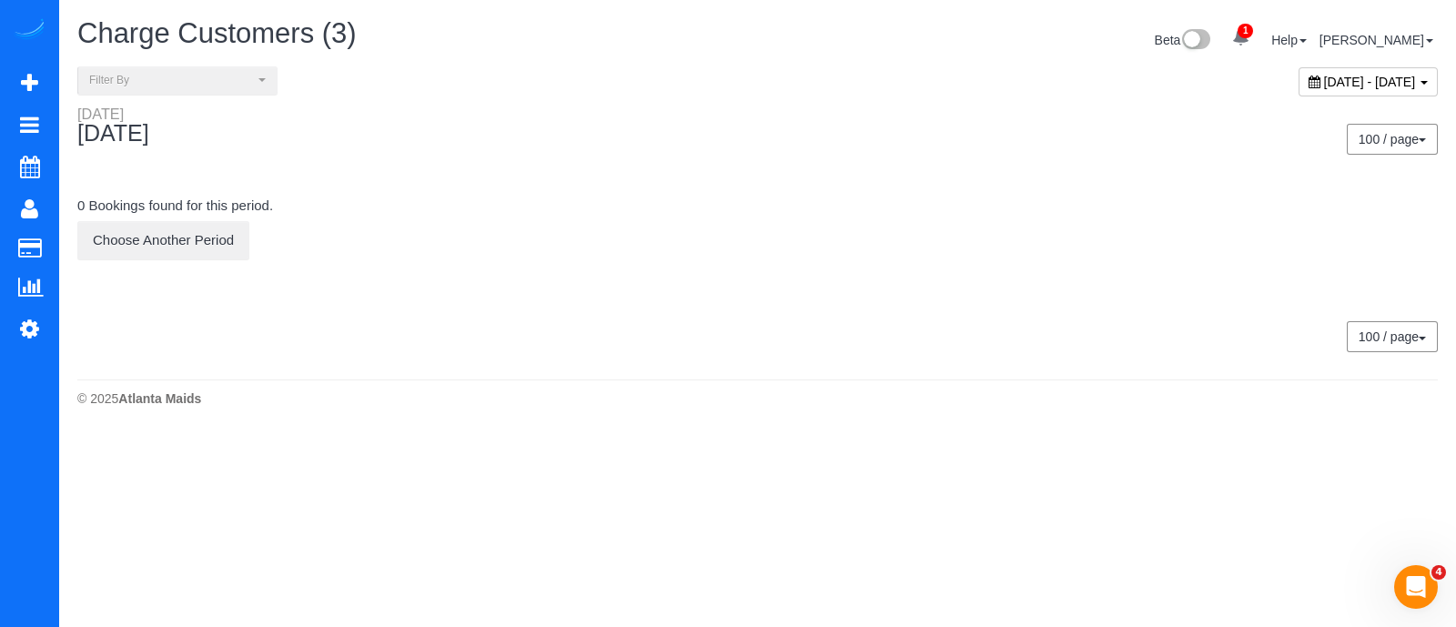
click at [1370, 81] on span "August 24, 2025 - August 24, 2025" at bounding box center [1370, 82] width 92 height 15
type input "**********"
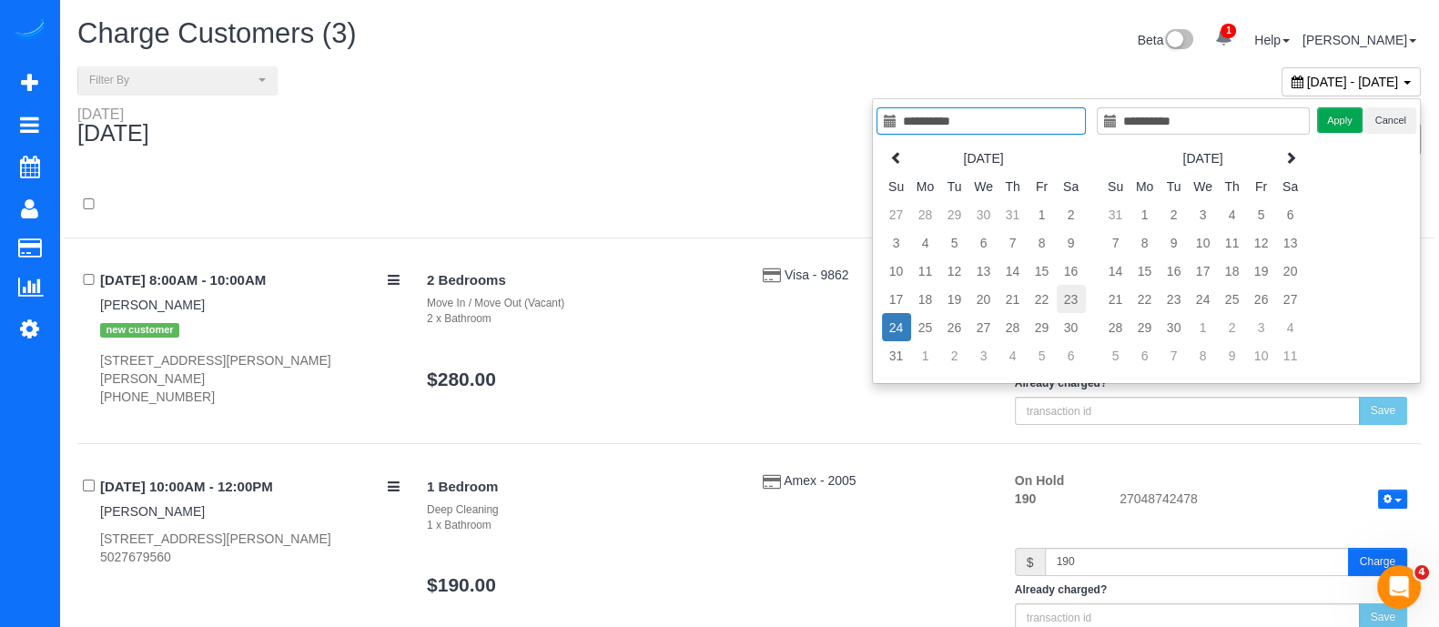
type input "**********"
click at [1056, 302] on td "23" at bounding box center [1070, 299] width 29 height 28
type input "**********"
click at [1056, 302] on td "23" at bounding box center [1070, 299] width 29 height 28
type input "**********"
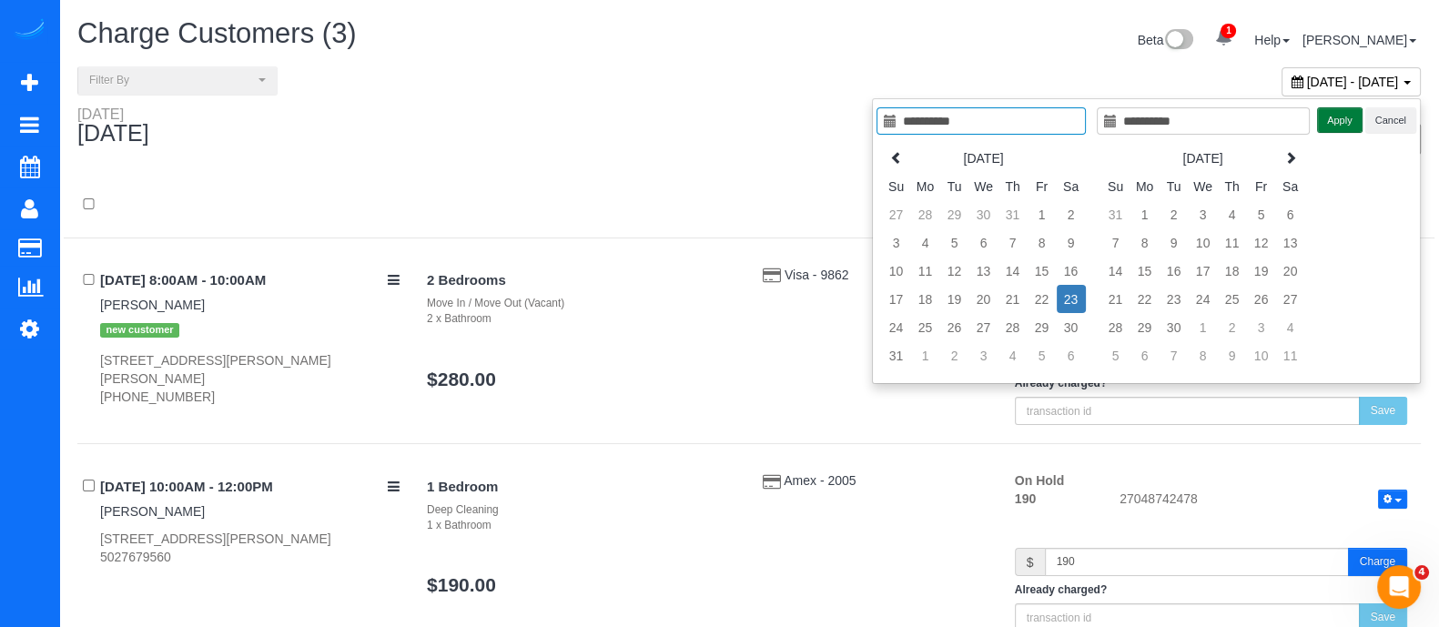
click at [1355, 113] on button "Apply" at bounding box center [1339, 120] width 45 height 26
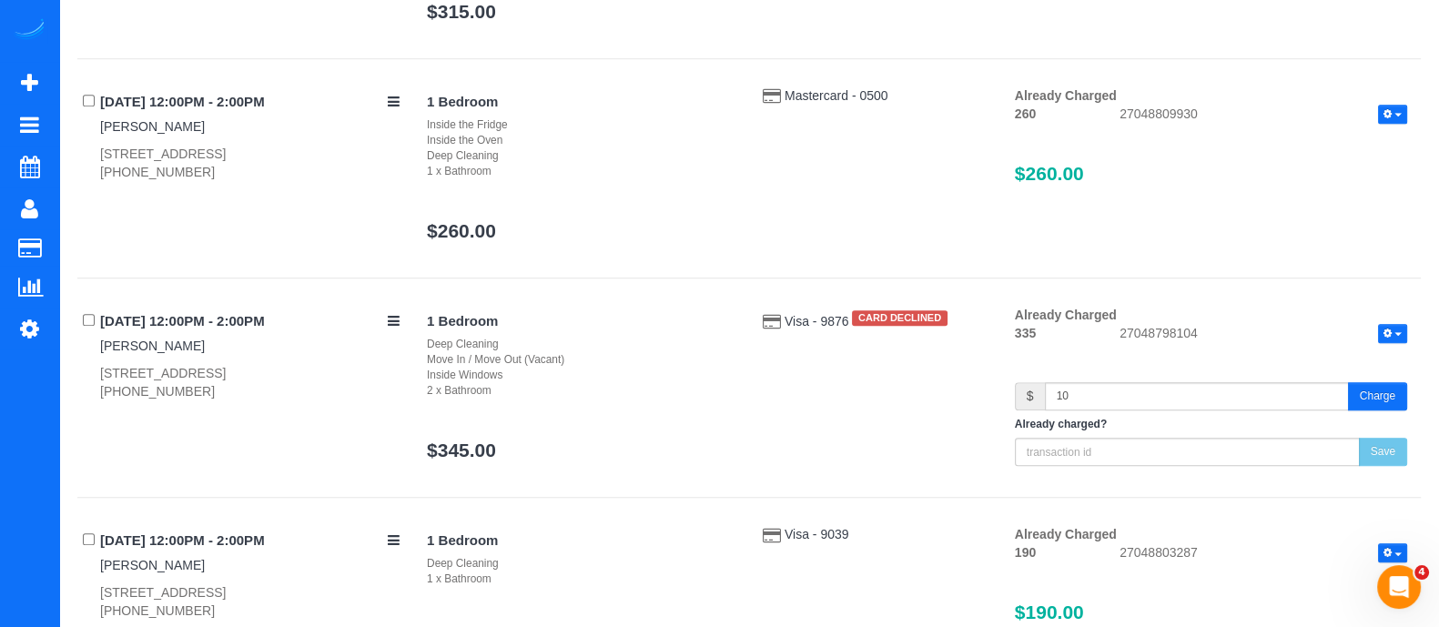
scroll to position [1581, 0]
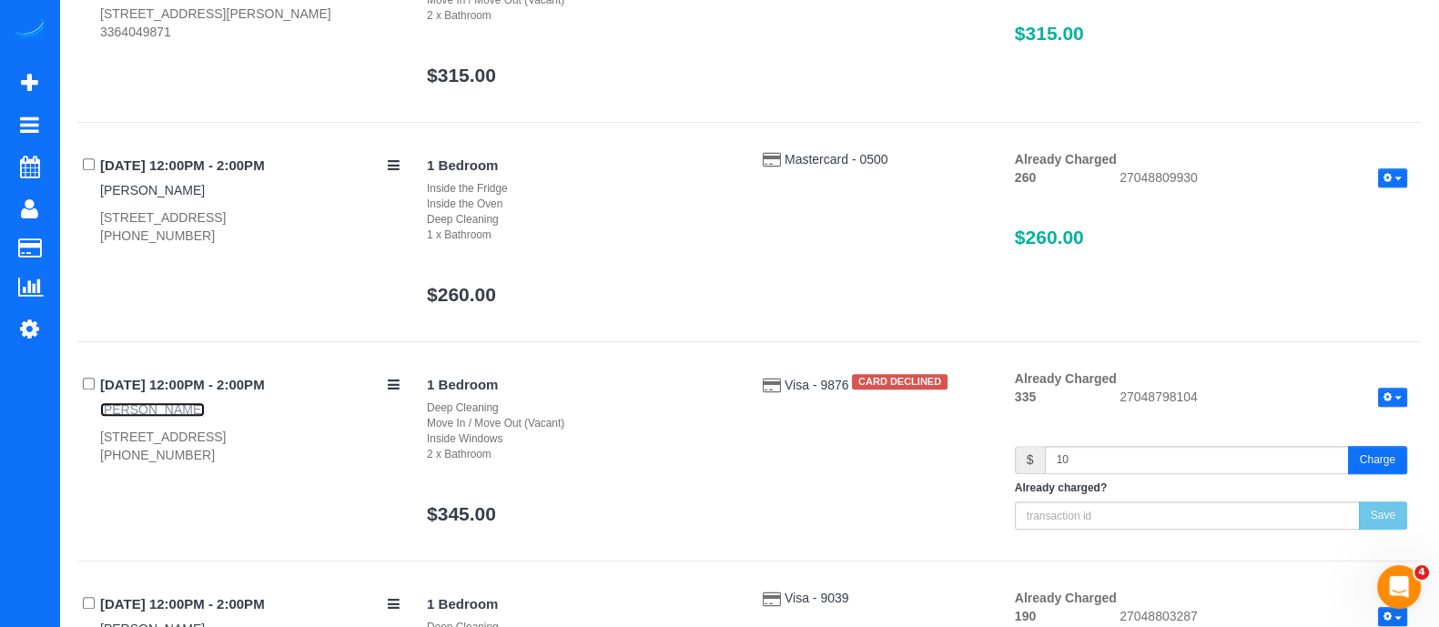
click at [147, 405] on link "Gloria Austin" at bounding box center [152, 409] width 105 height 15
click at [1393, 389] on button "button" at bounding box center [1392, 397] width 29 height 19
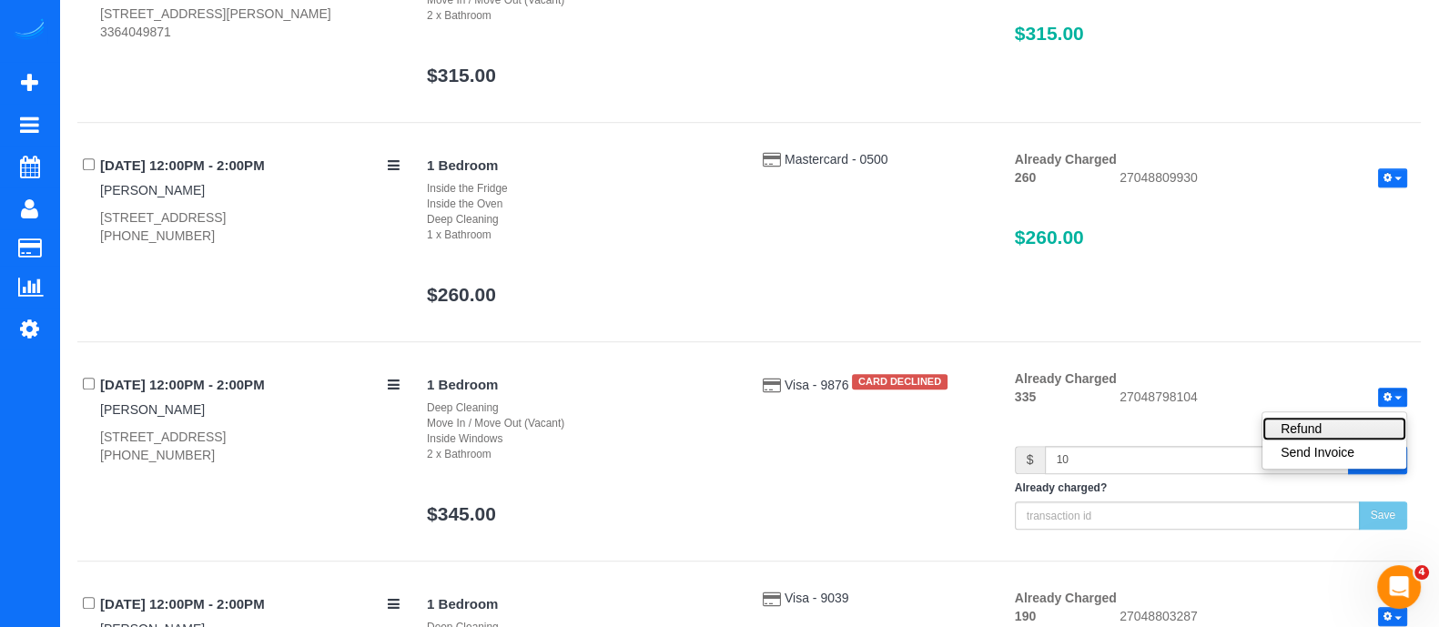
click at [1331, 434] on link "Refund" at bounding box center [1334, 429] width 144 height 24
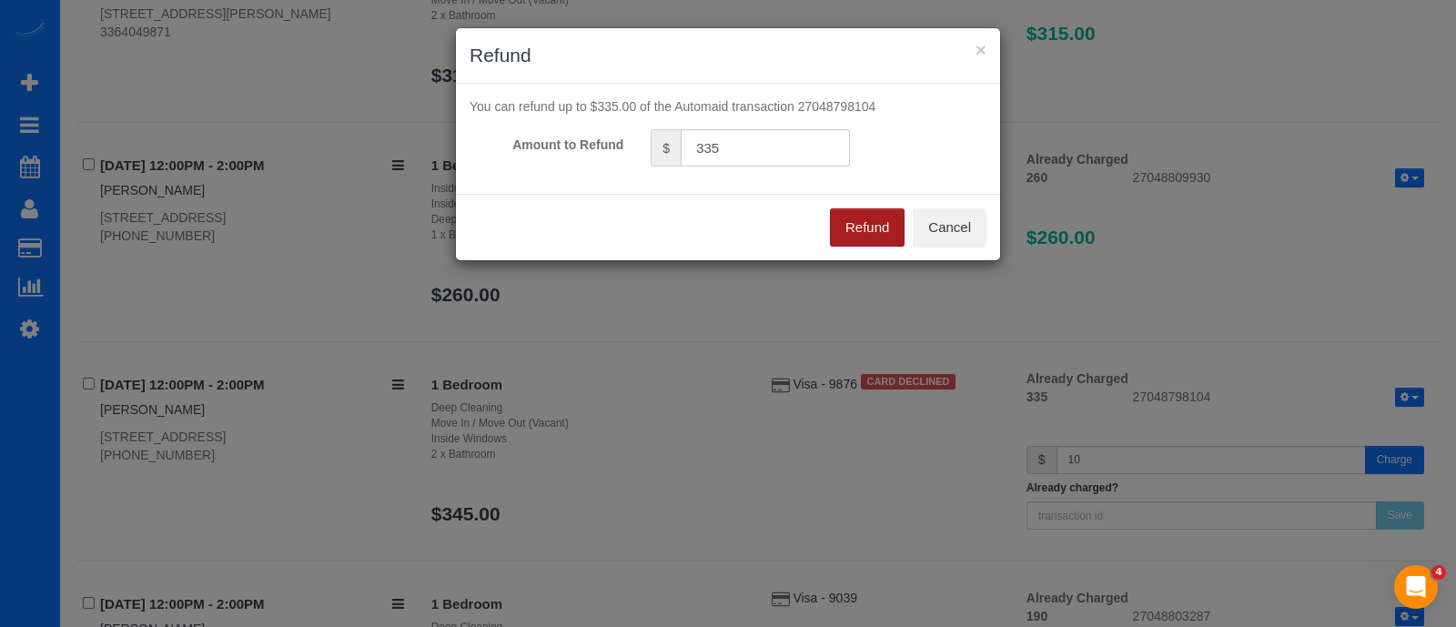
click at [875, 217] on button "Refund" at bounding box center [867, 227] width 75 height 38
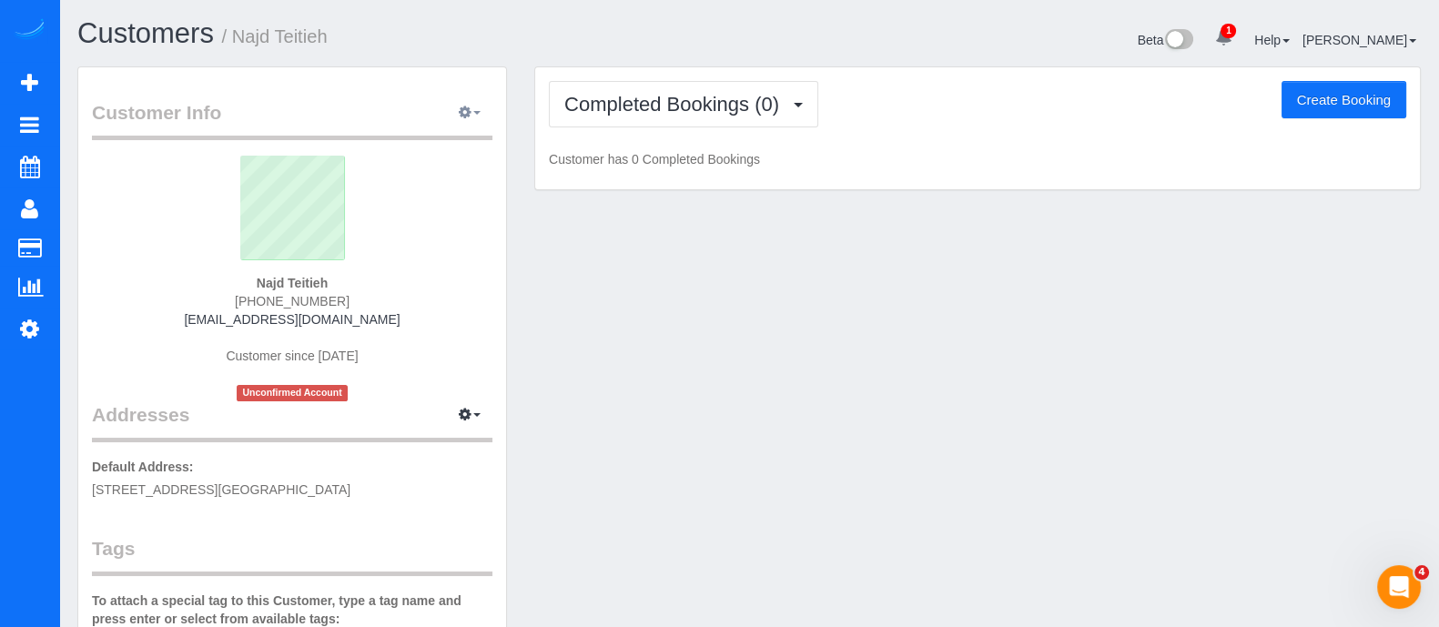
click at [478, 115] on span "button" at bounding box center [476, 113] width 7 height 4
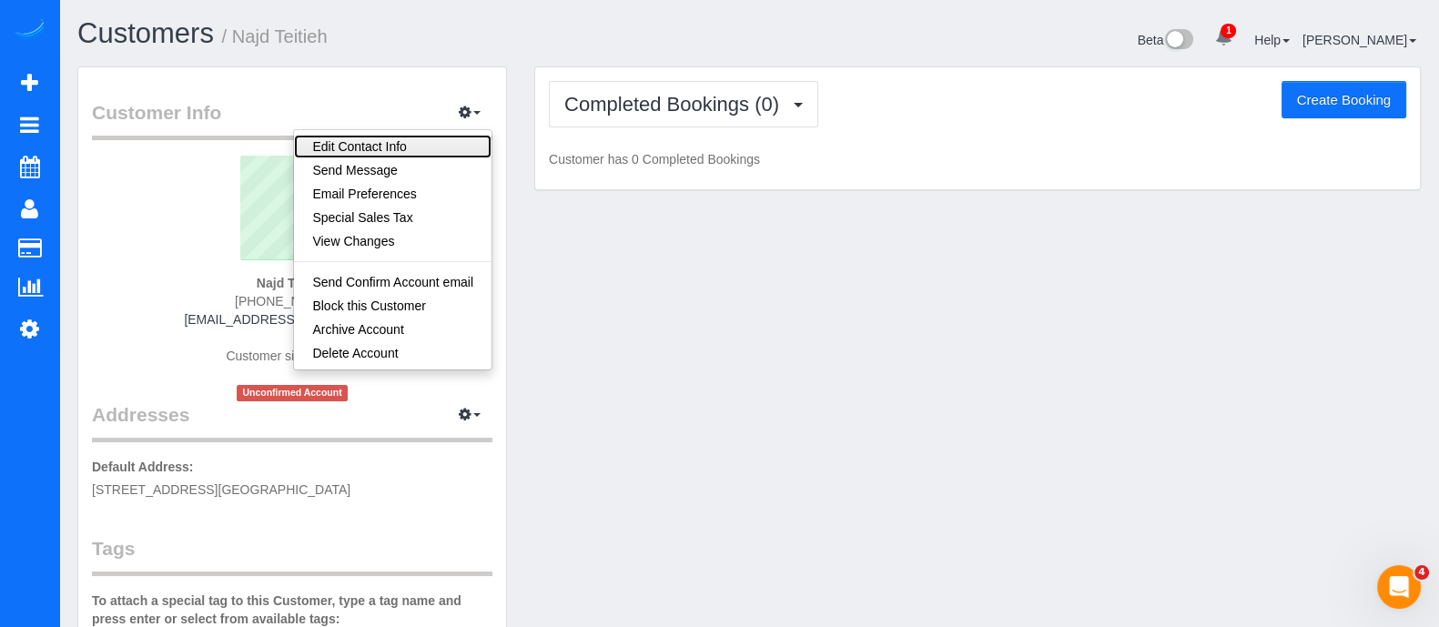
click at [437, 147] on link "Edit Contact Info" at bounding box center [392, 147] width 197 height 24
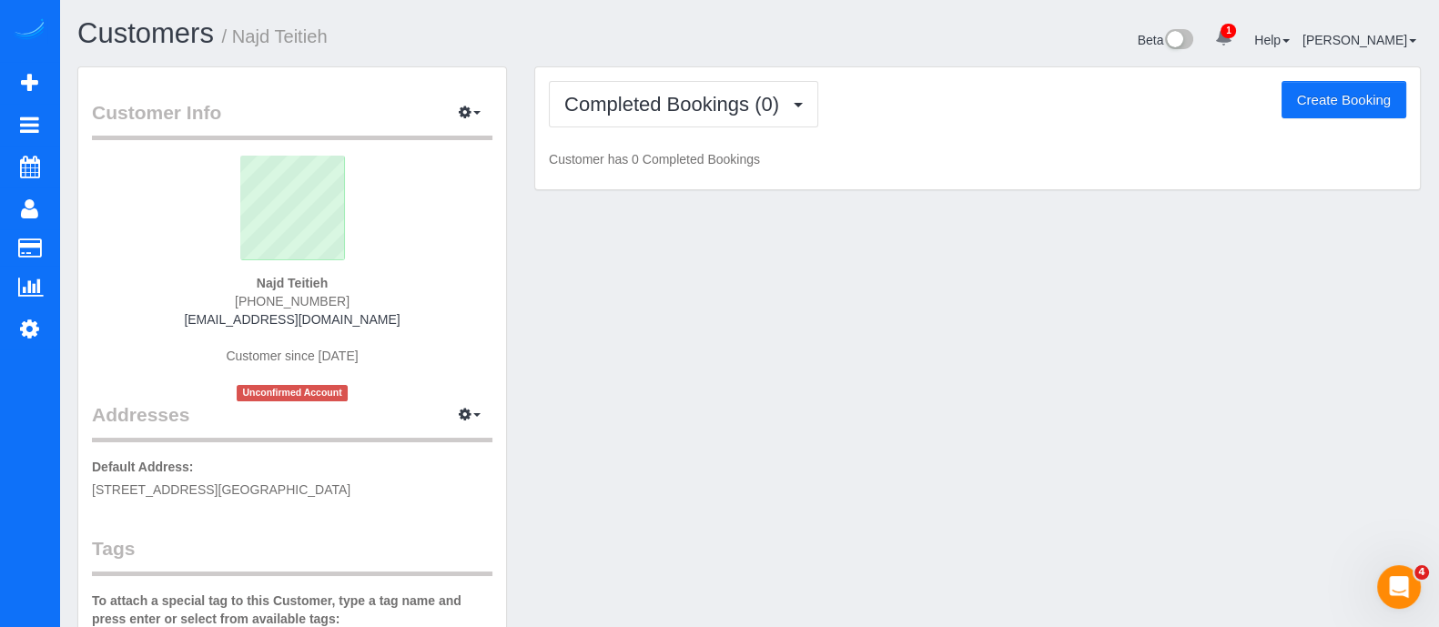
select select "GA"
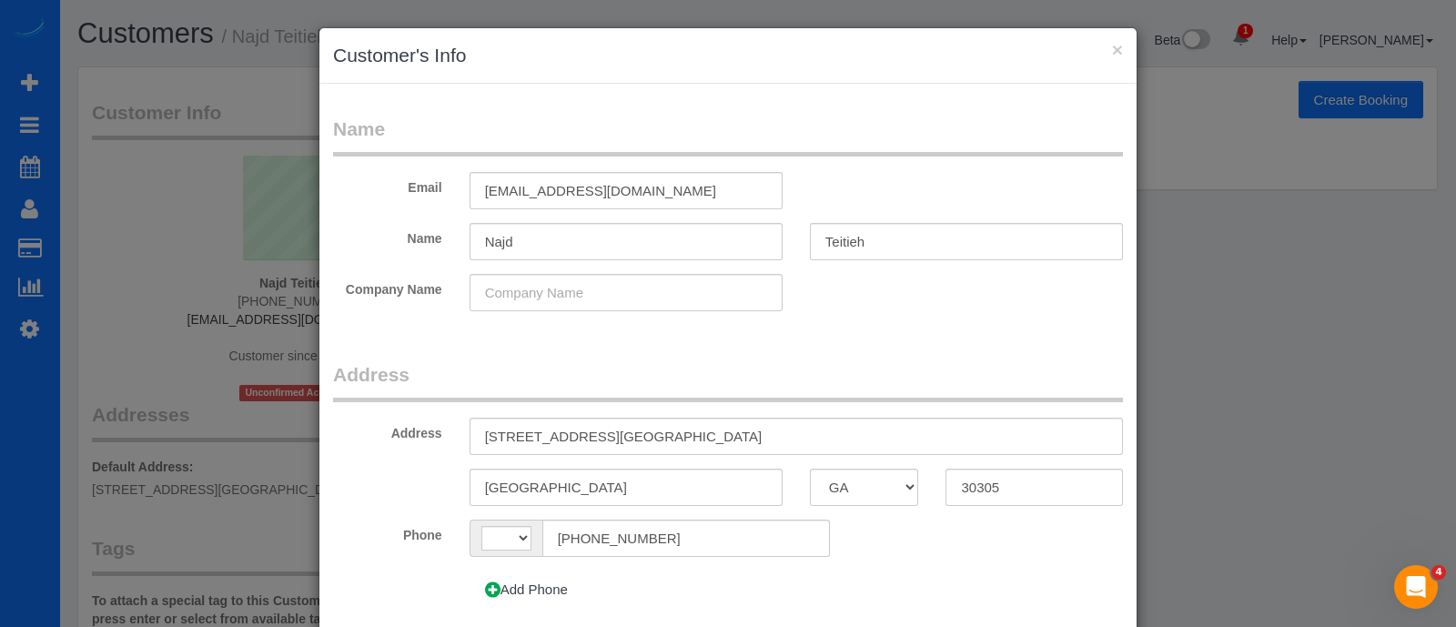
select select "string:US"
click at [479, 235] on input "Najd" at bounding box center [626, 241] width 313 height 37
type input "Majd"
click at [892, 260] on fieldset "Name Email majdsteitieh23@gmail.com Name Majd Teitieh Company Name" at bounding box center [728, 220] width 790 height 209
click at [881, 238] on input "Teitieh" at bounding box center [966, 241] width 313 height 37
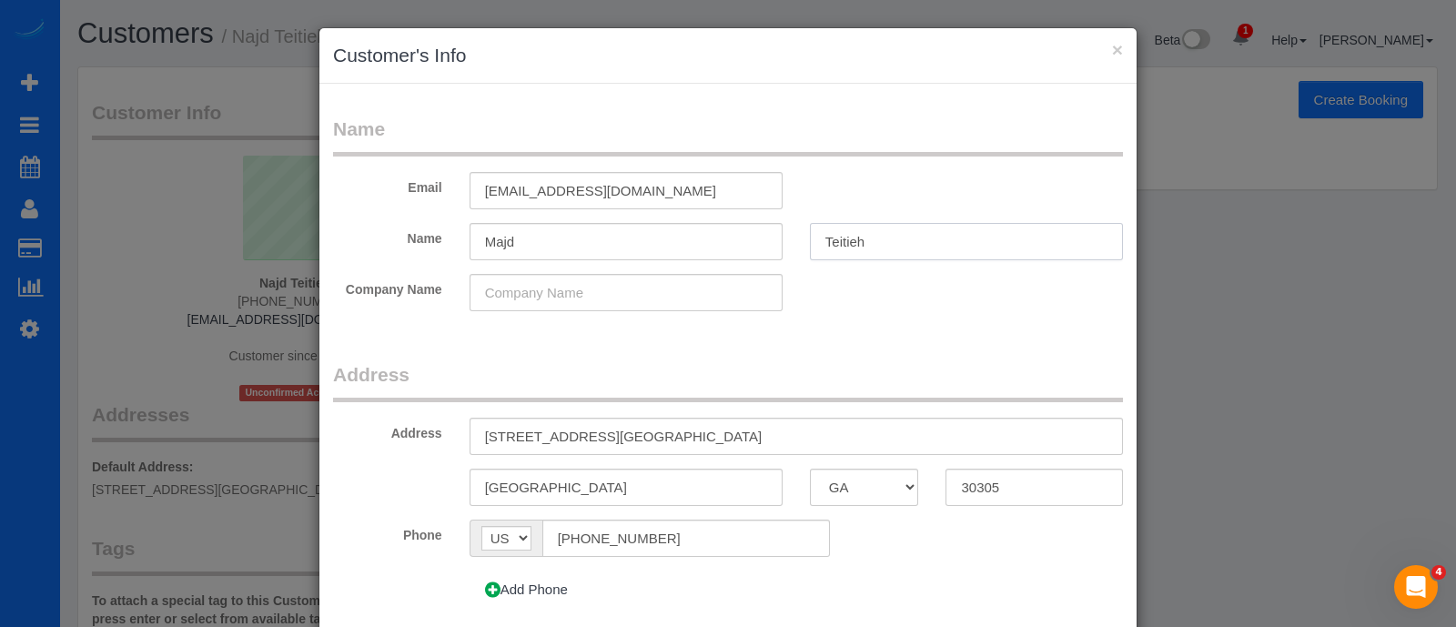
click at [817, 242] on input "Teitieh" at bounding box center [966, 241] width 313 height 37
click at [915, 244] on input "Steistieh" at bounding box center [966, 241] width 313 height 37
drag, startPoint x: 839, startPoint y: 243, endPoint x: 1005, endPoint y: 208, distance: 170.1
click at [1005, 208] on fieldset "Name Email majdsteitieh23@gmail.com Name Majd Steistieh Company Name" at bounding box center [728, 220] width 790 height 209
type input "Steitieh"
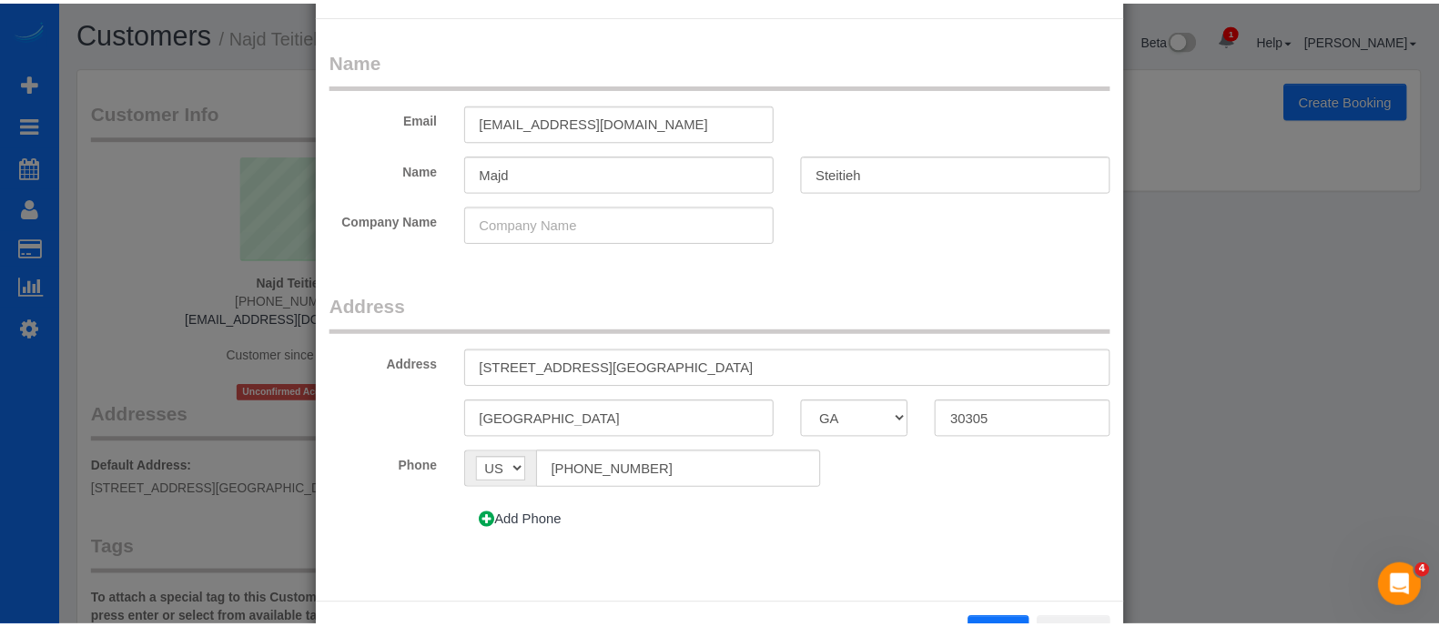
scroll to position [138, 0]
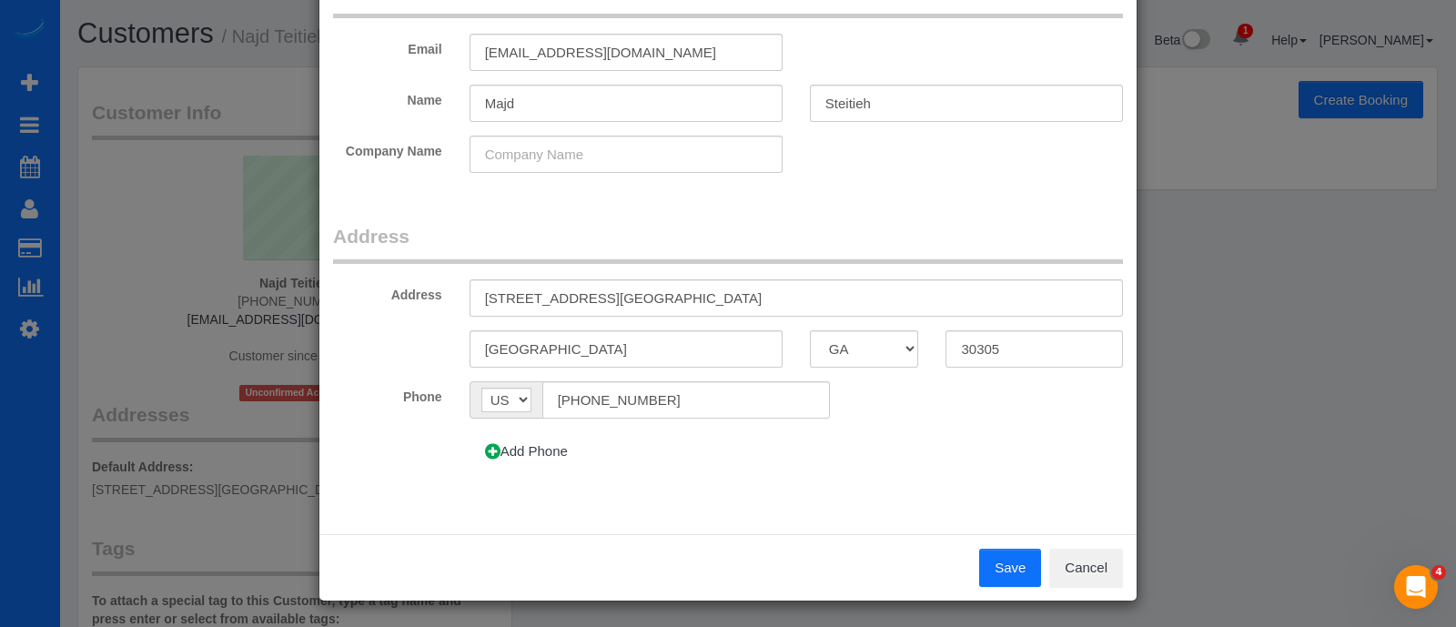
click at [1012, 569] on button "Save" at bounding box center [1010, 568] width 62 height 38
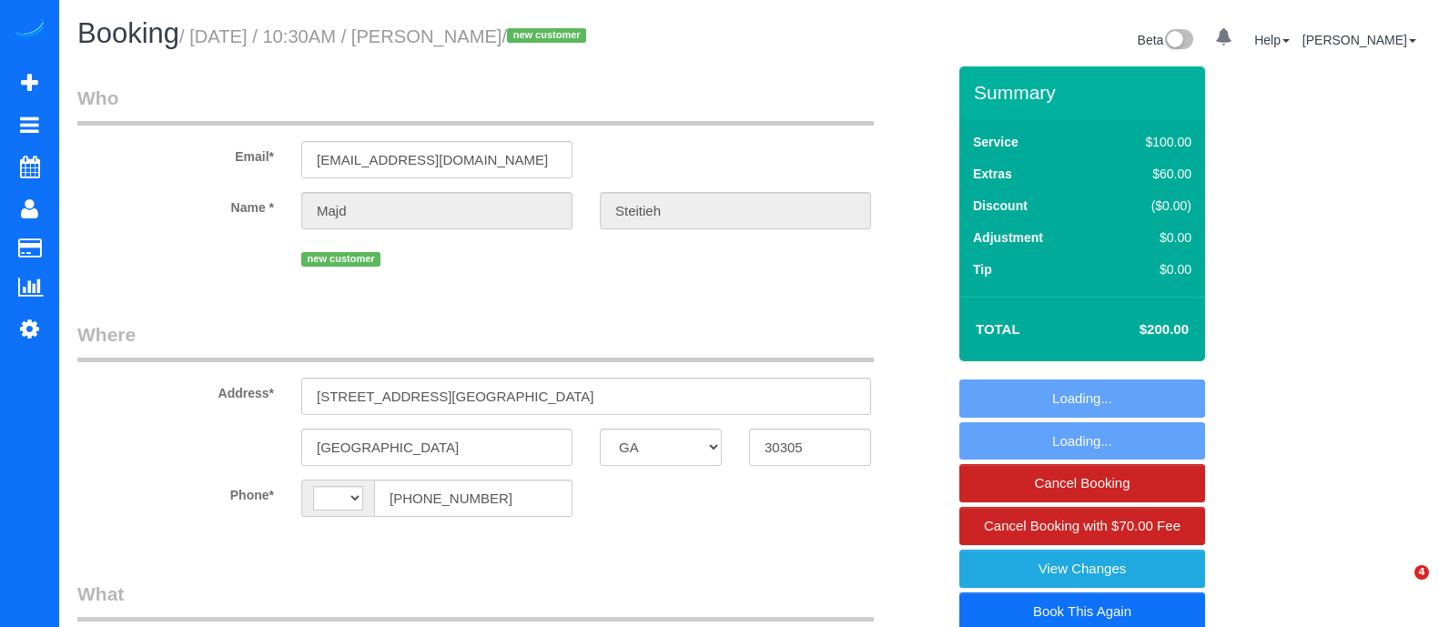
select select "GA"
select select "number:3"
select select "number:6"
select select "string:US"
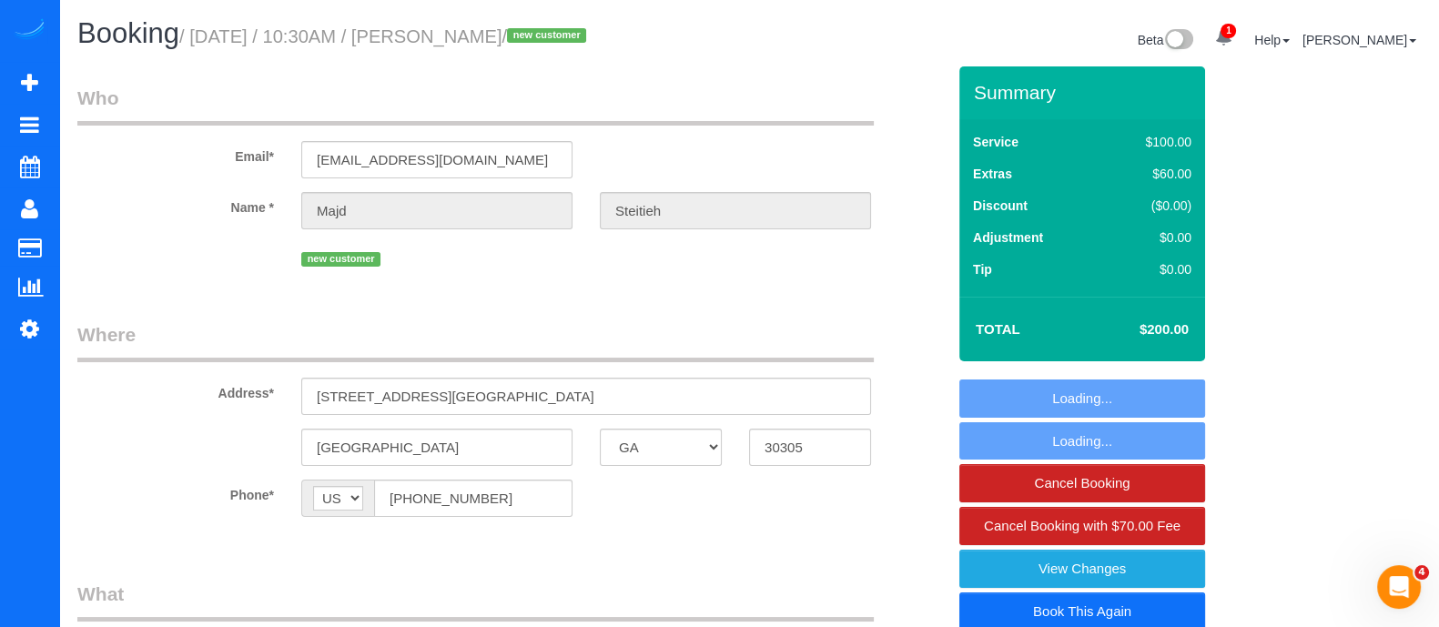
select select "object:780"
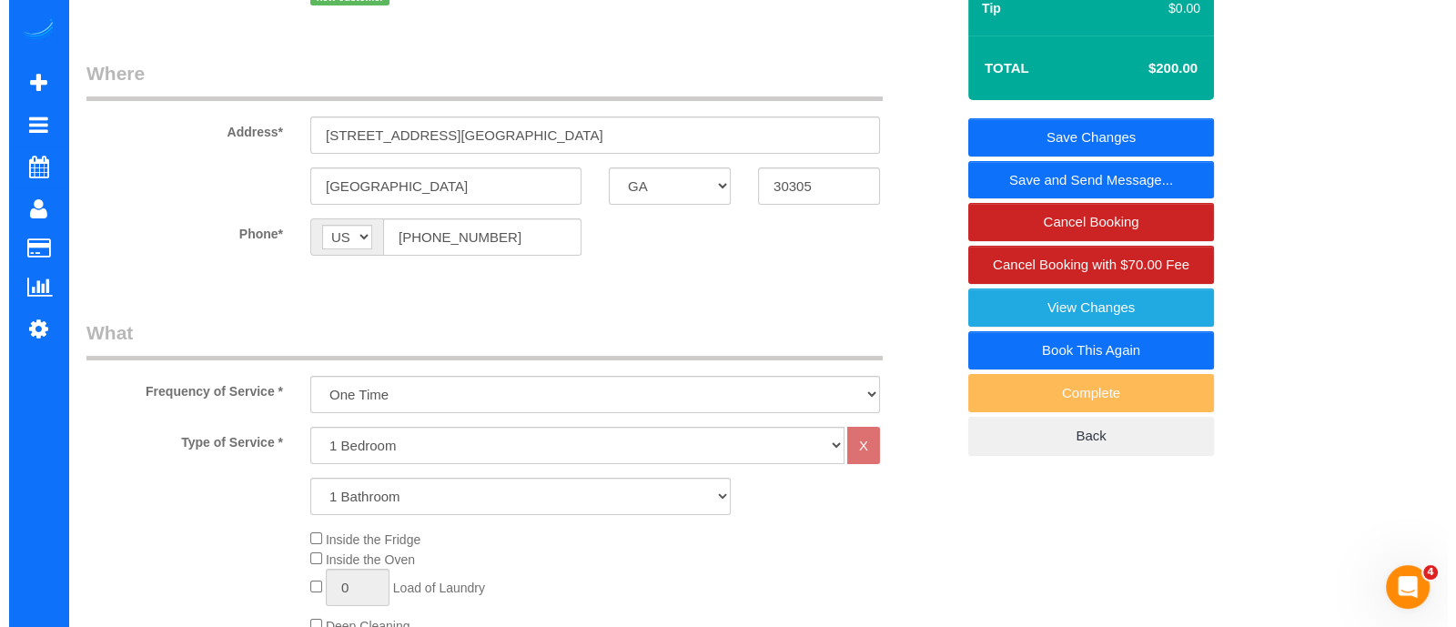
scroll to position [179, 0]
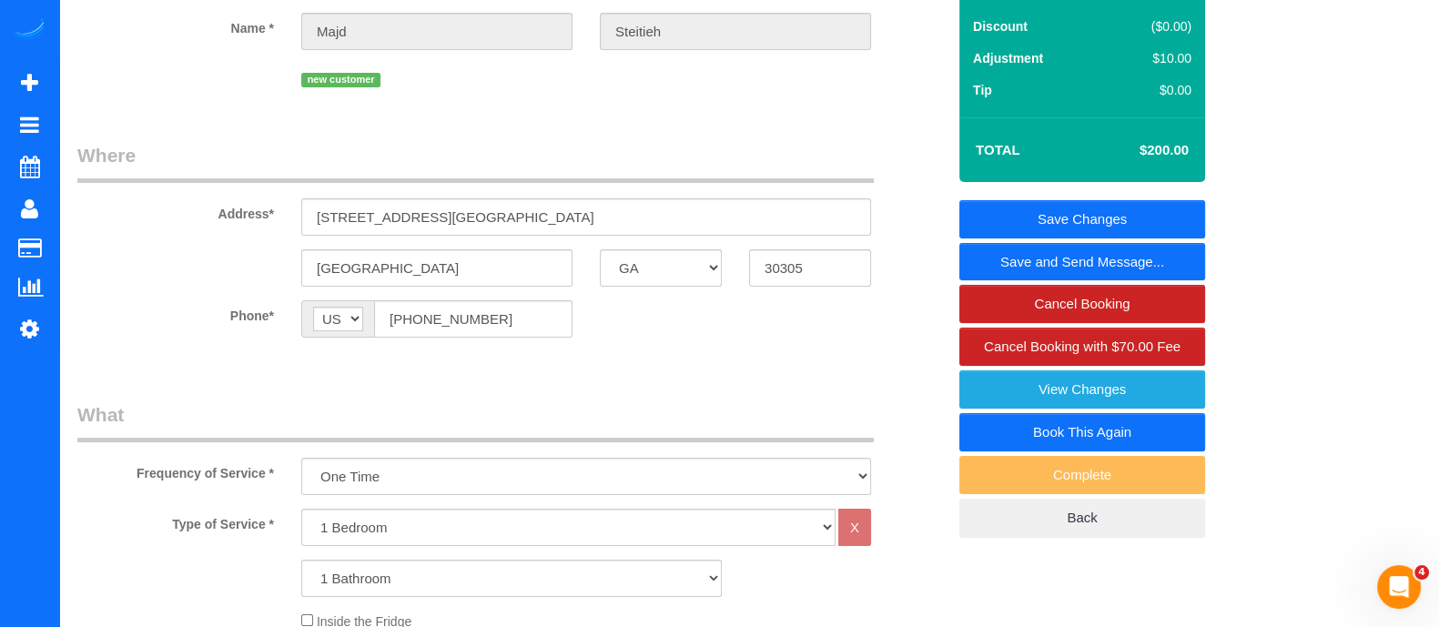
click at [1048, 260] on link "Save and Send Message..." at bounding box center [1082, 262] width 246 height 38
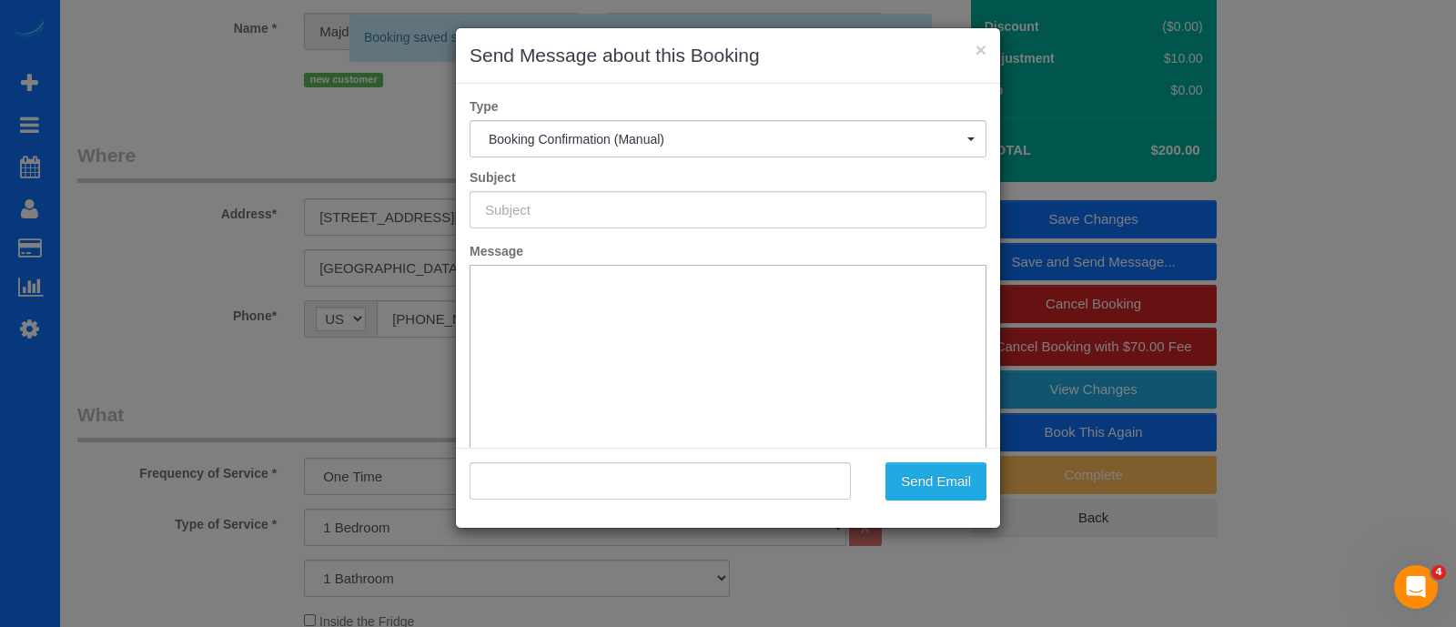
type input "Booking Confirmed!"
type input ""Majd Steitieh" <majdsteitieh23@gmail.com>"
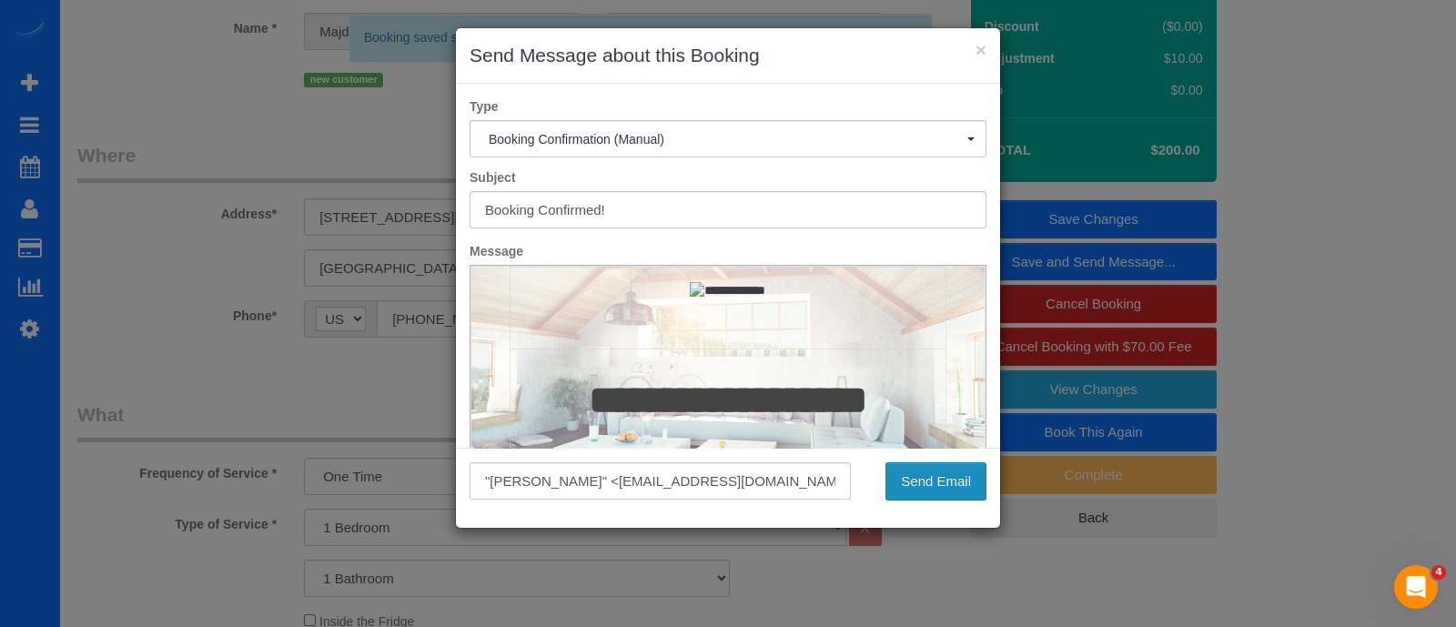
scroll to position [0, 0]
click at [911, 464] on button "Send Email" at bounding box center [935, 481] width 101 height 38
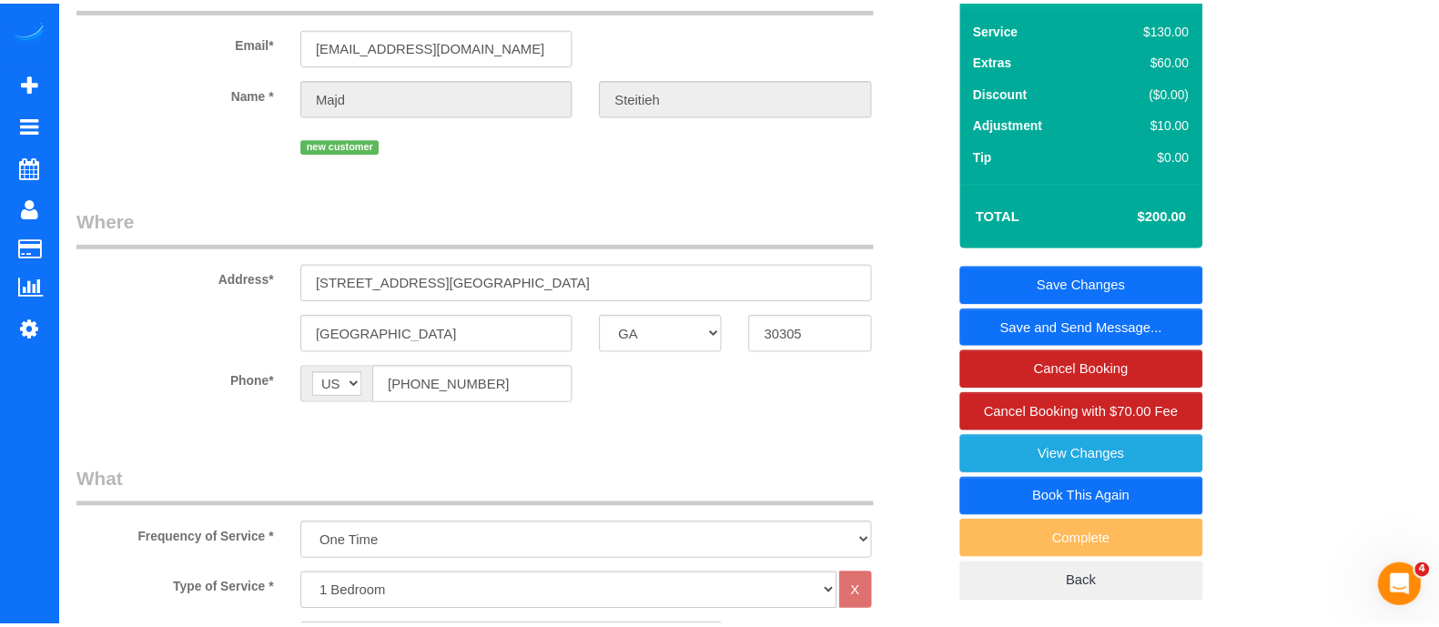
scroll to position [245, 0]
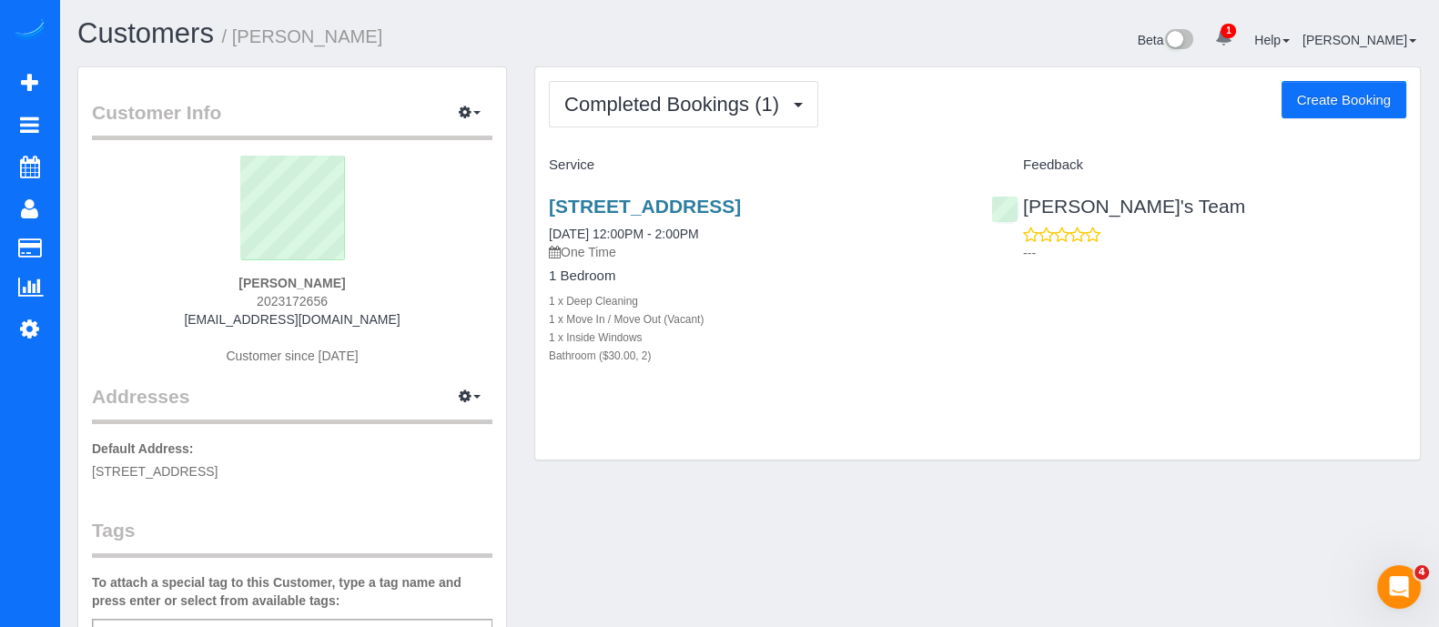
click at [1164, 103] on div "Completed Bookings (1) Completed Bookings (1) Upcoming Bookings (0) Cancelled B…" at bounding box center [977, 104] width 857 height 46
click at [1232, 34] on span "1" at bounding box center [1227, 31] width 15 height 15
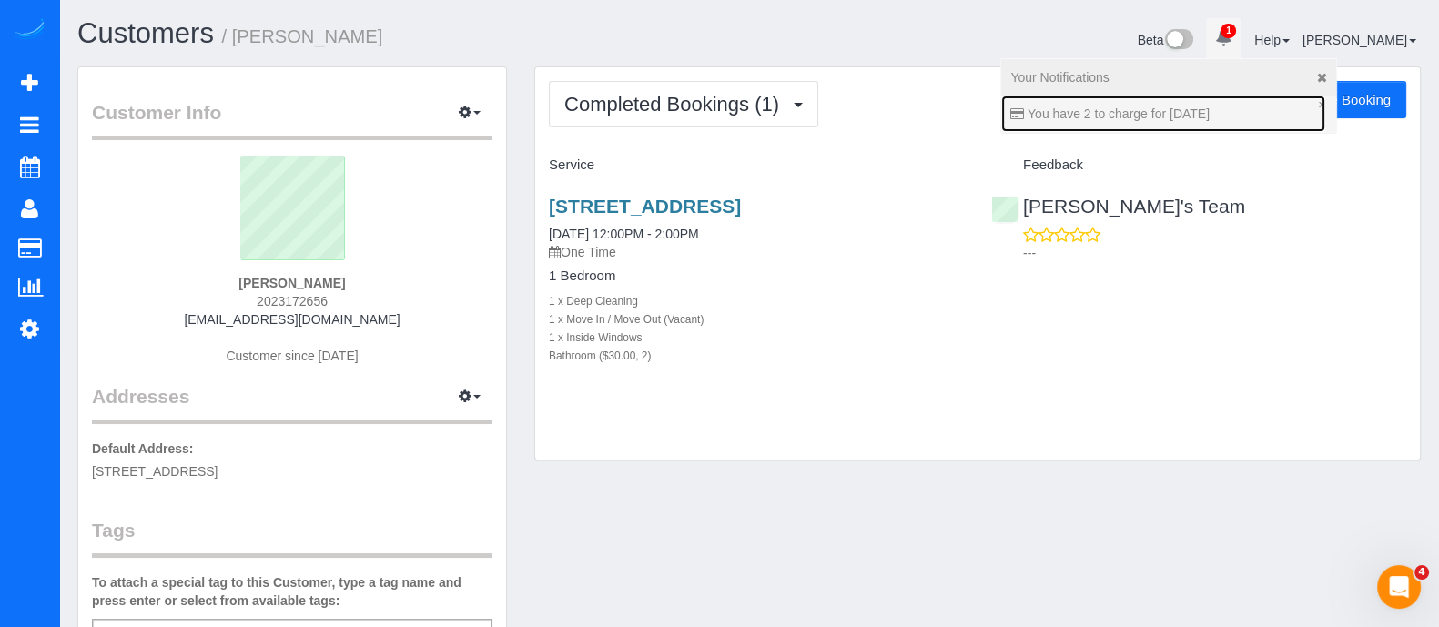
click at [1160, 123] on link "You have 2 to charge for [DATE]" at bounding box center [1163, 114] width 324 height 36
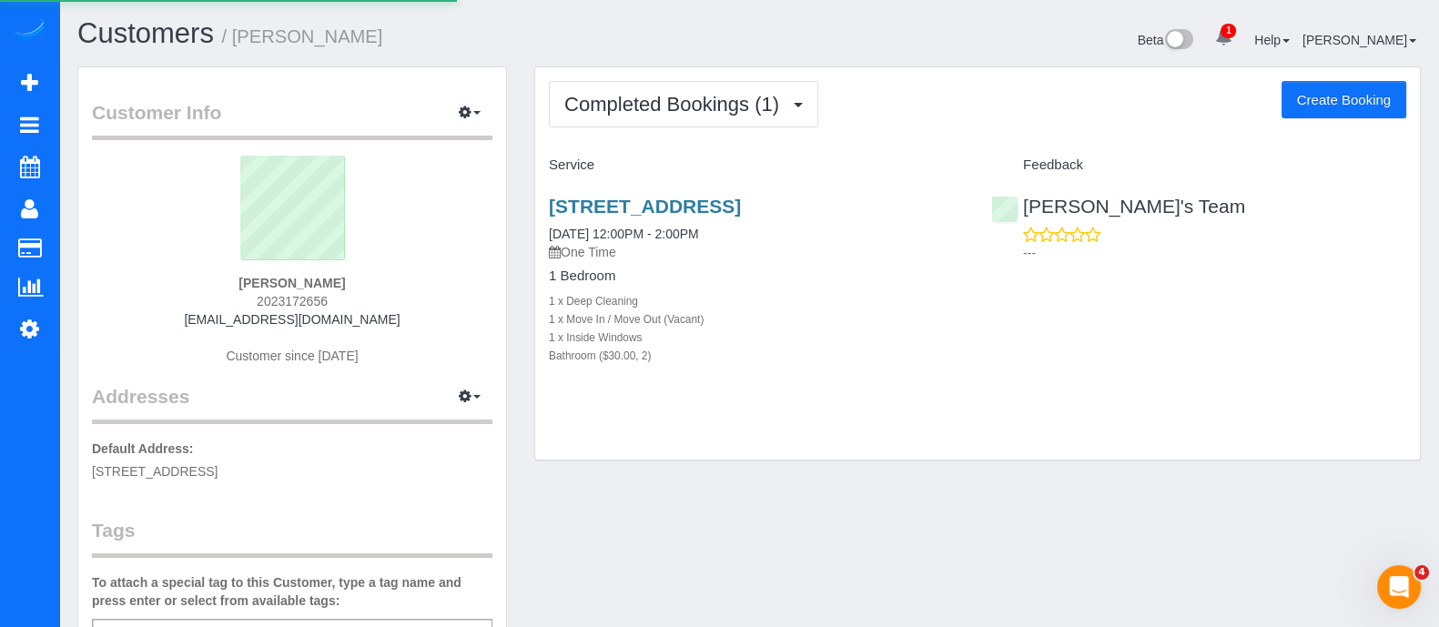
select select
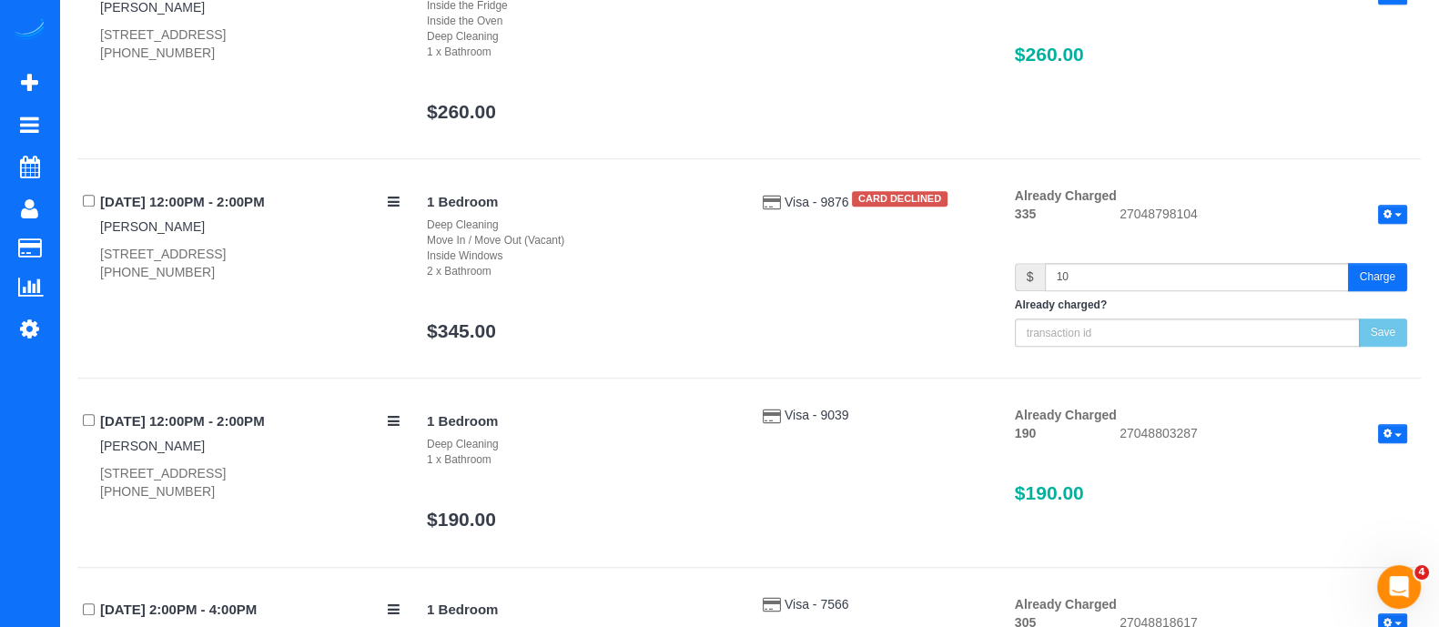
scroll to position [1756, 0]
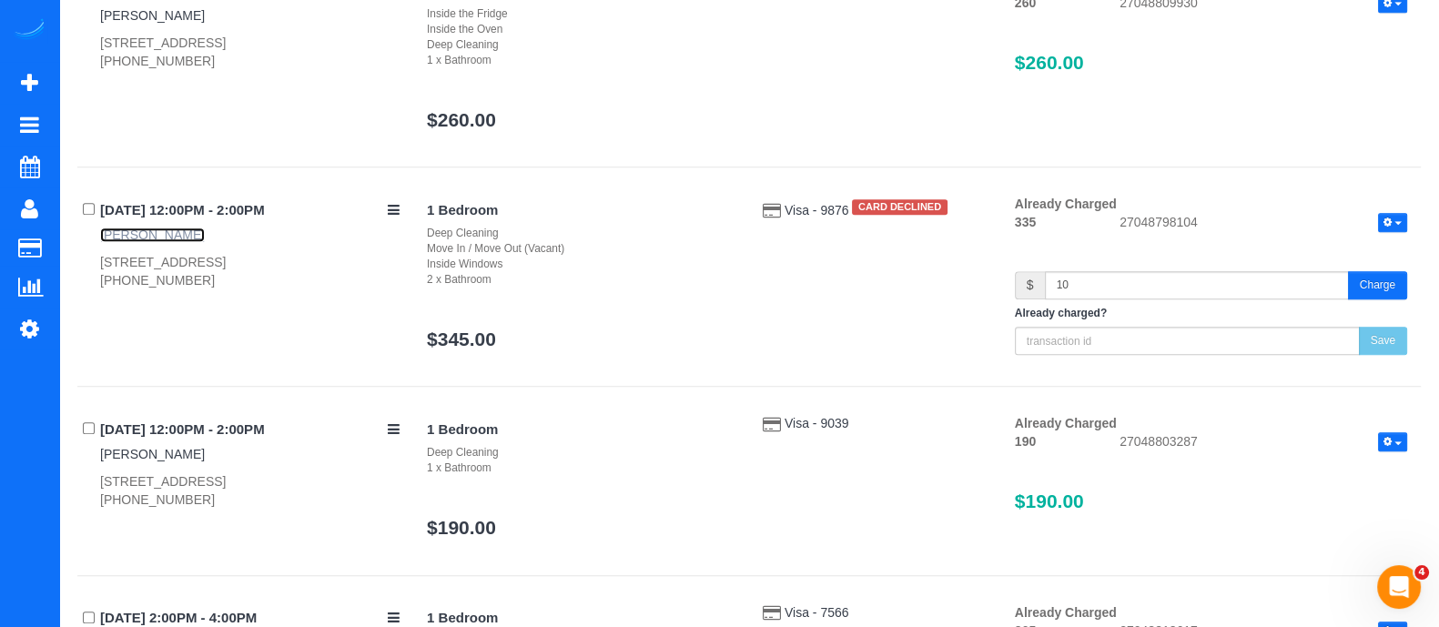
click at [133, 230] on link "[PERSON_NAME]" at bounding box center [152, 234] width 105 height 15
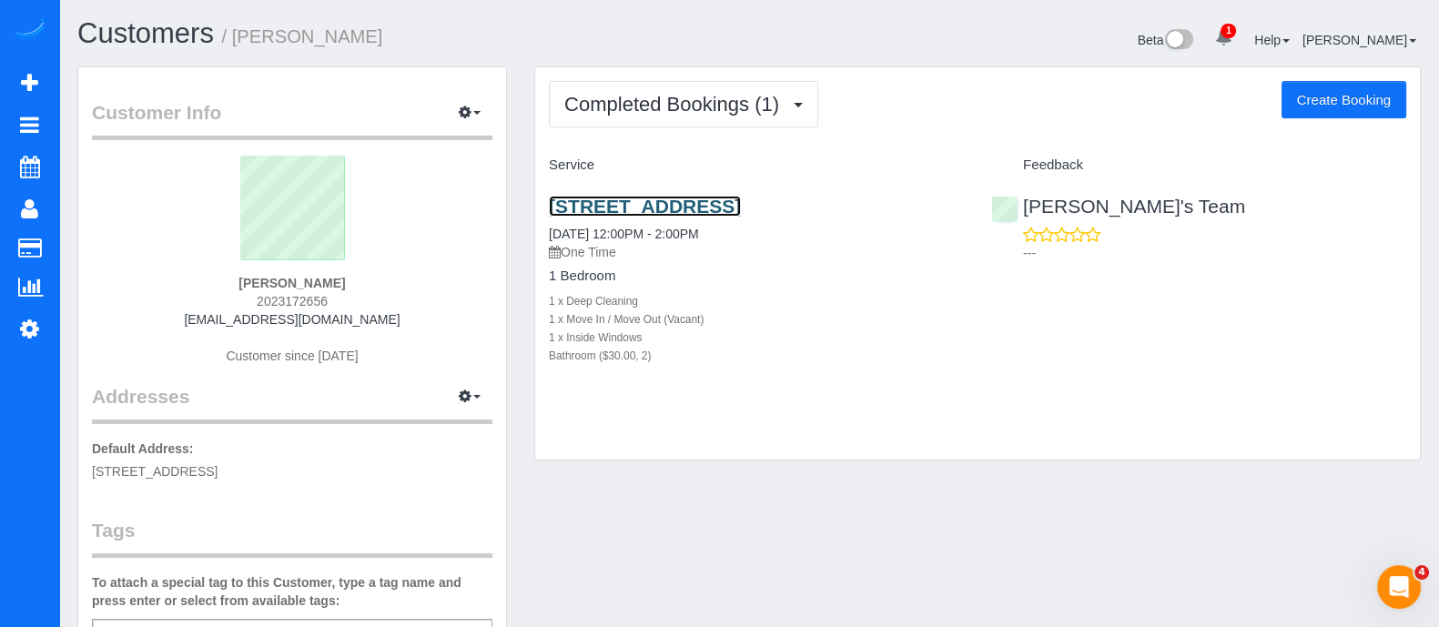
click at [732, 206] on link "6581 Roswell Rd, K9, Atlanta, GA 30328" at bounding box center [645, 206] width 192 height 21
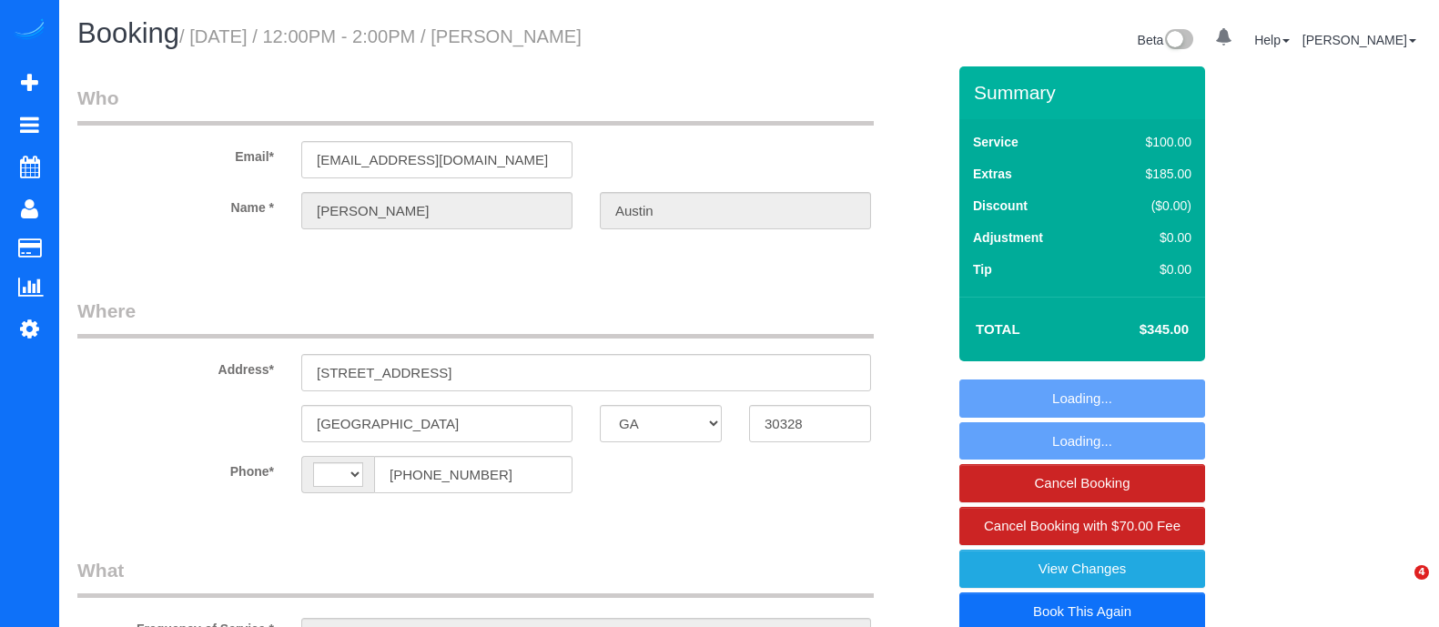
select select "GA"
select select "number:2"
select select "number:6"
select select "object:695"
select select "string:[GEOGRAPHIC_DATA]"
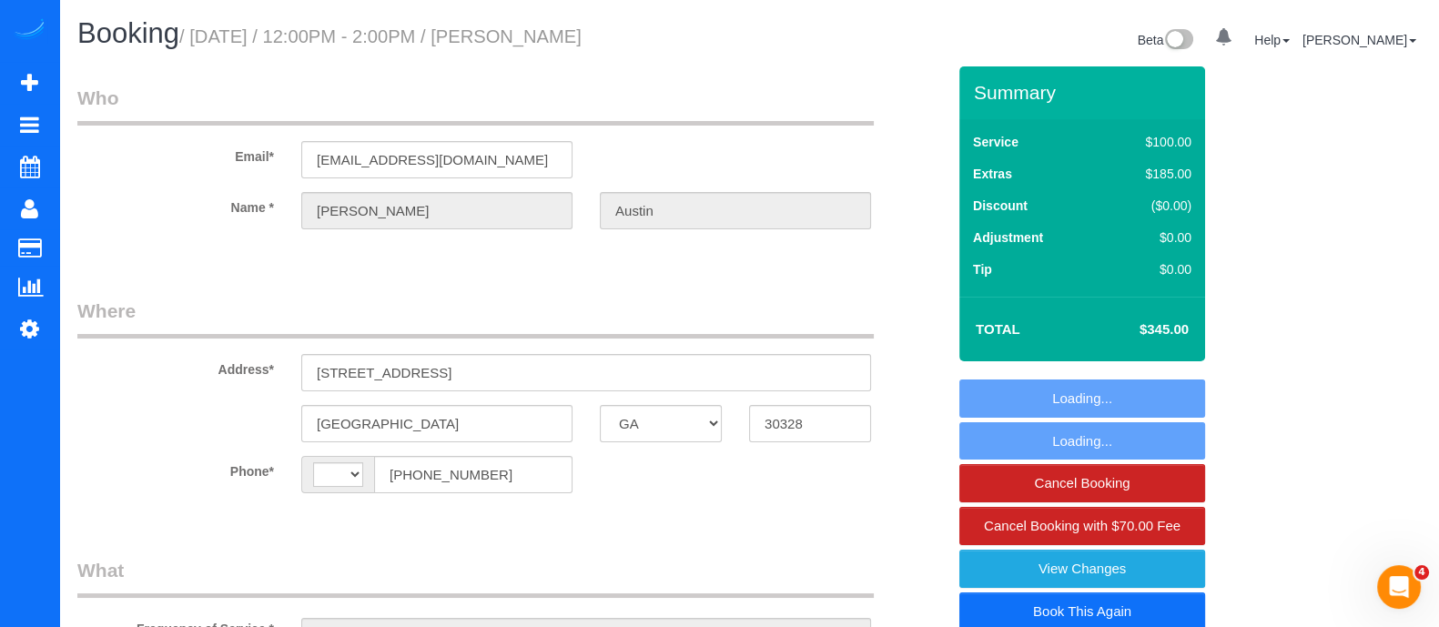
select select "spot1"
select select "2"
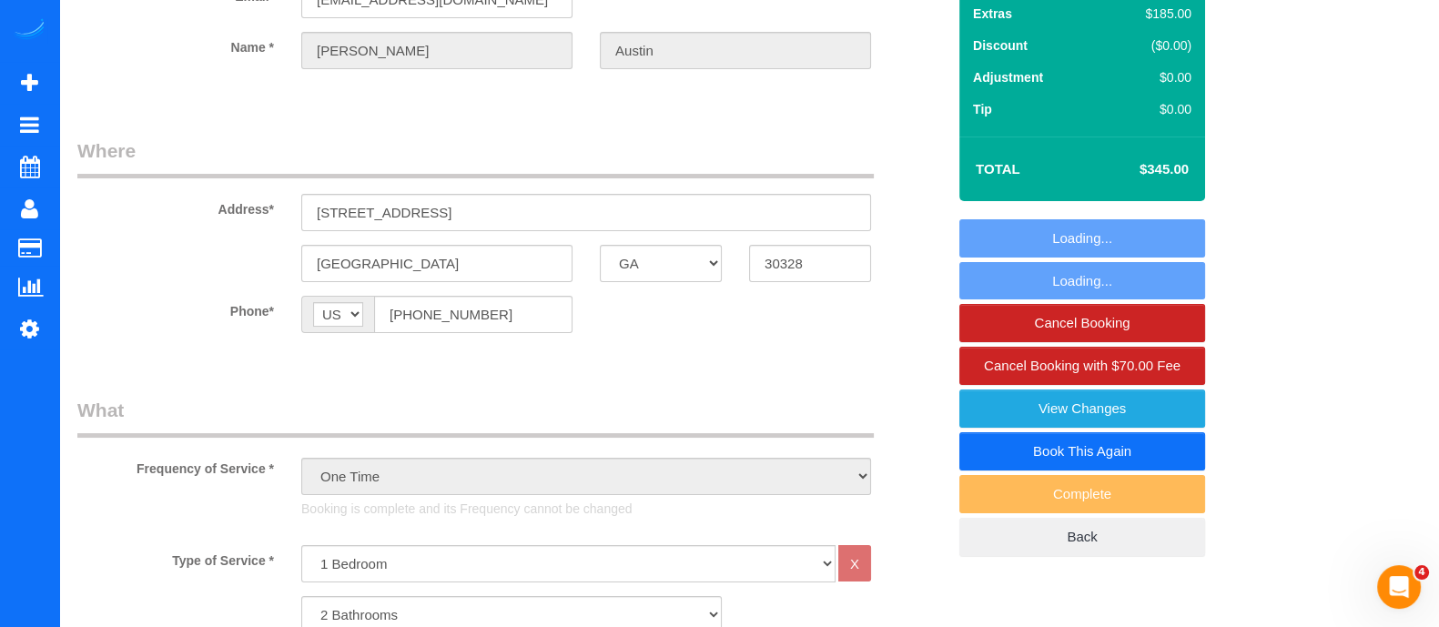
scroll to position [164, 0]
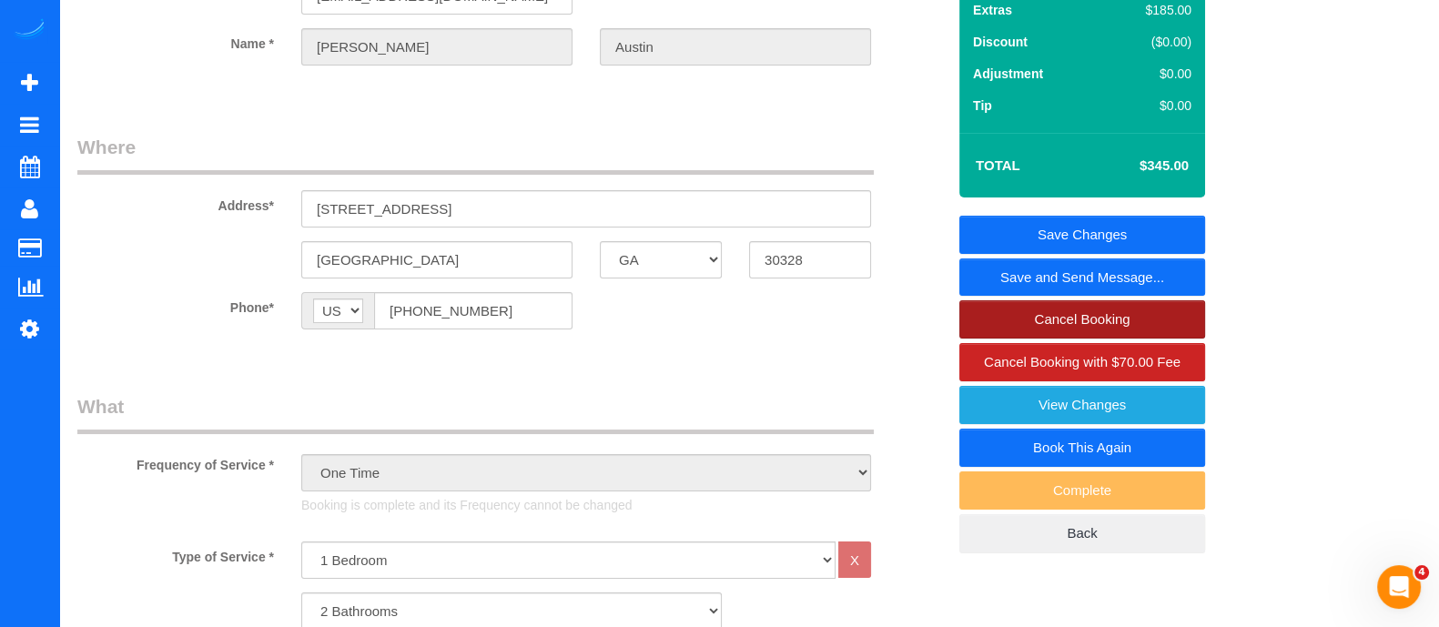
click at [1137, 329] on link "Cancel Booking" at bounding box center [1082, 319] width 246 height 38
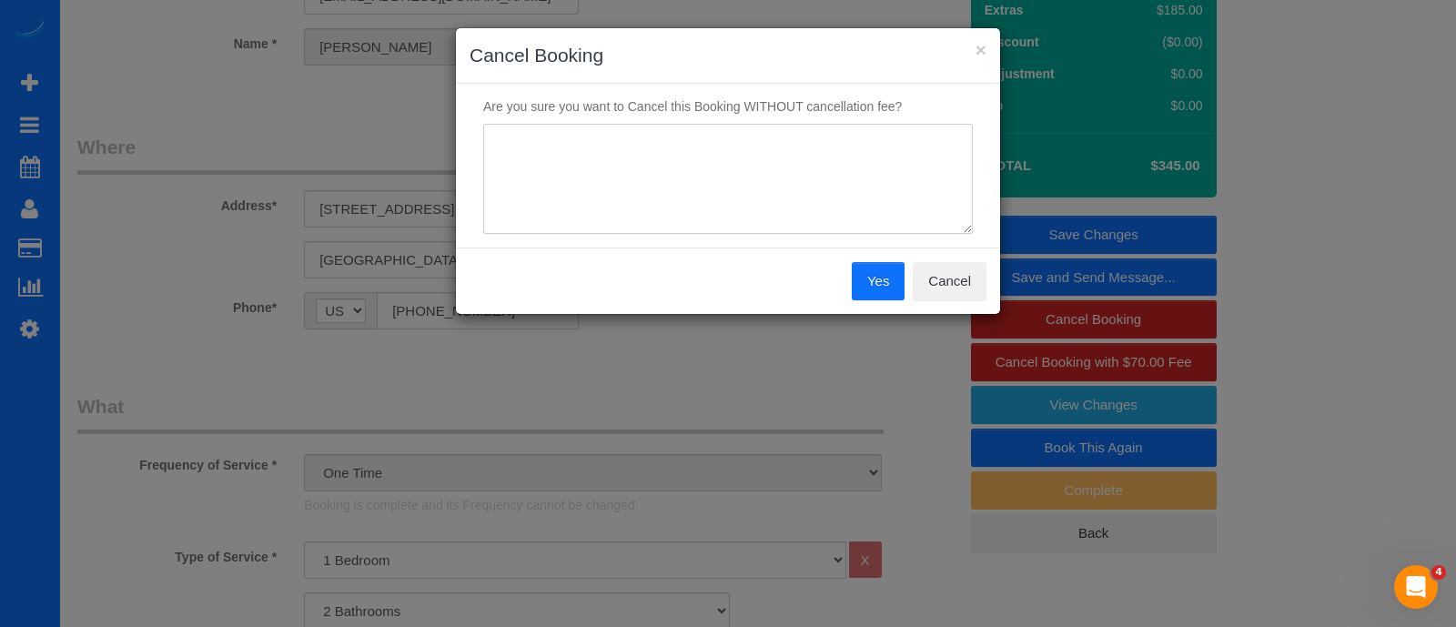
click at [710, 197] on textarea at bounding box center [728, 179] width 490 height 111
type textarea "Cleaner refuse to clean."
click at [868, 275] on button "Yes" at bounding box center [878, 281] width 53 height 38
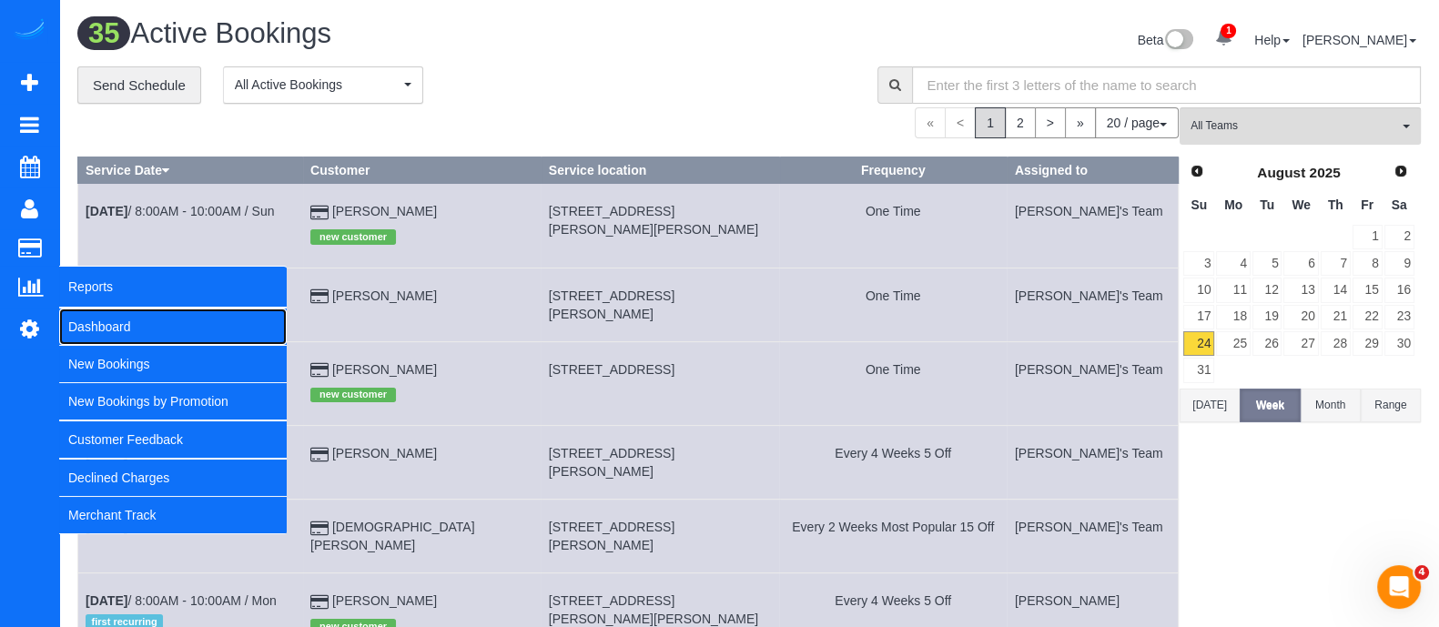
click at [98, 319] on link "Dashboard" at bounding box center [172, 326] width 227 height 36
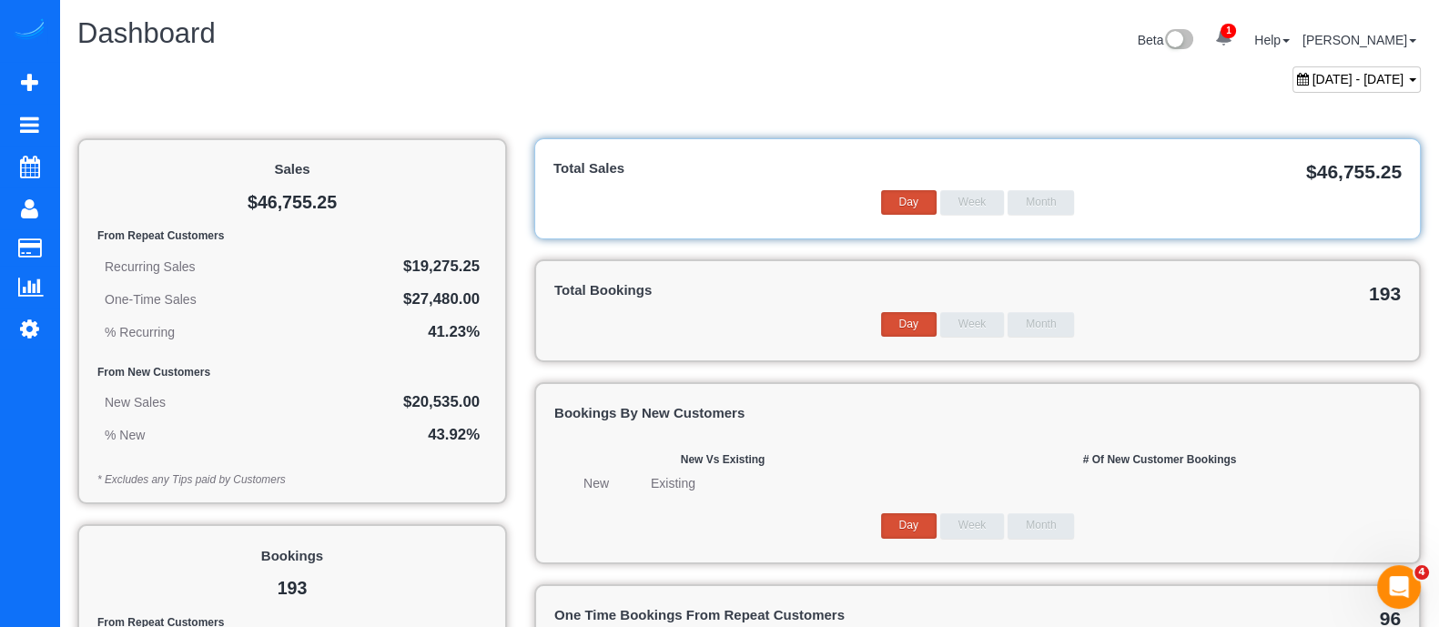
click at [1354, 81] on span "[DATE] - [DATE]" at bounding box center [1358, 79] width 92 height 15
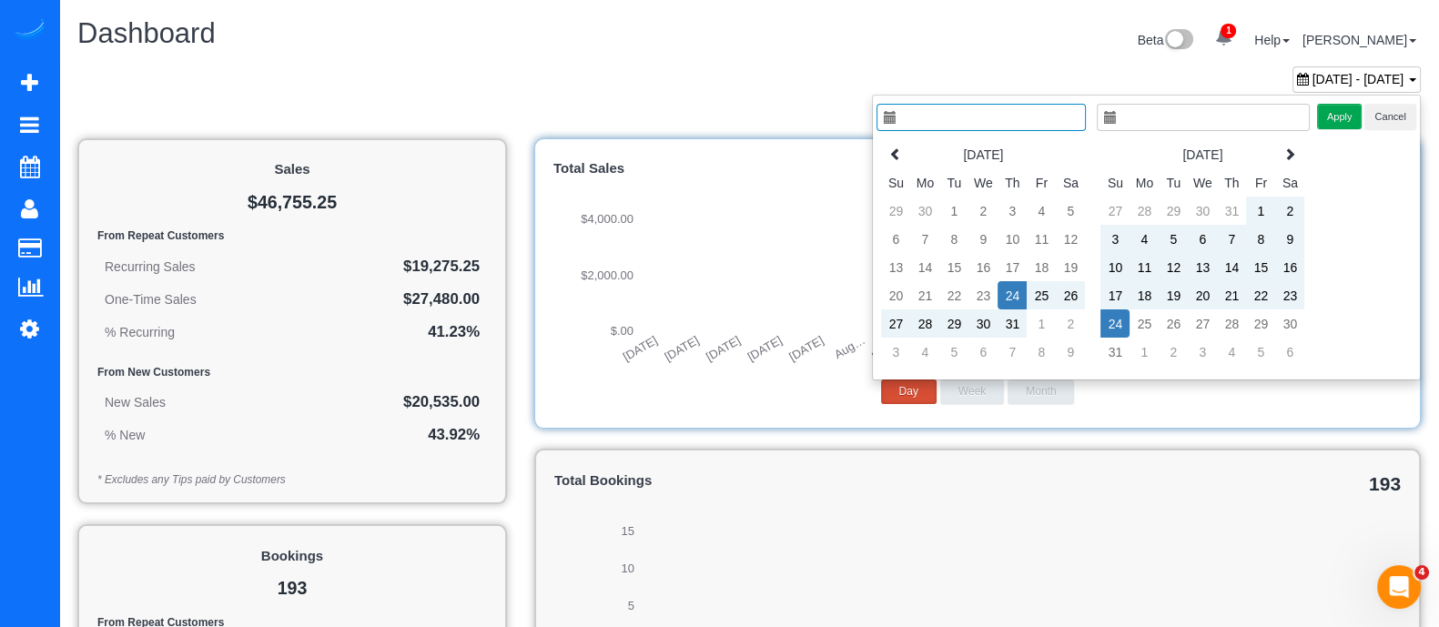
type input "**********"
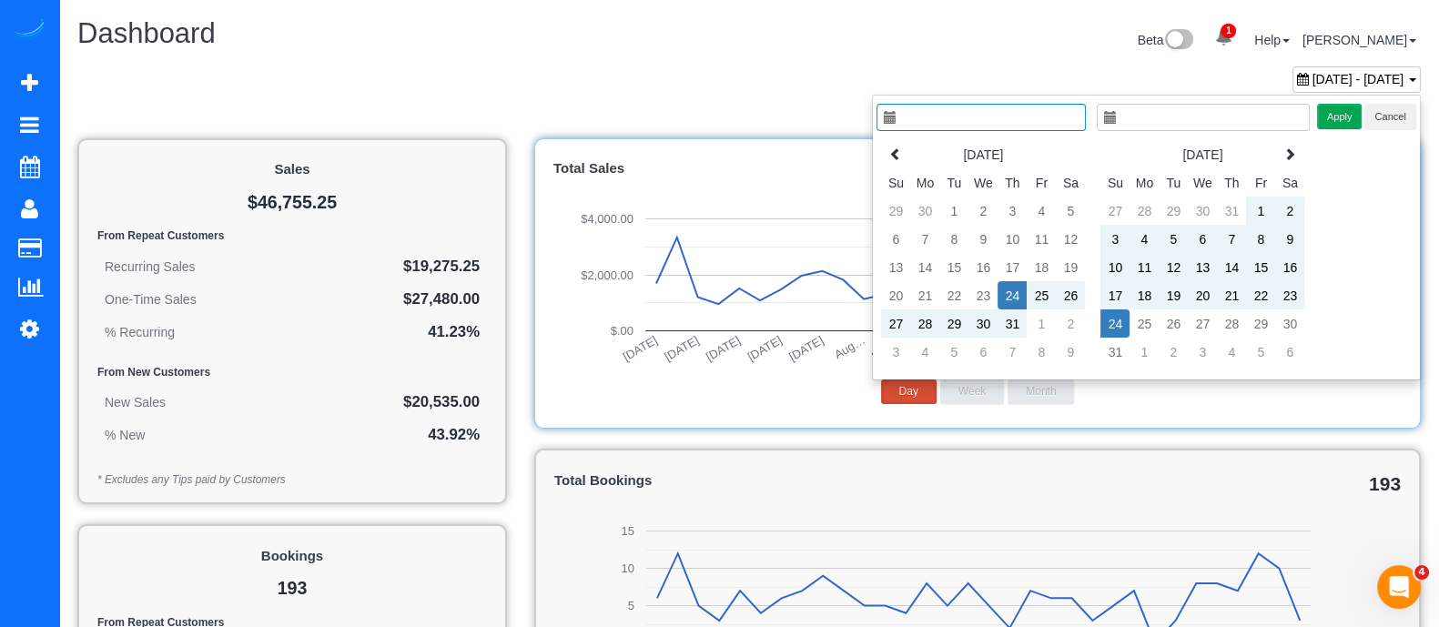
type input "**********"
click at [1259, 205] on td "1" at bounding box center [1260, 211] width 29 height 28
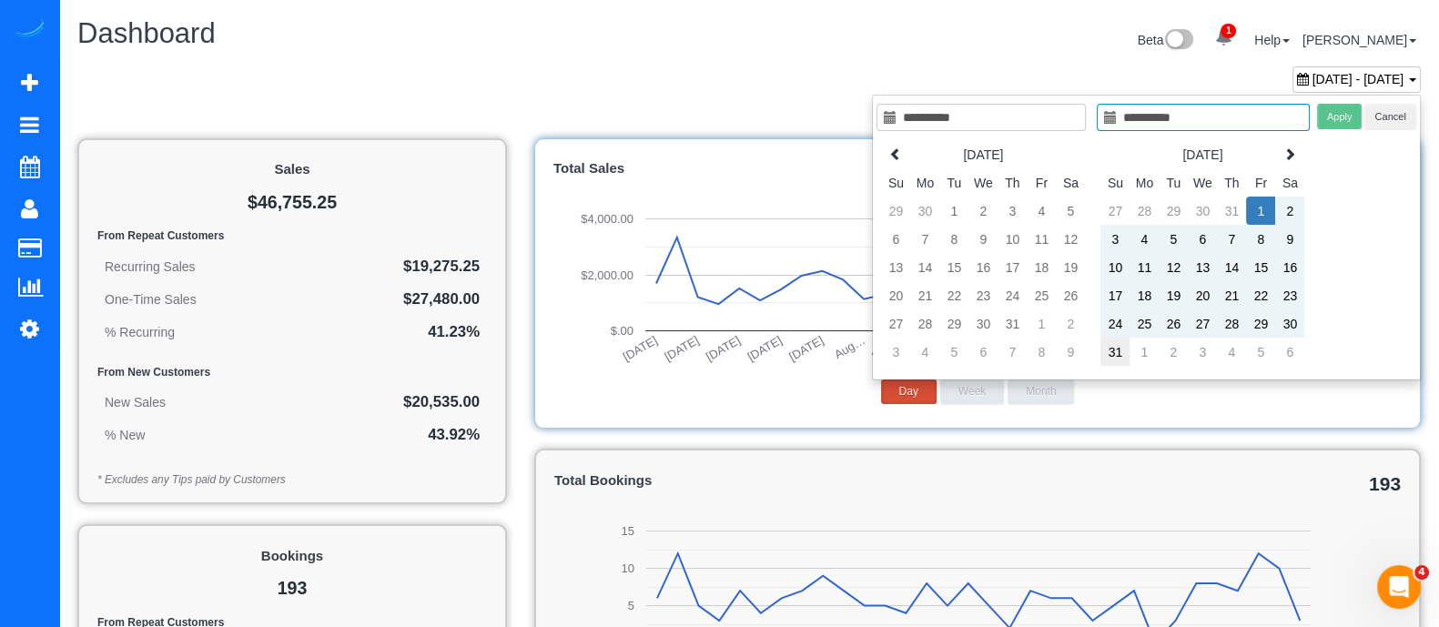
type input "**********"
click at [1115, 352] on td "31" at bounding box center [1114, 352] width 29 height 28
type input "**********"
click at [1329, 122] on button "Apply" at bounding box center [1339, 117] width 45 height 26
